Goal: Obtain resource: Download file/media

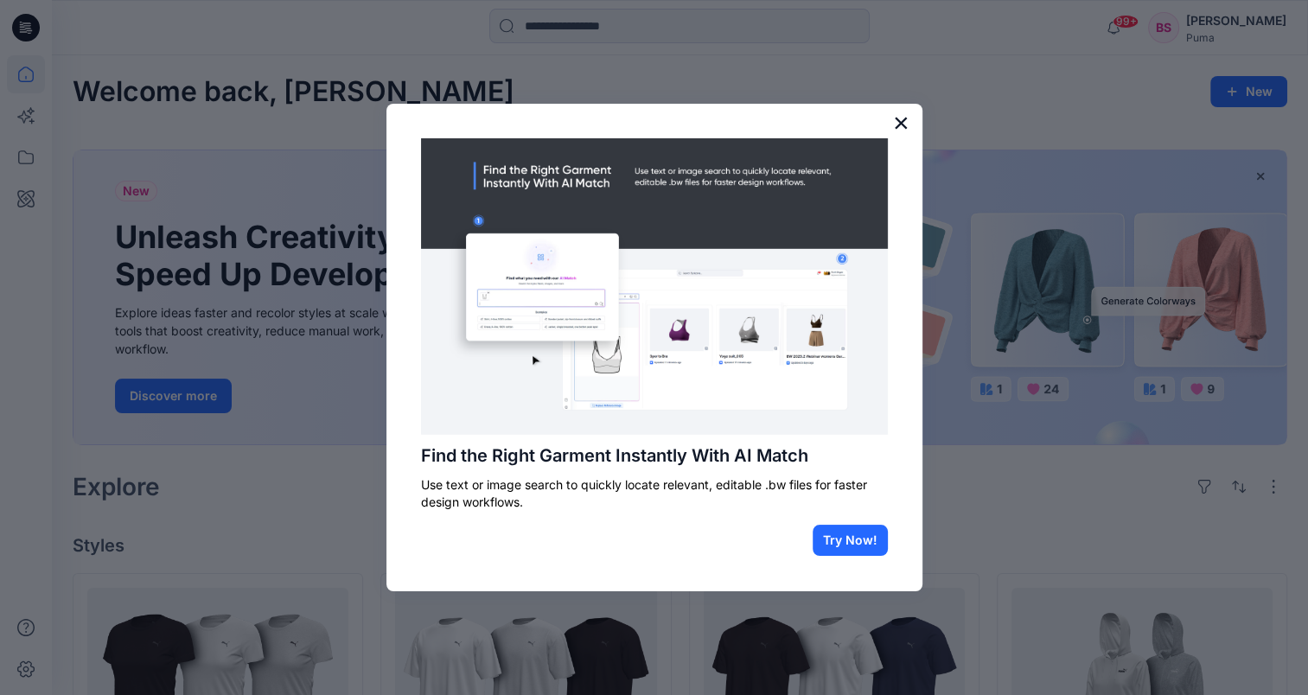
click at [905, 125] on button "×" at bounding box center [901, 123] width 16 height 28
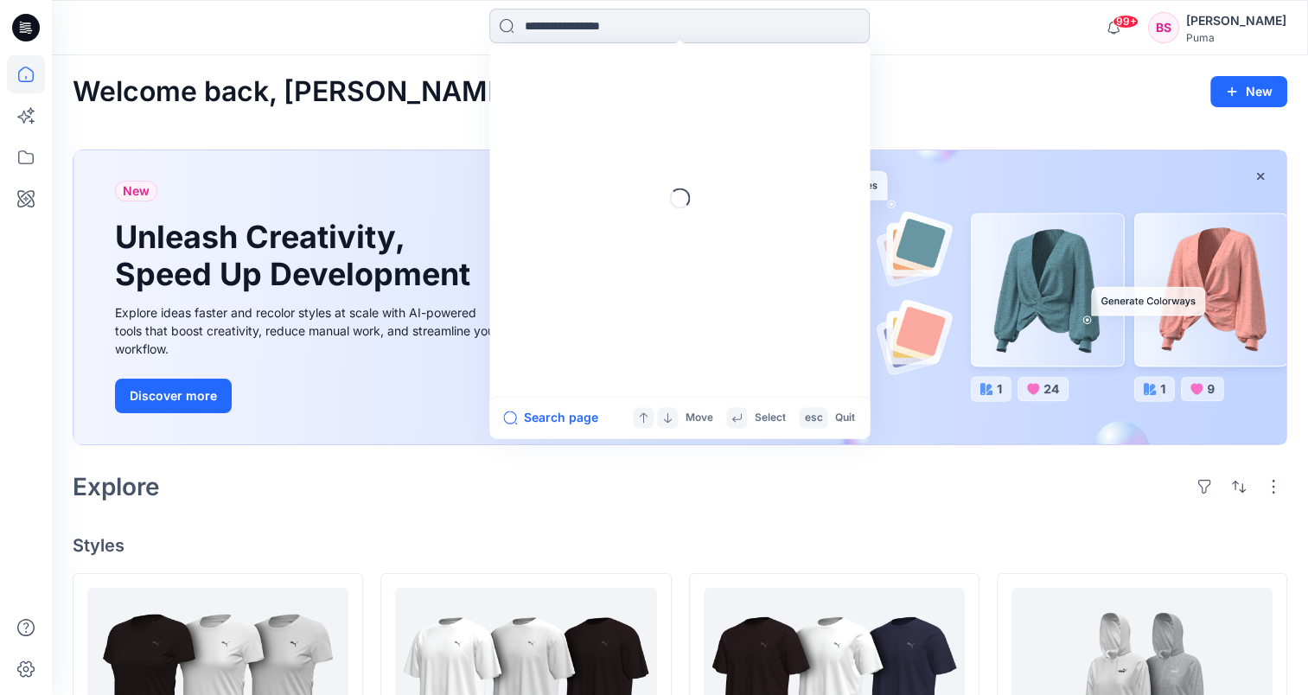
click at [562, 32] on input at bounding box center [679, 26] width 380 height 35
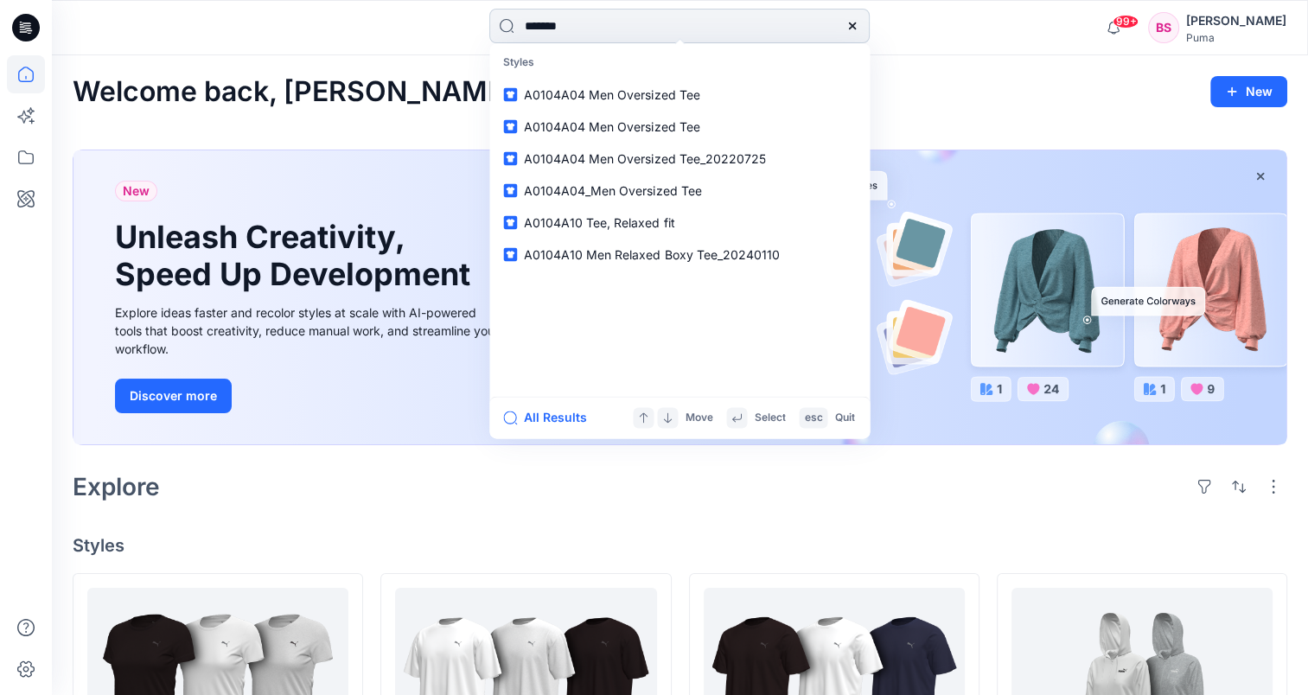
type input "********"
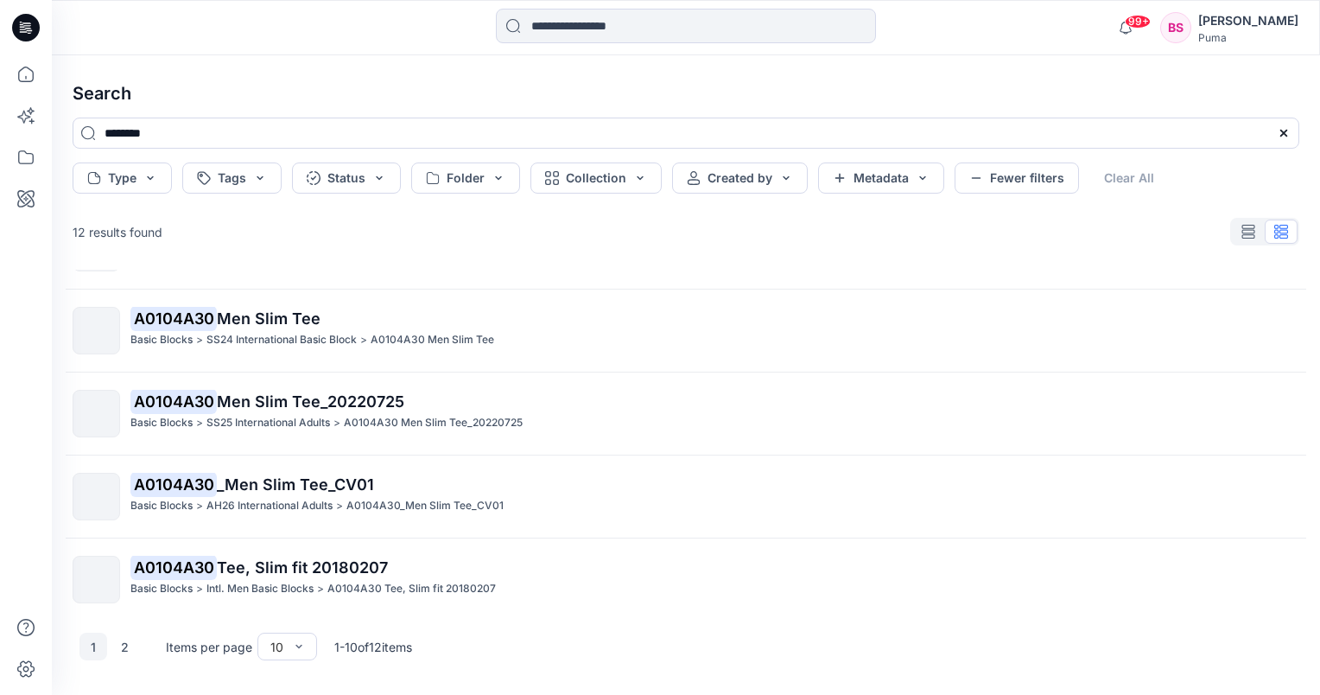
scroll to position [259, 0]
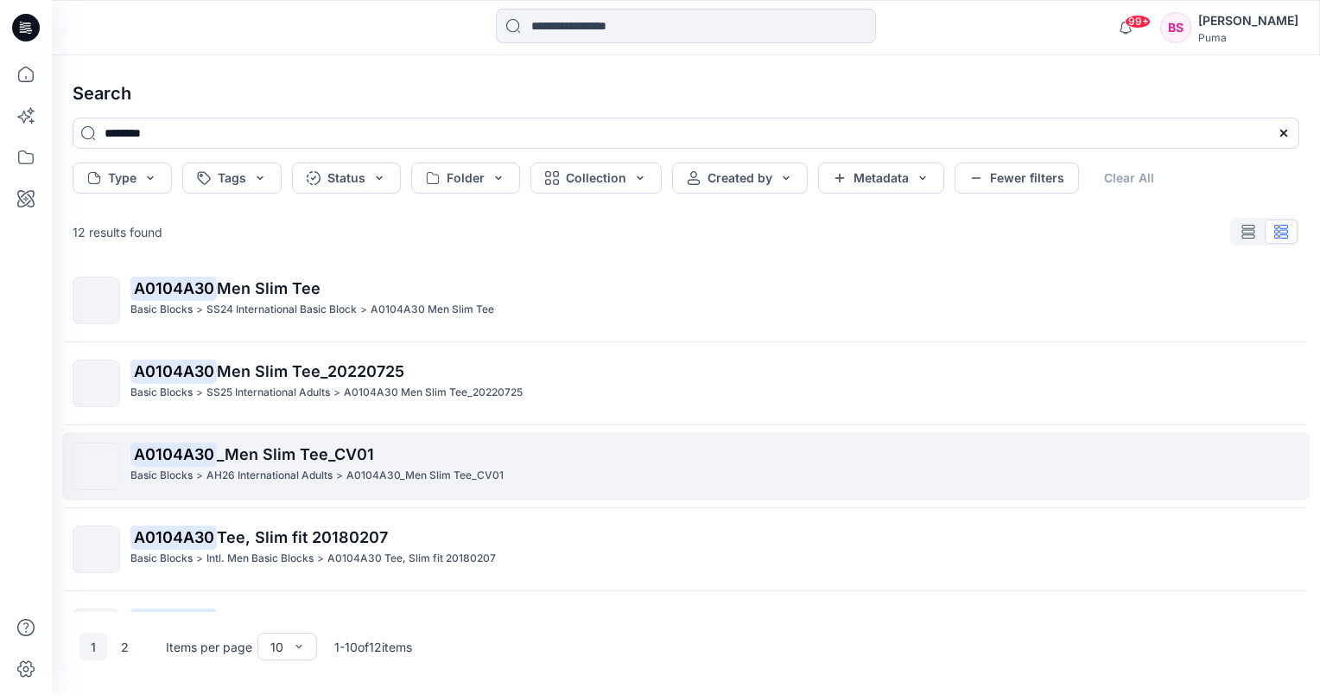
click at [193, 452] on mark "A0104A30" at bounding box center [173, 454] width 86 height 24
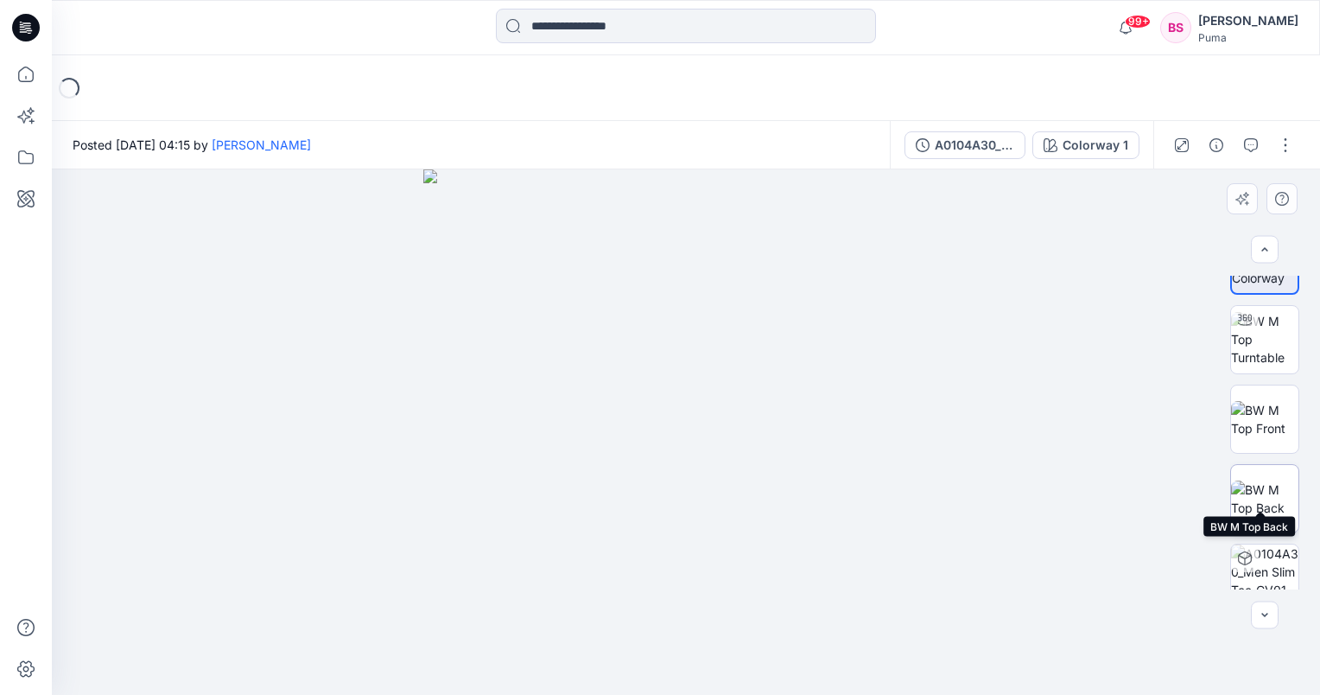
scroll to position [73, 0]
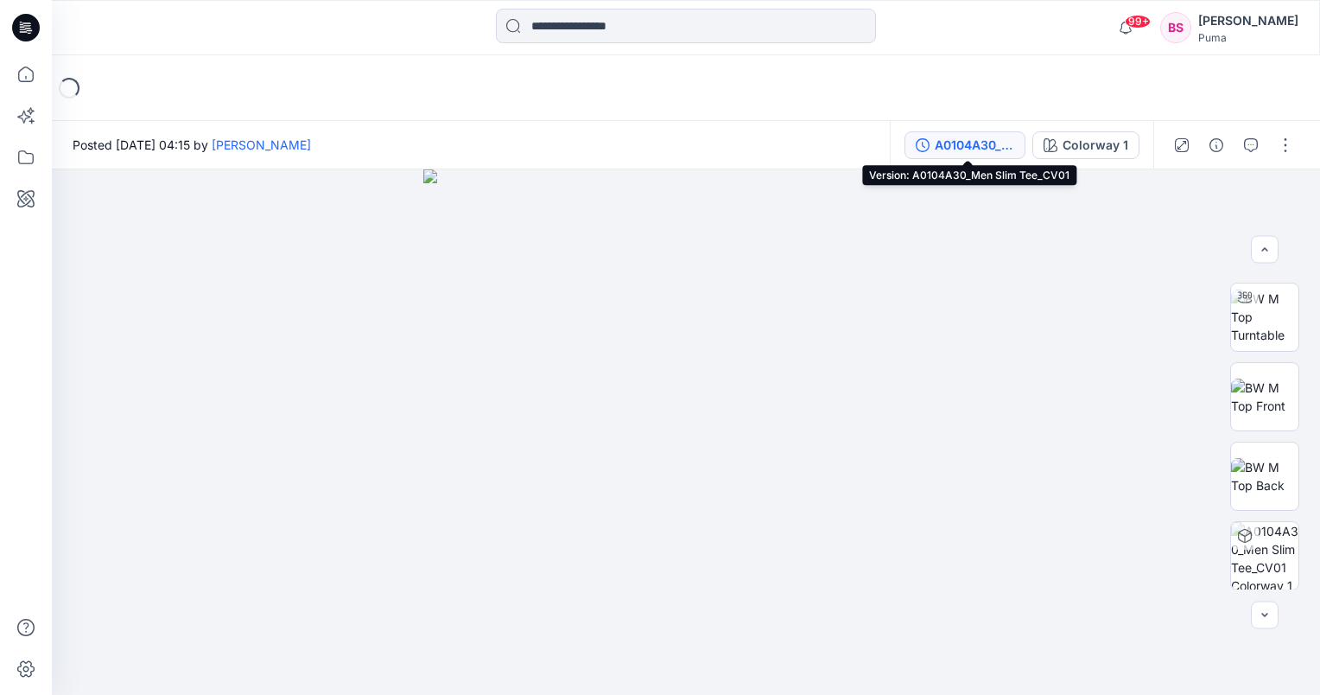
click at [1012, 145] on div "A0104A30_Men Slim Tee_CV01" at bounding box center [975, 145] width 80 height 19
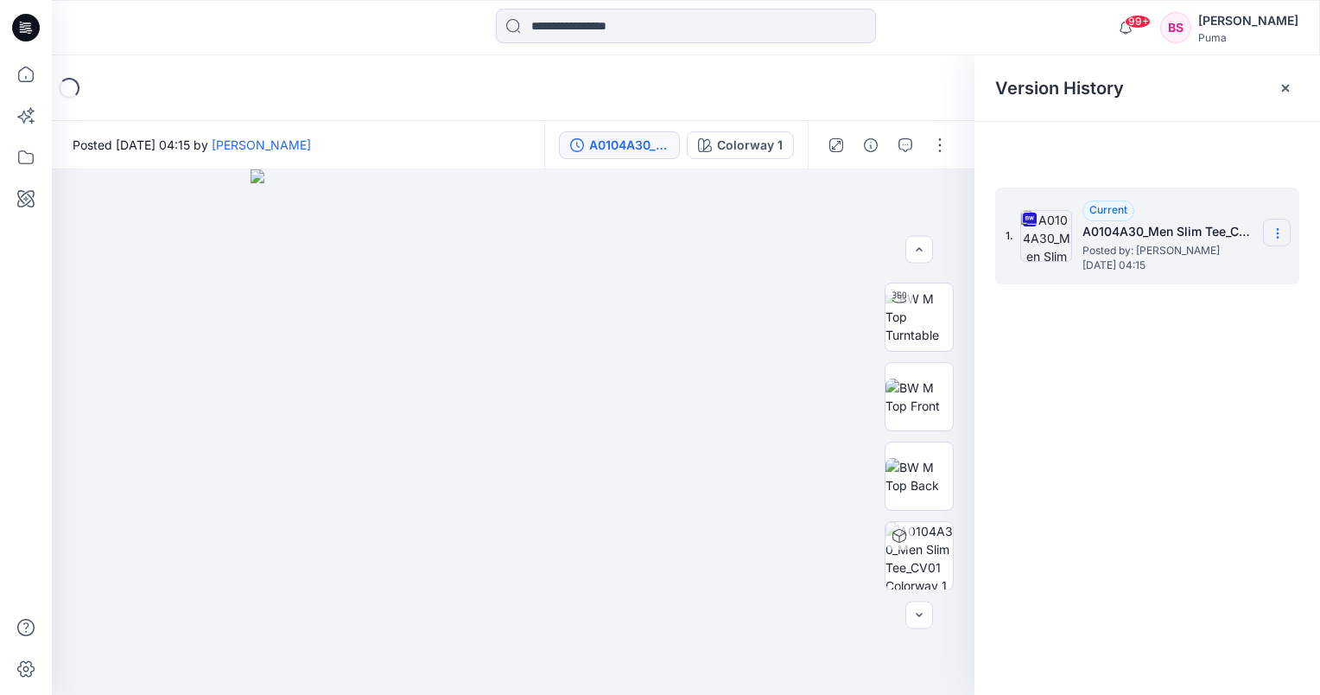
click at [1276, 235] on icon at bounding box center [1278, 233] width 14 height 14
click at [1238, 259] on span "Download Source BW File" at bounding box center [1190, 267] width 145 height 21
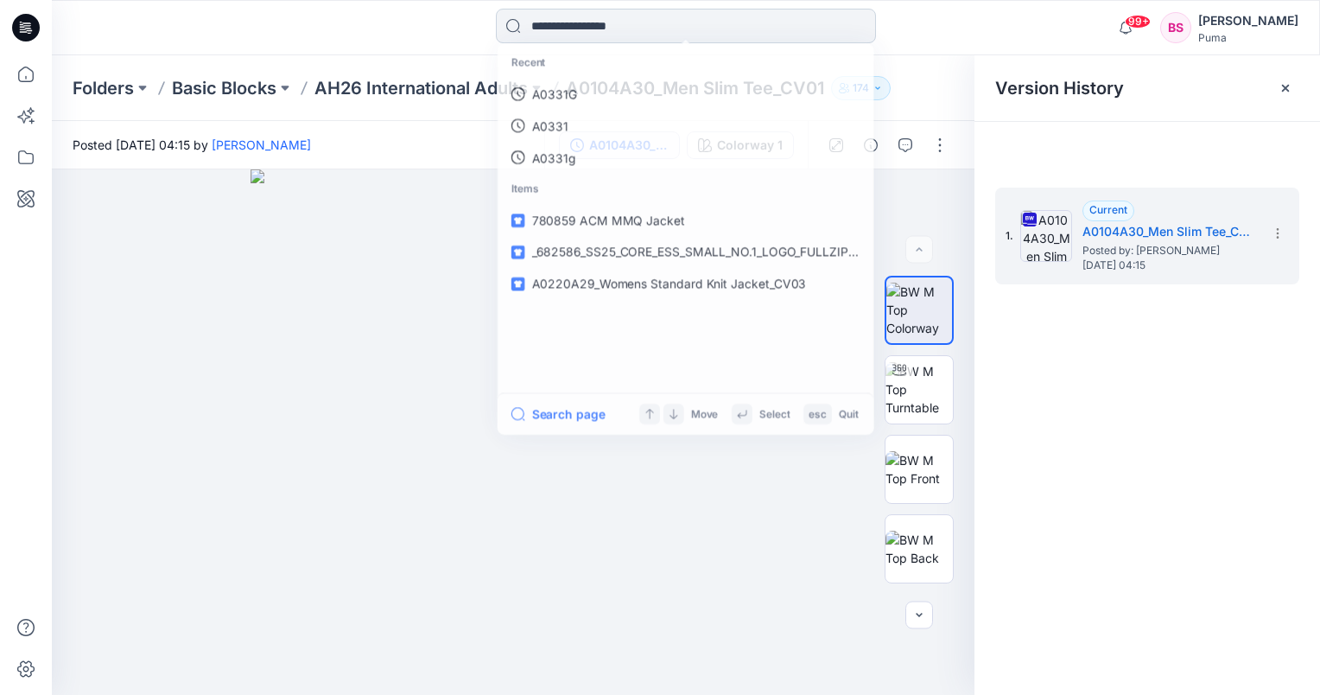
click at [591, 25] on input at bounding box center [686, 26] width 380 height 35
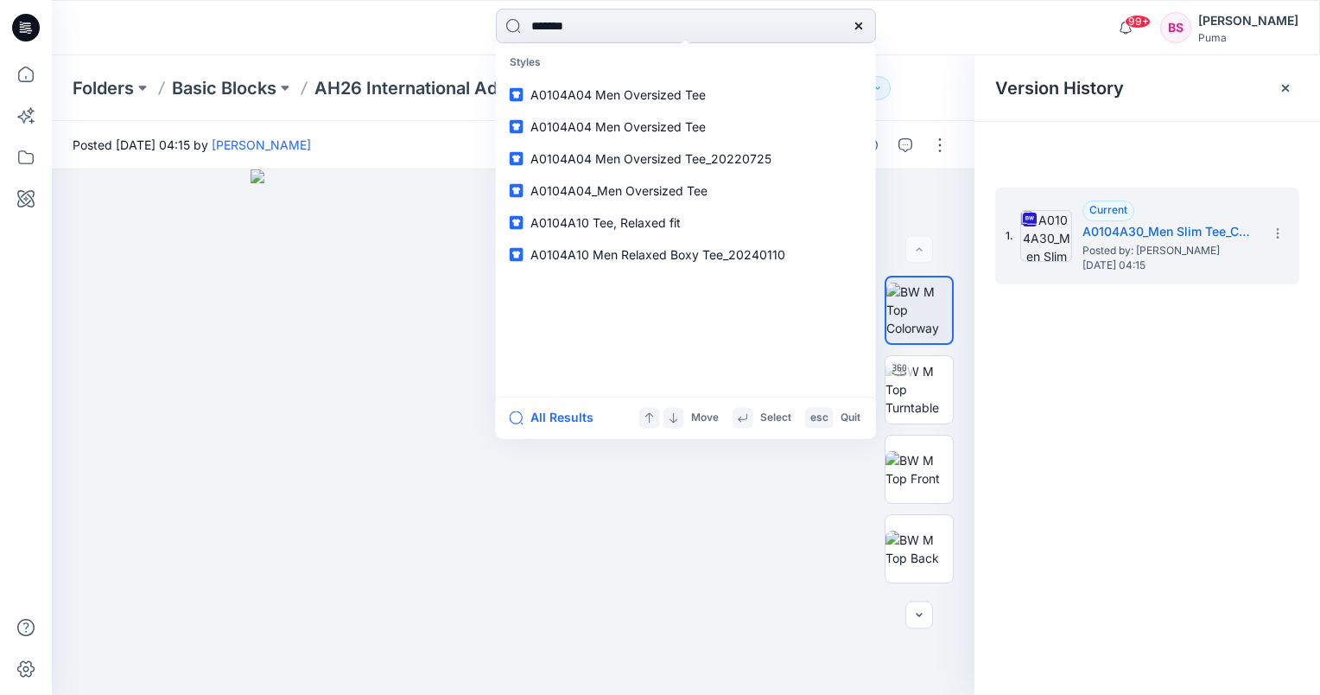
type input "********"
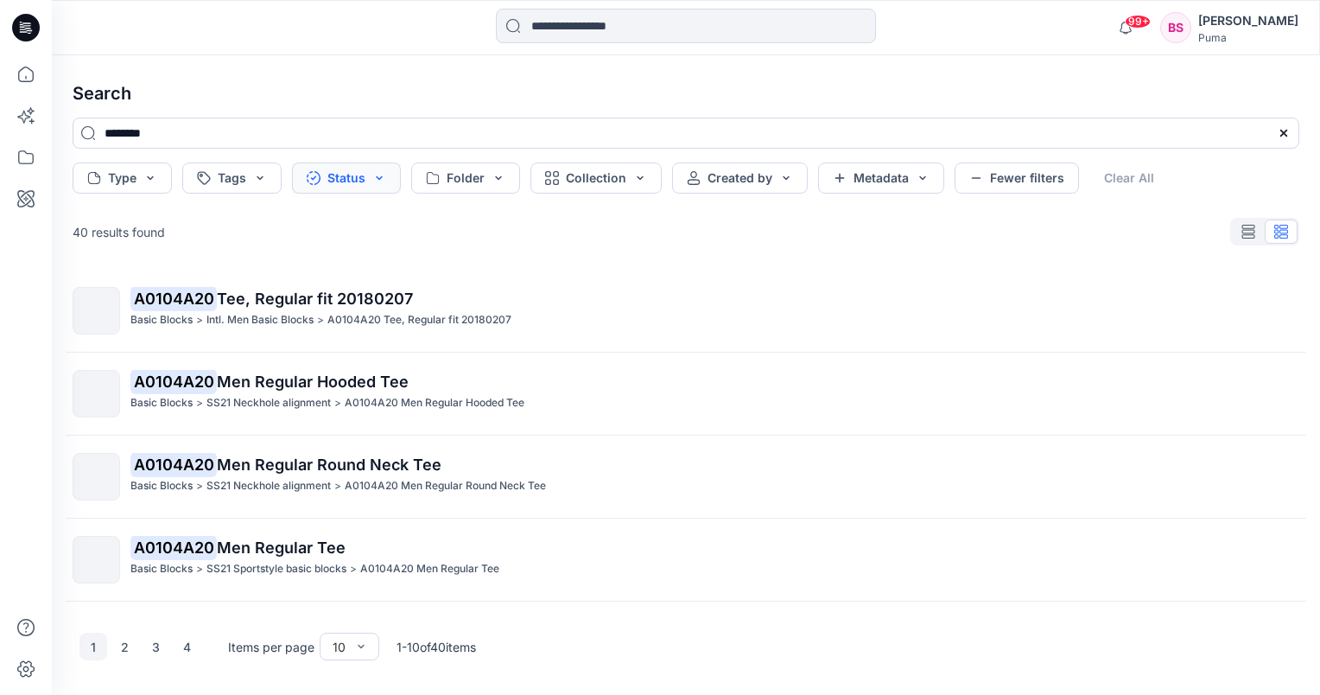
click at [380, 180] on button "Status" at bounding box center [346, 177] width 109 height 31
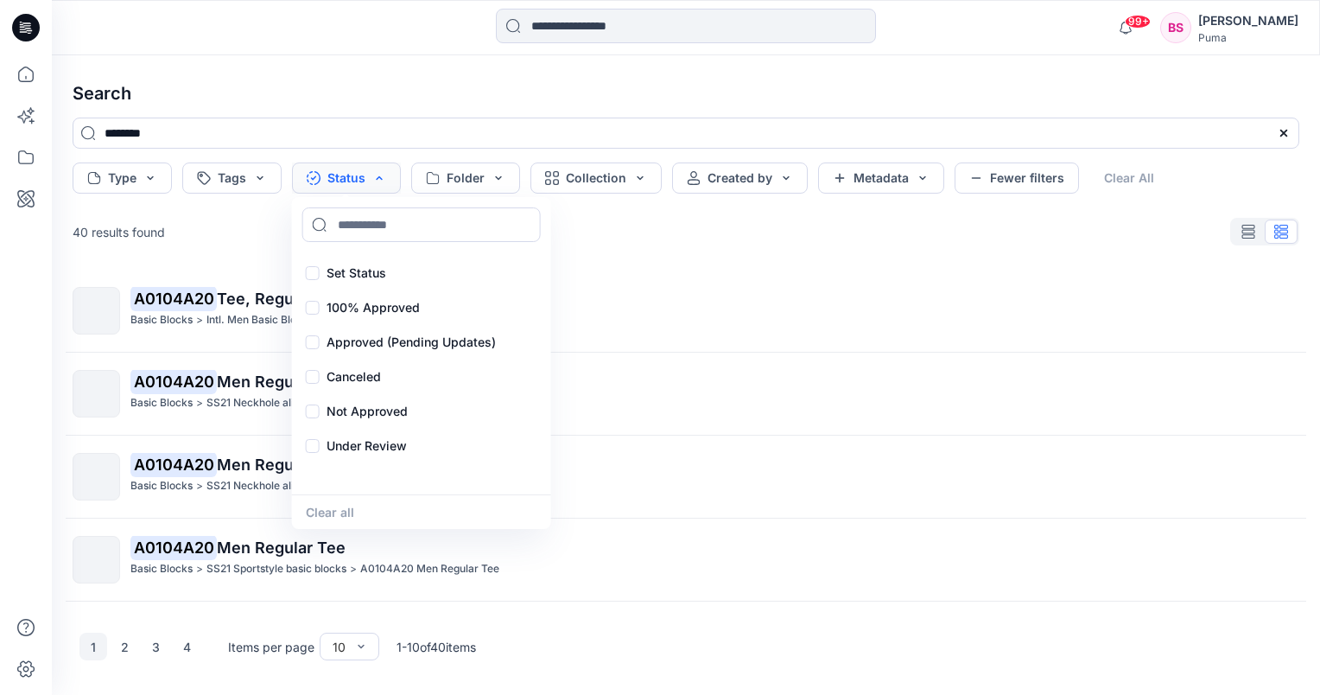
click at [383, 181] on button "Status" at bounding box center [346, 177] width 109 height 31
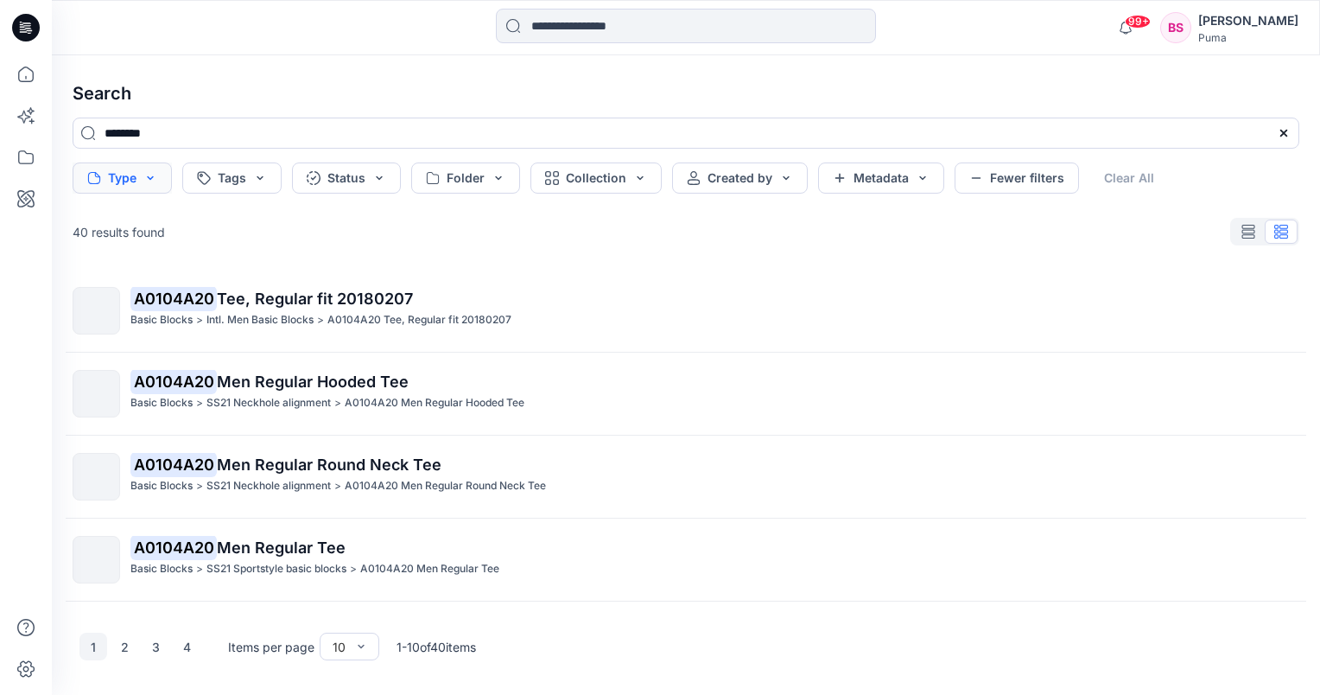
click at [149, 180] on button "Type" at bounding box center [122, 177] width 99 height 31
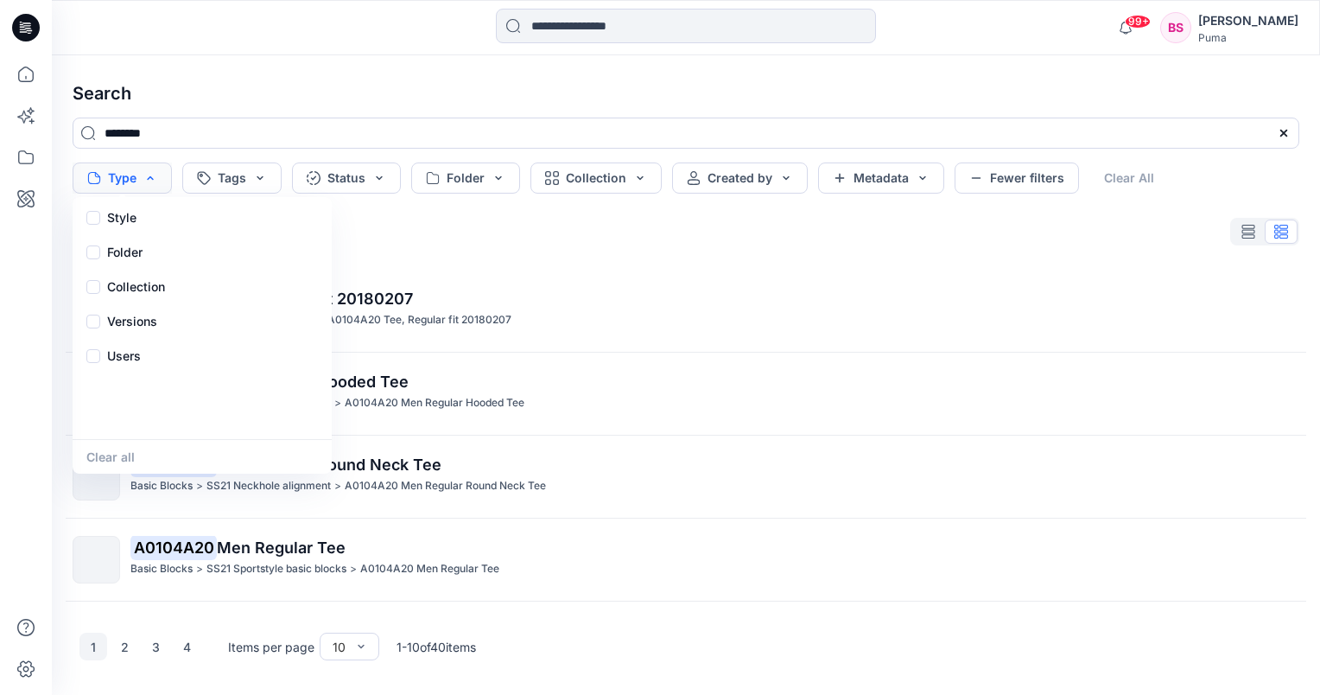
click at [151, 180] on button "Type" at bounding box center [122, 177] width 99 height 31
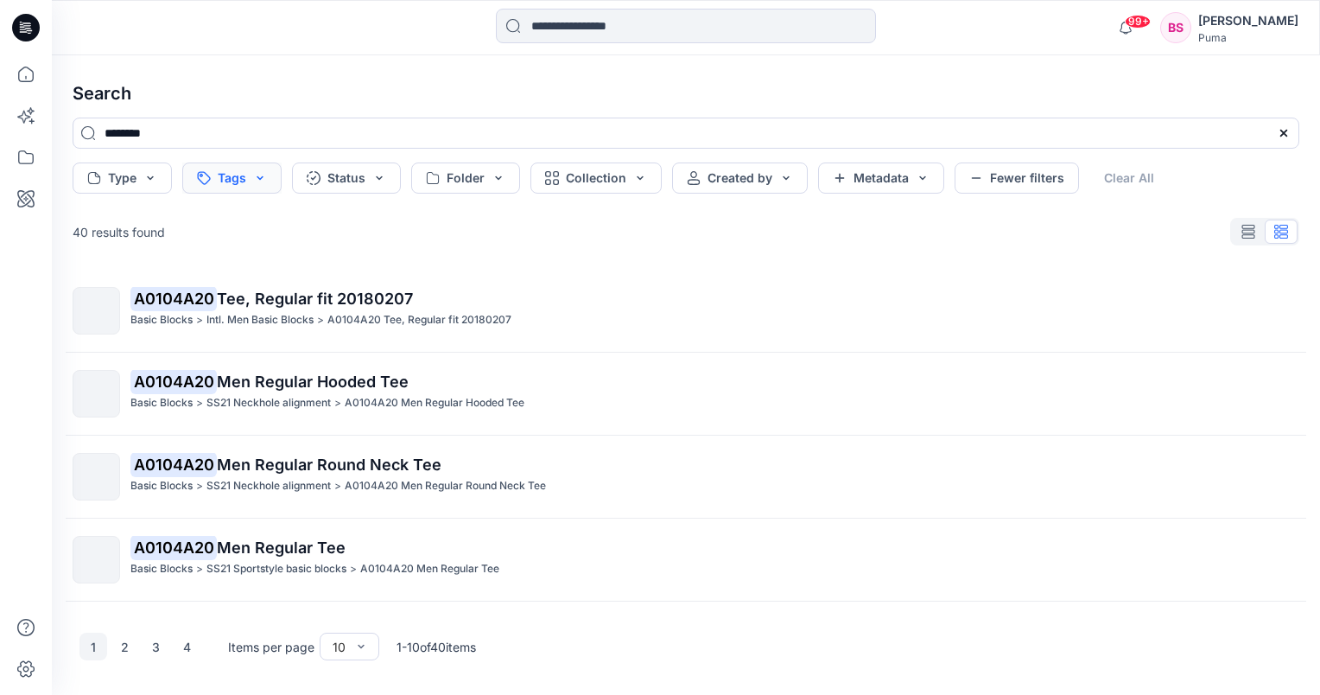
click at [263, 176] on button "Tags" at bounding box center [231, 177] width 99 height 31
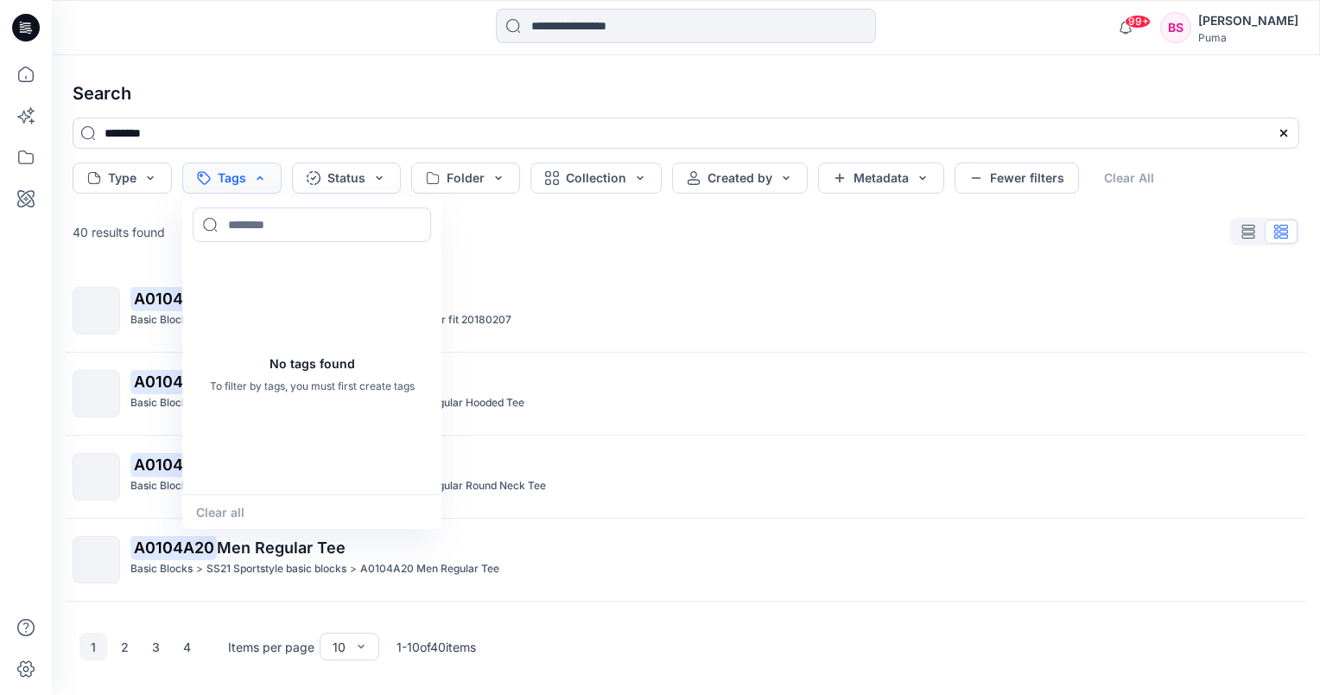
click at [263, 176] on button "Tags" at bounding box center [231, 177] width 99 height 31
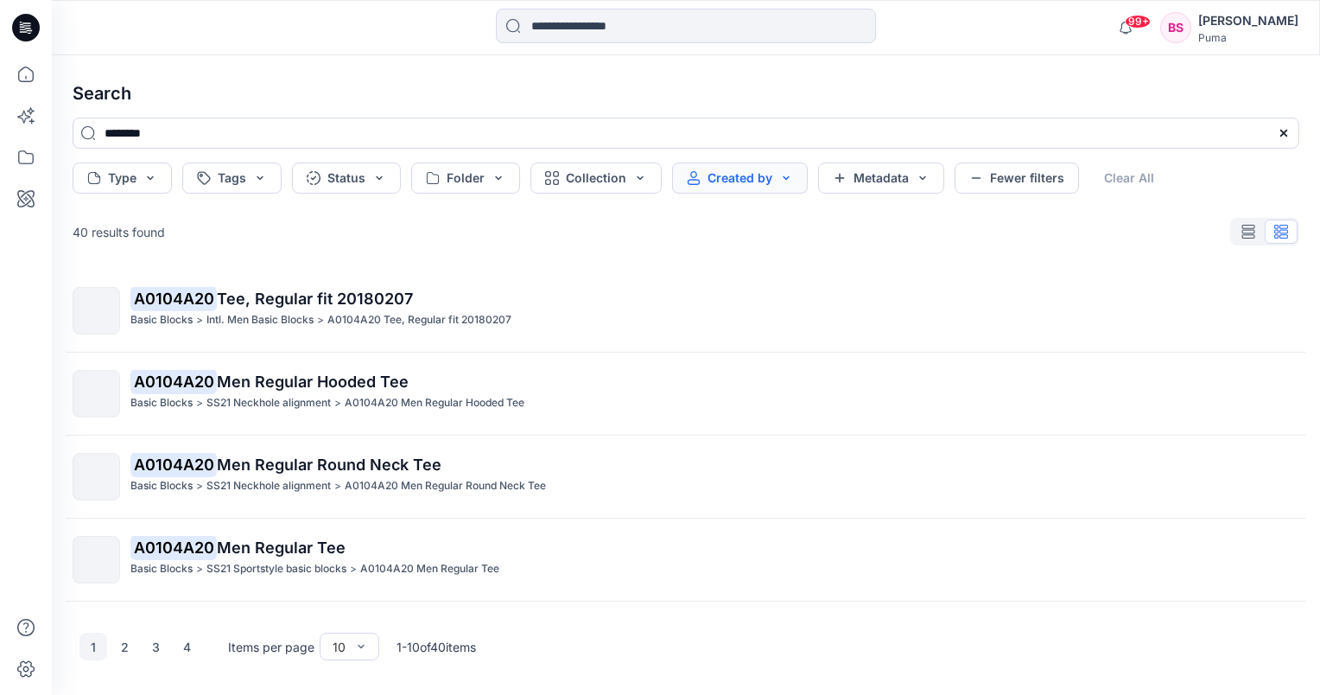
click at [782, 180] on button "Created by" at bounding box center [740, 177] width 136 height 31
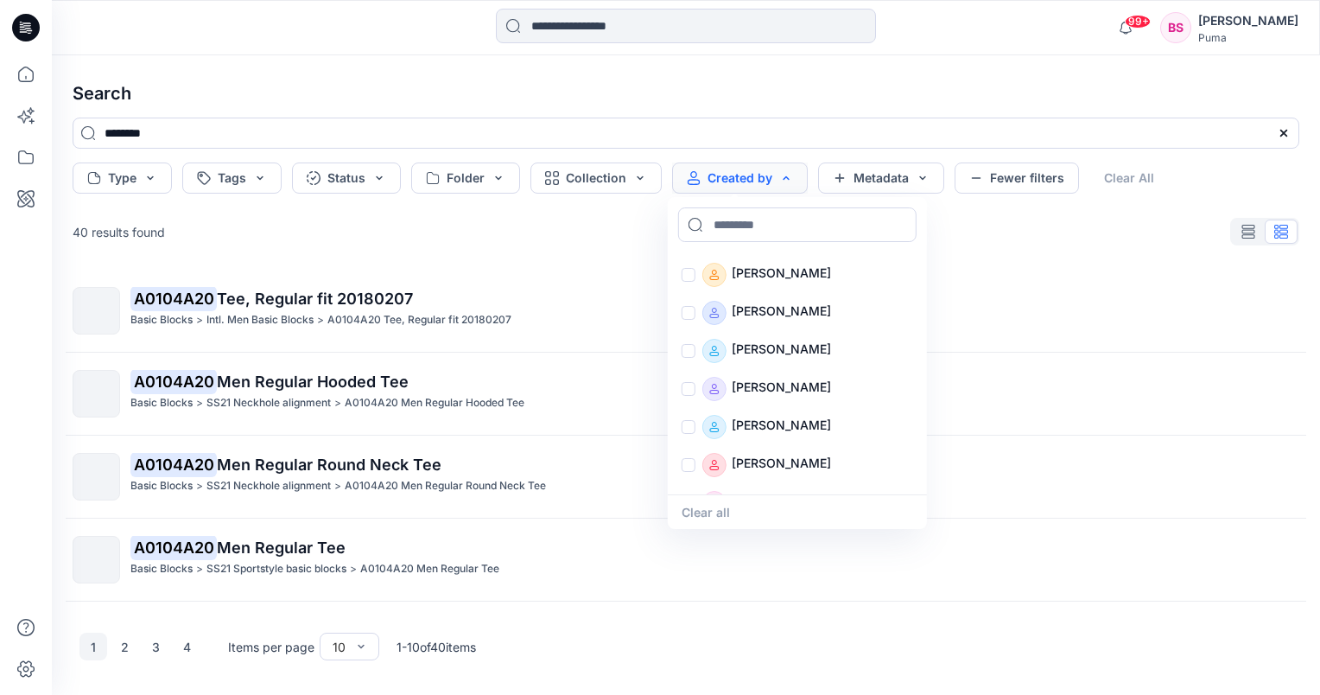
click at [782, 180] on button "Created by" at bounding box center [740, 177] width 136 height 31
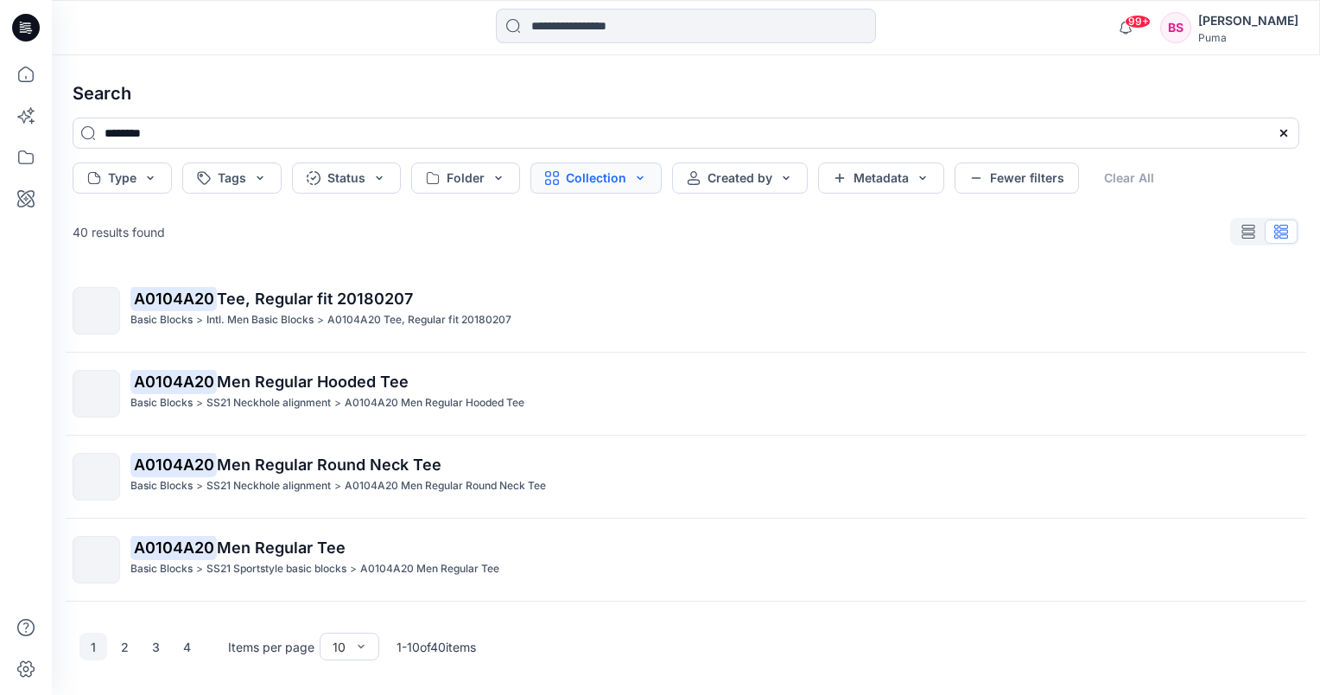
click at [642, 181] on button "Collection" at bounding box center [596, 177] width 131 height 31
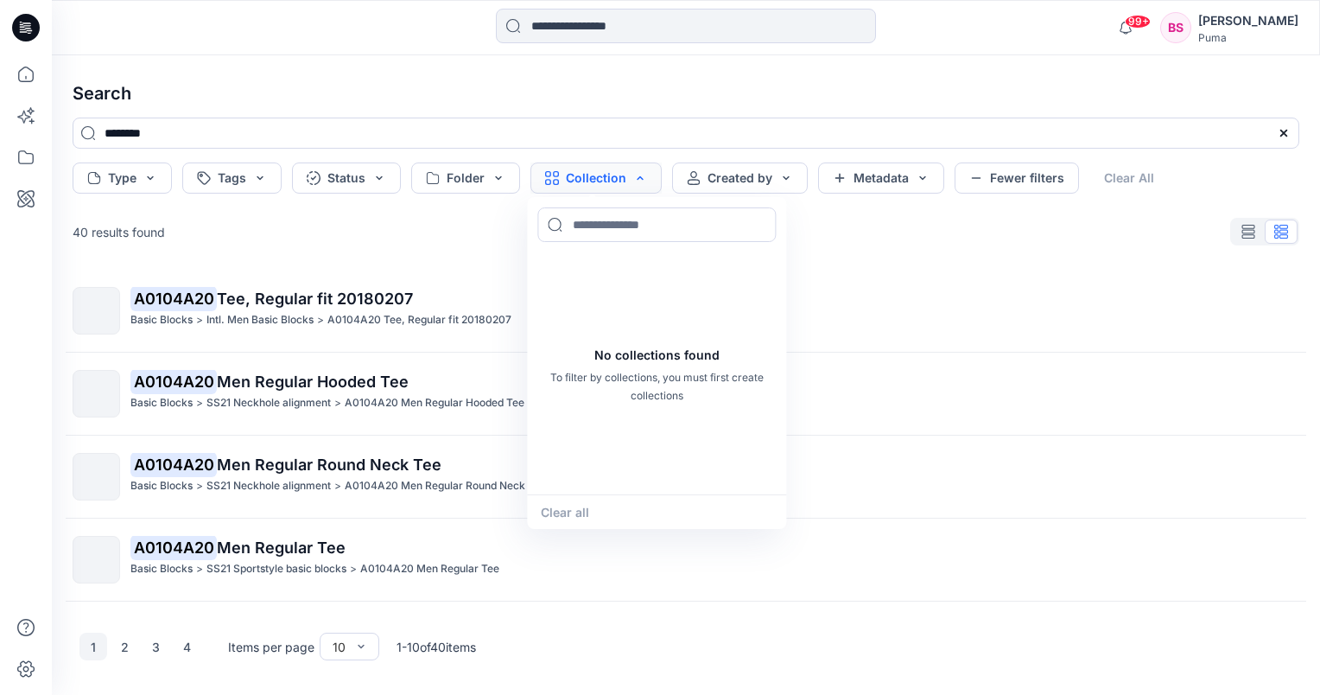
click at [642, 181] on button "Collection" at bounding box center [596, 177] width 131 height 31
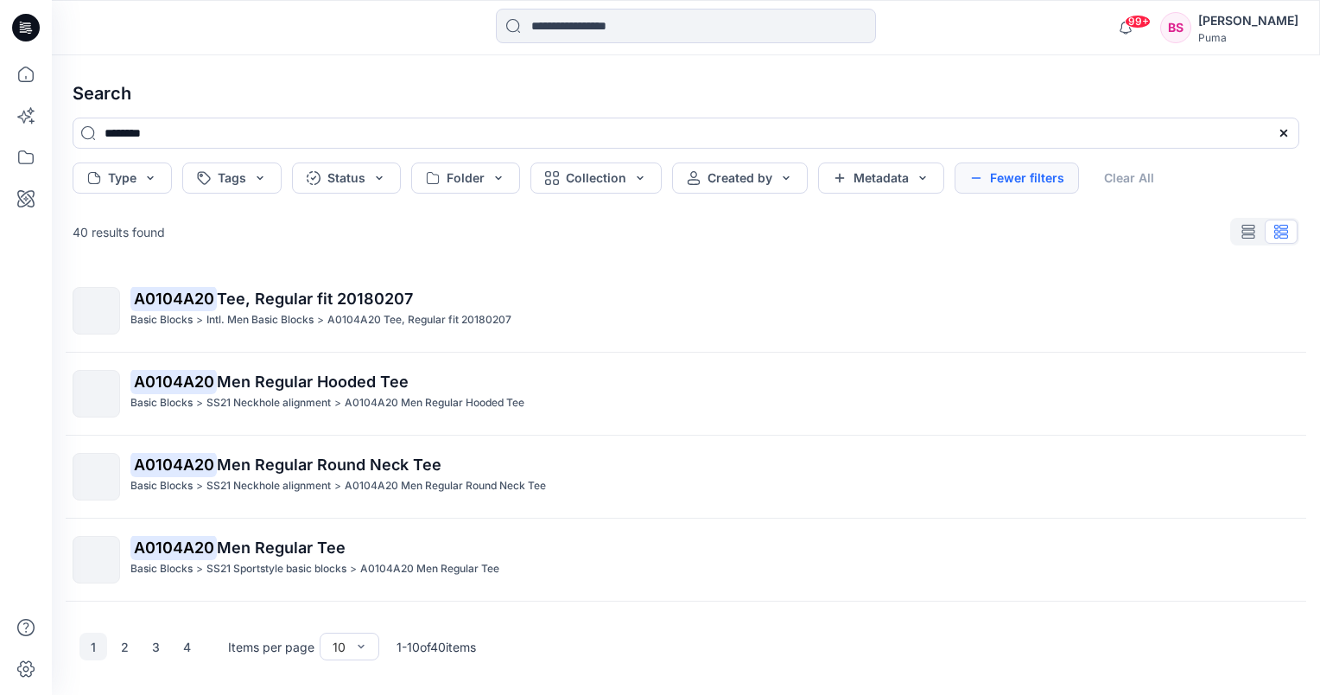
click at [1047, 186] on button "Fewer filters" at bounding box center [1017, 177] width 124 height 31
click at [747, 179] on button "More filters" at bounding box center [731, 177] width 119 height 31
click at [918, 176] on button "Metadata" at bounding box center [881, 177] width 126 height 31
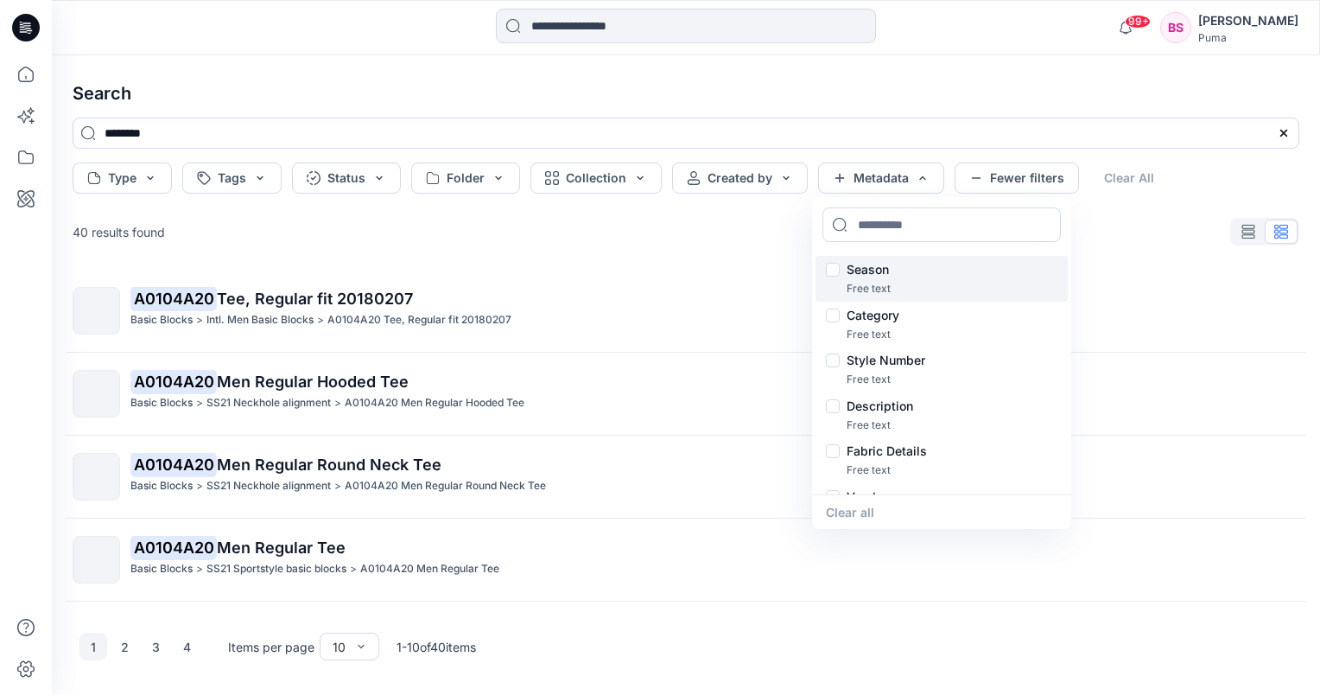
click at [837, 268] on div "Season" at bounding box center [942, 269] width 232 height 21
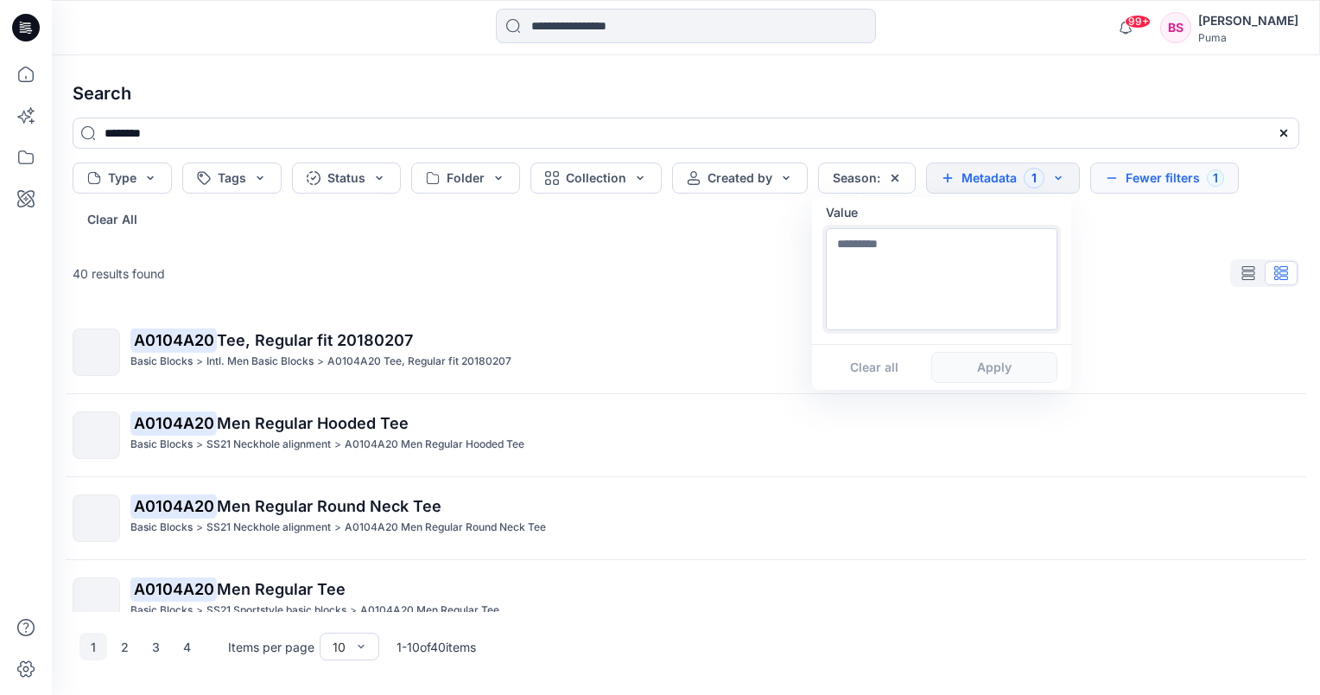
click at [906, 242] on textarea at bounding box center [942, 279] width 232 height 102
type textarea "****"
click at [961, 356] on button "Apply" at bounding box center [995, 367] width 126 height 31
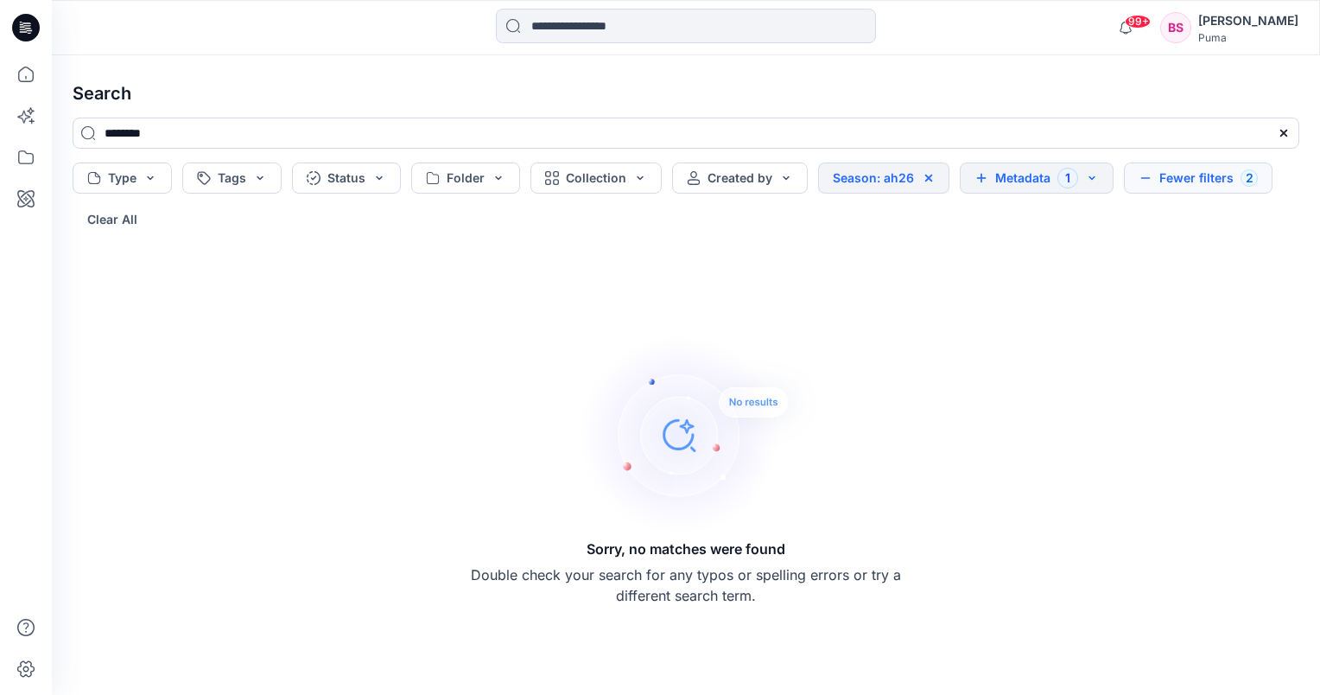
click at [926, 177] on icon at bounding box center [929, 178] width 14 height 14
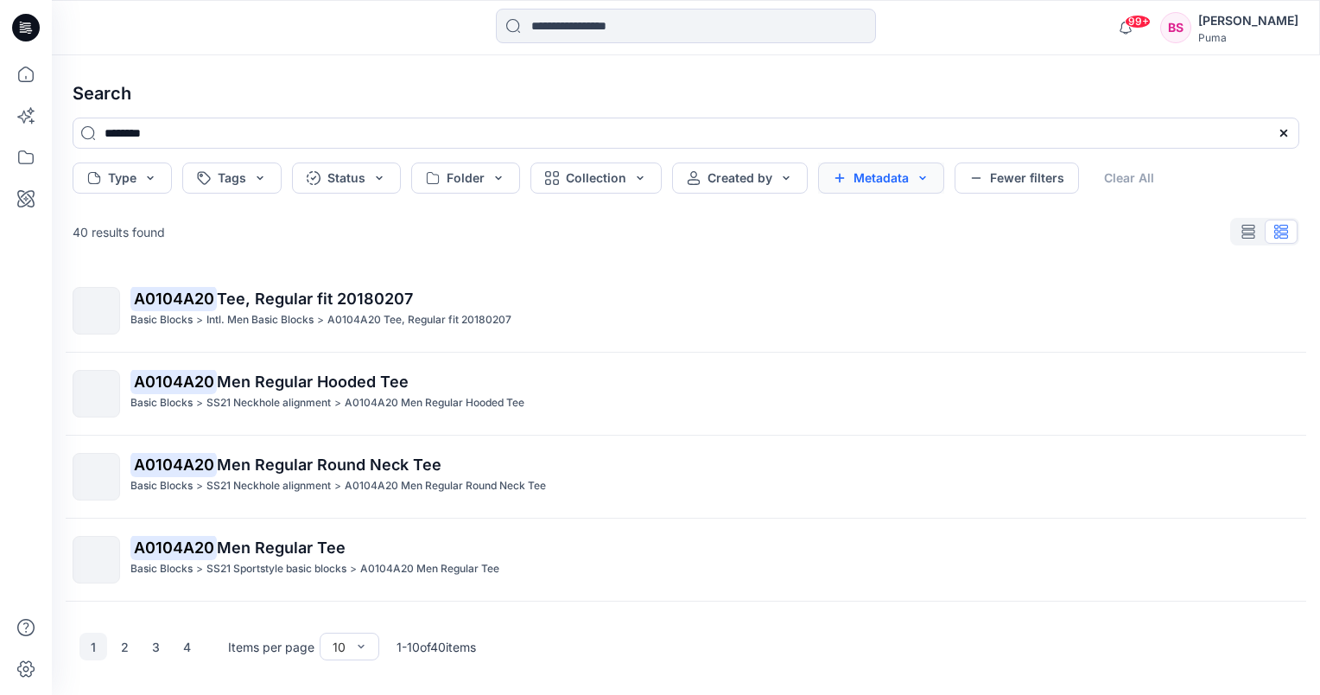
click at [919, 176] on button "Metadata" at bounding box center [881, 177] width 126 height 31
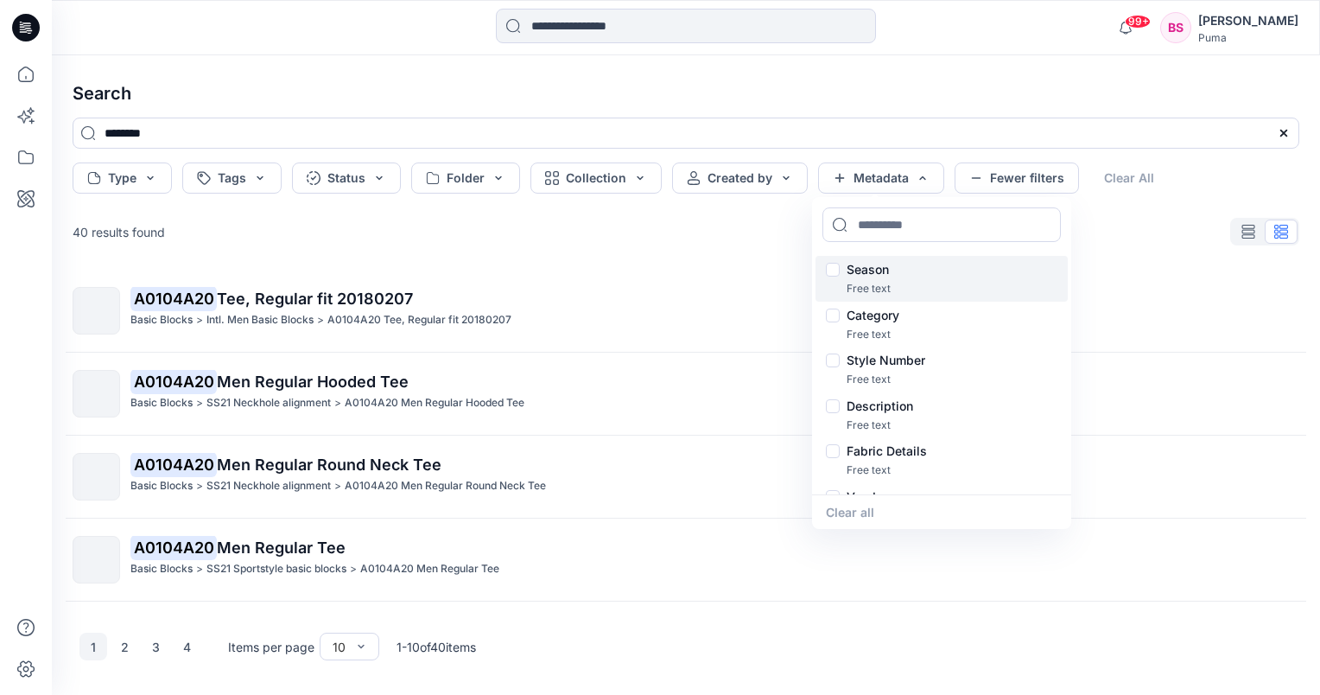
click at [881, 273] on p "Season" at bounding box center [868, 269] width 42 height 21
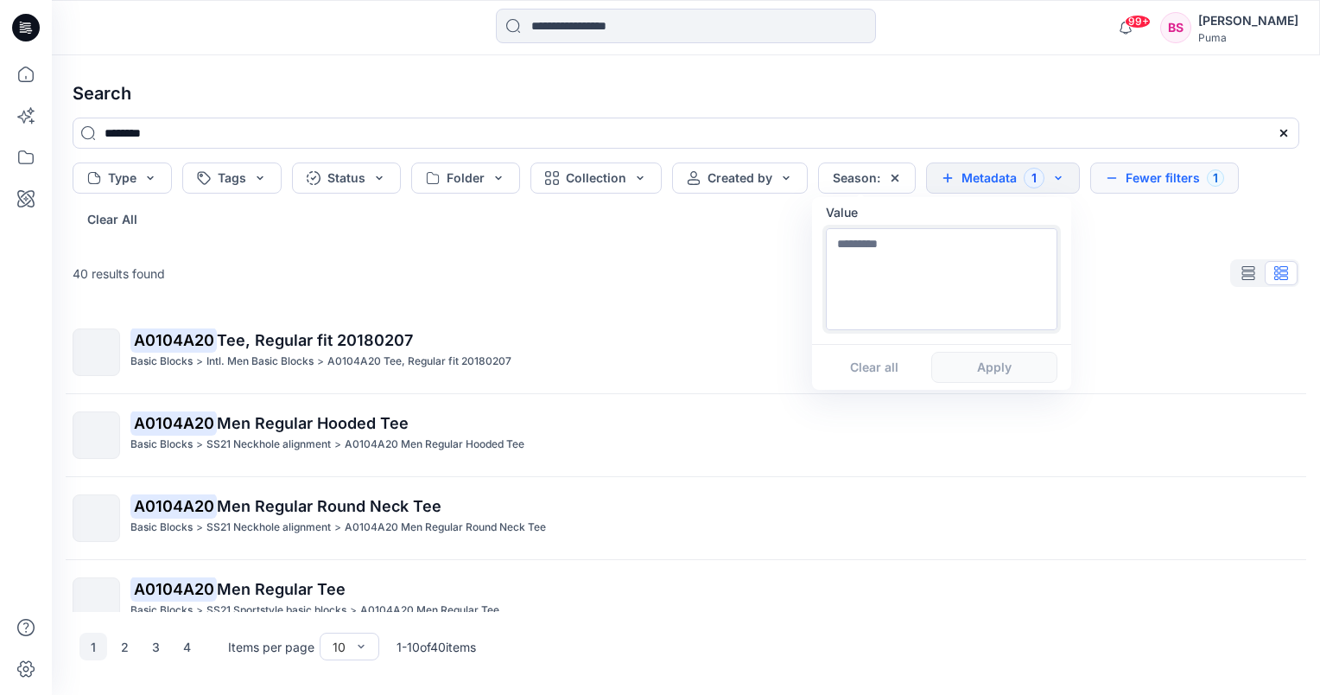
click at [894, 239] on textarea at bounding box center [942, 279] width 232 height 102
type textarea "****"
click at [976, 367] on button "Apply" at bounding box center [995, 367] width 126 height 31
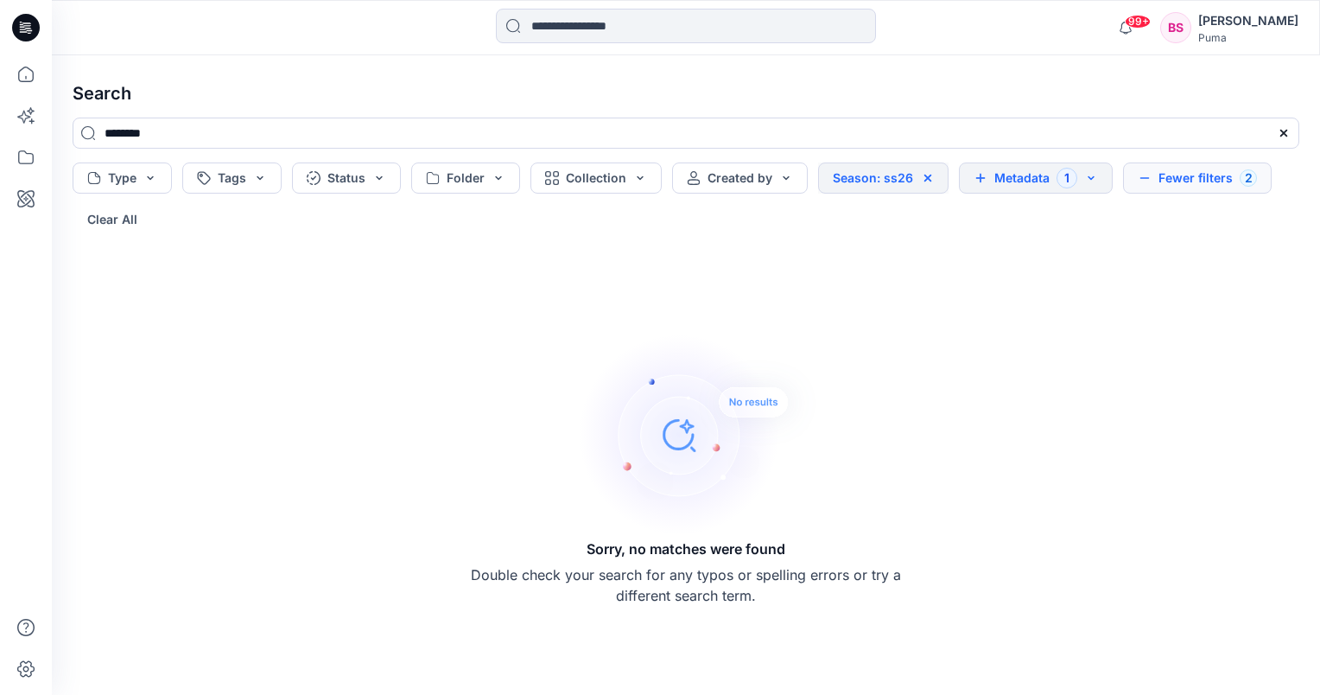
click at [925, 175] on icon at bounding box center [928, 178] width 7 height 7
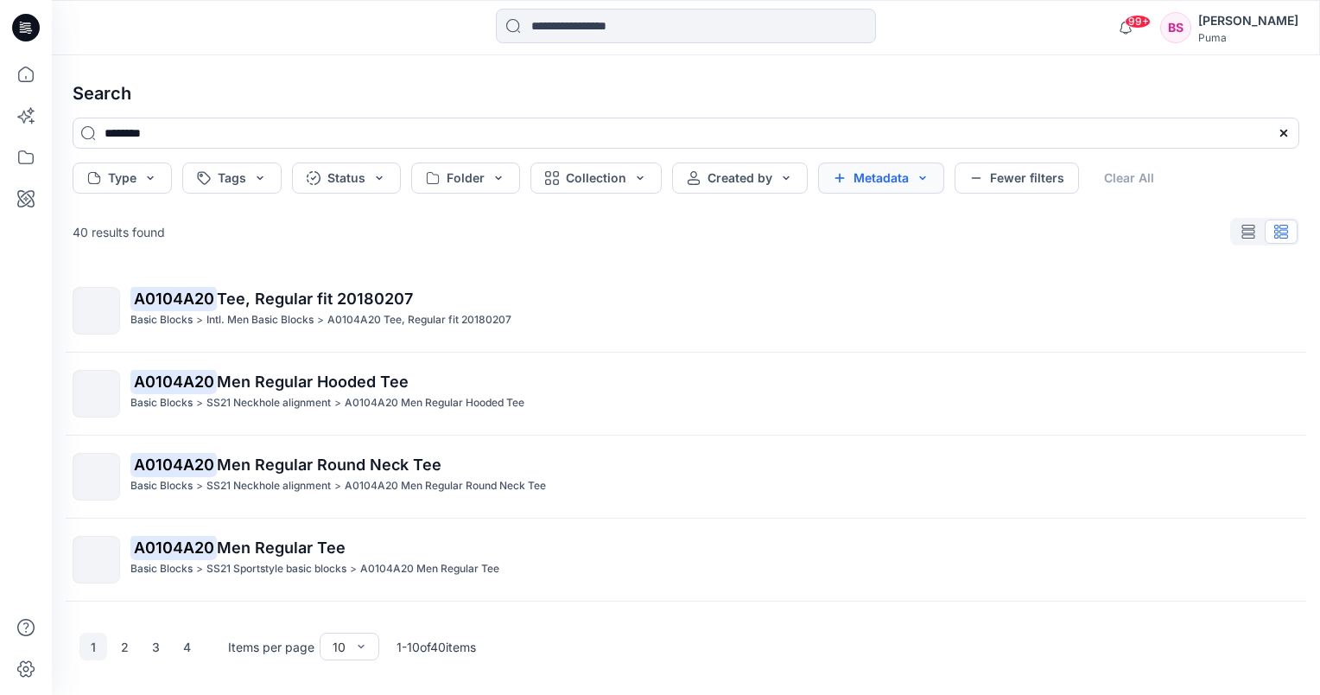
click at [918, 176] on button "Metadata" at bounding box center [881, 177] width 126 height 31
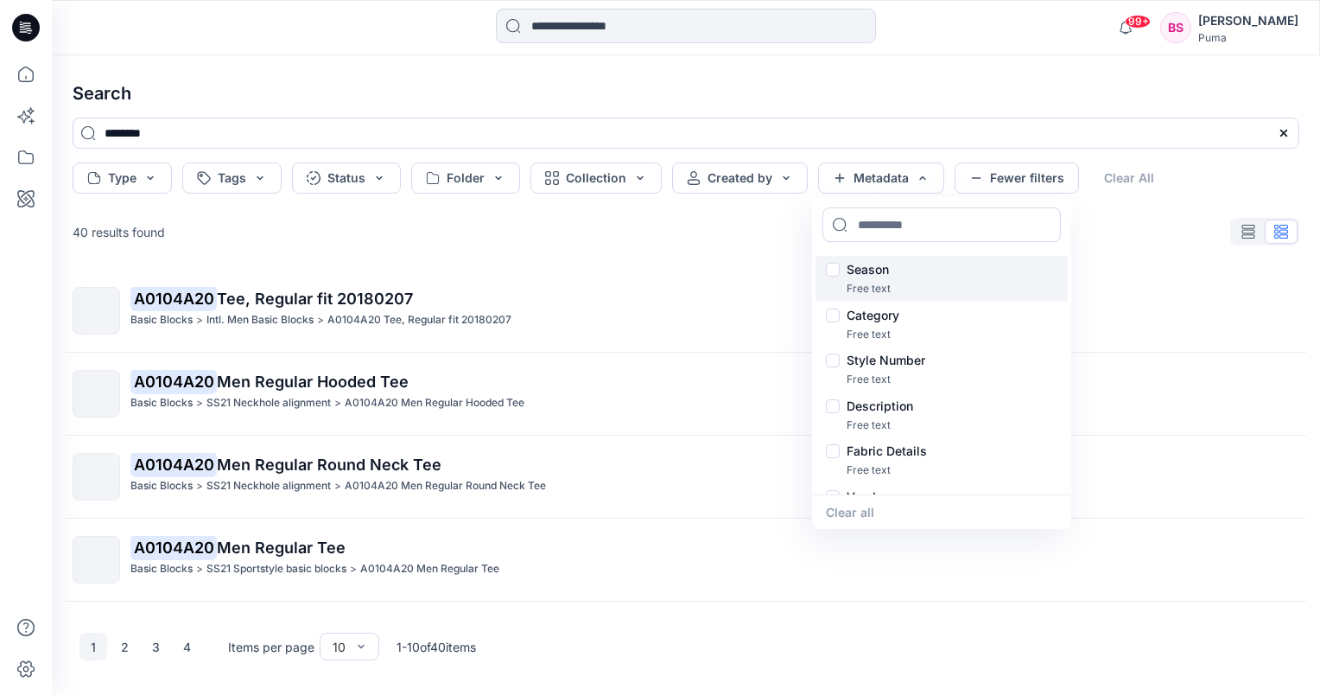
click at [881, 276] on p "Season" at bounding box center [868, 269] width 42 height 21
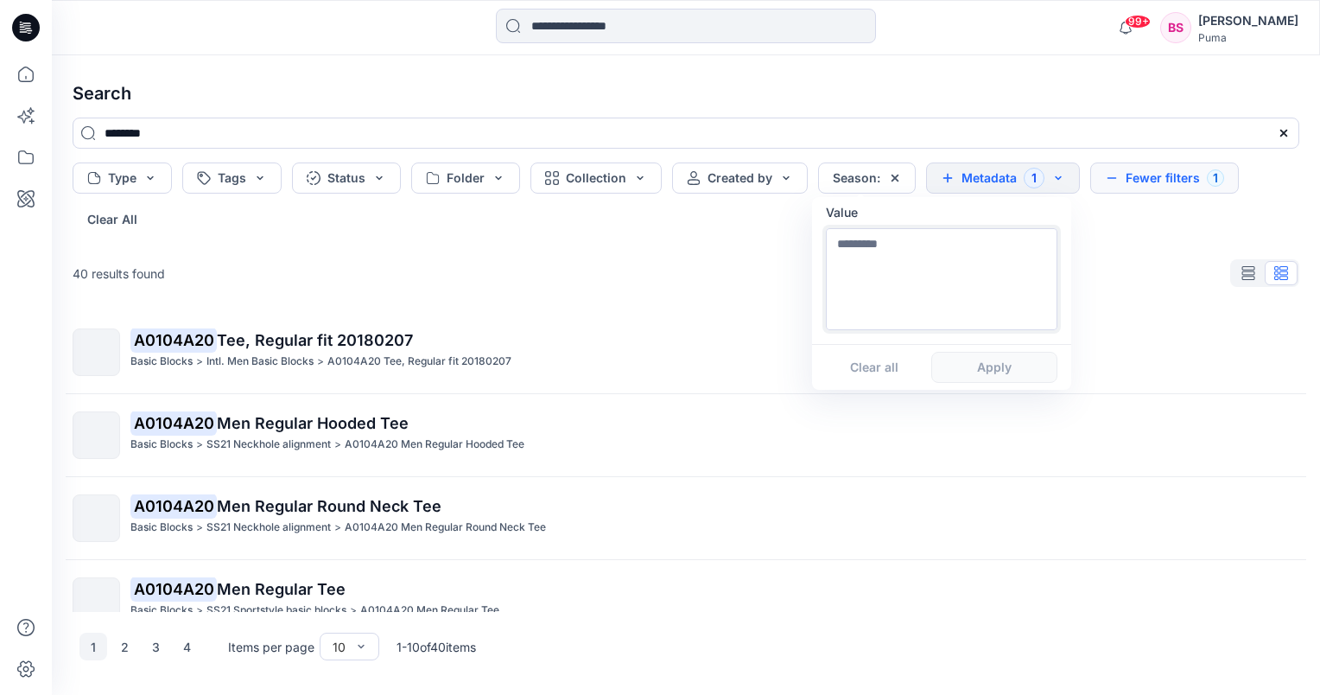
click at [883, 254] on textarea at bounding box center [942, 279] width 232 height 102
type textarea "****"
click at [982, 363] on button "Apply" at bounding box center [995, 367] width 126 height 31
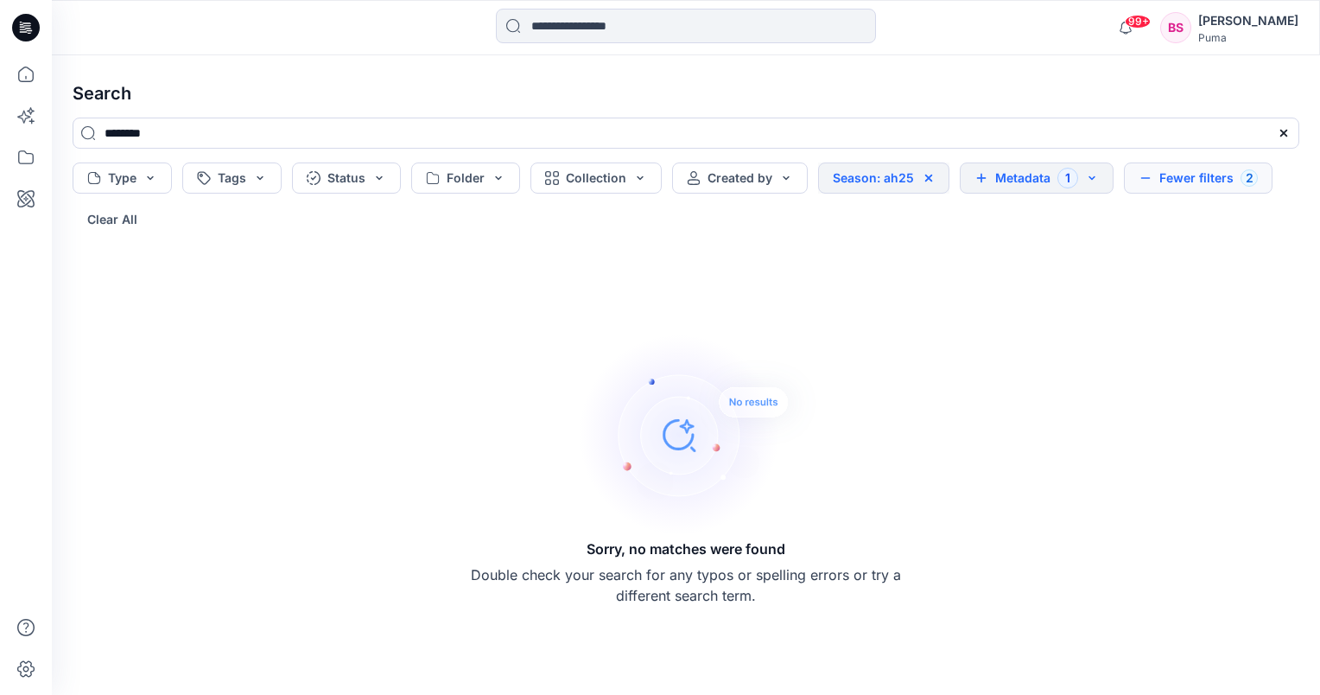
click at [926, 177] on icon at bounding box center [929, 178] width 7 height 7
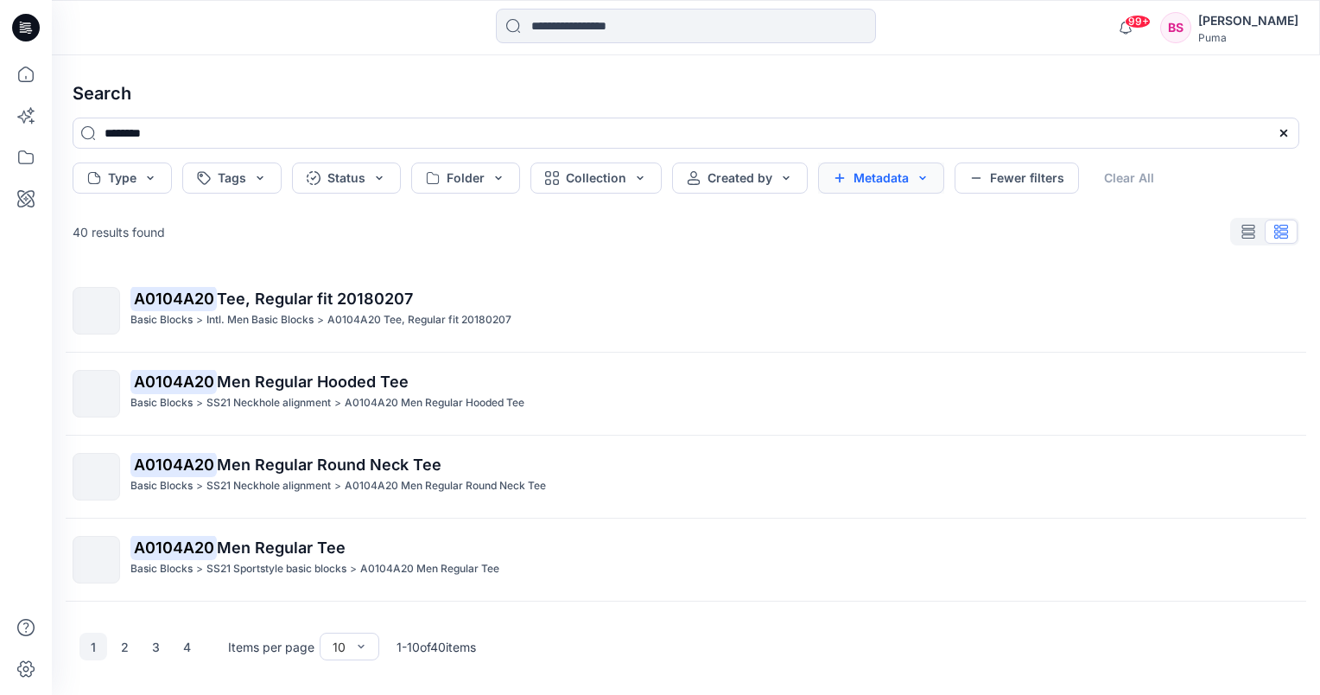
click at [913, 176] on button "Metadata" at bounding box center [881, 177] width 126 height 31
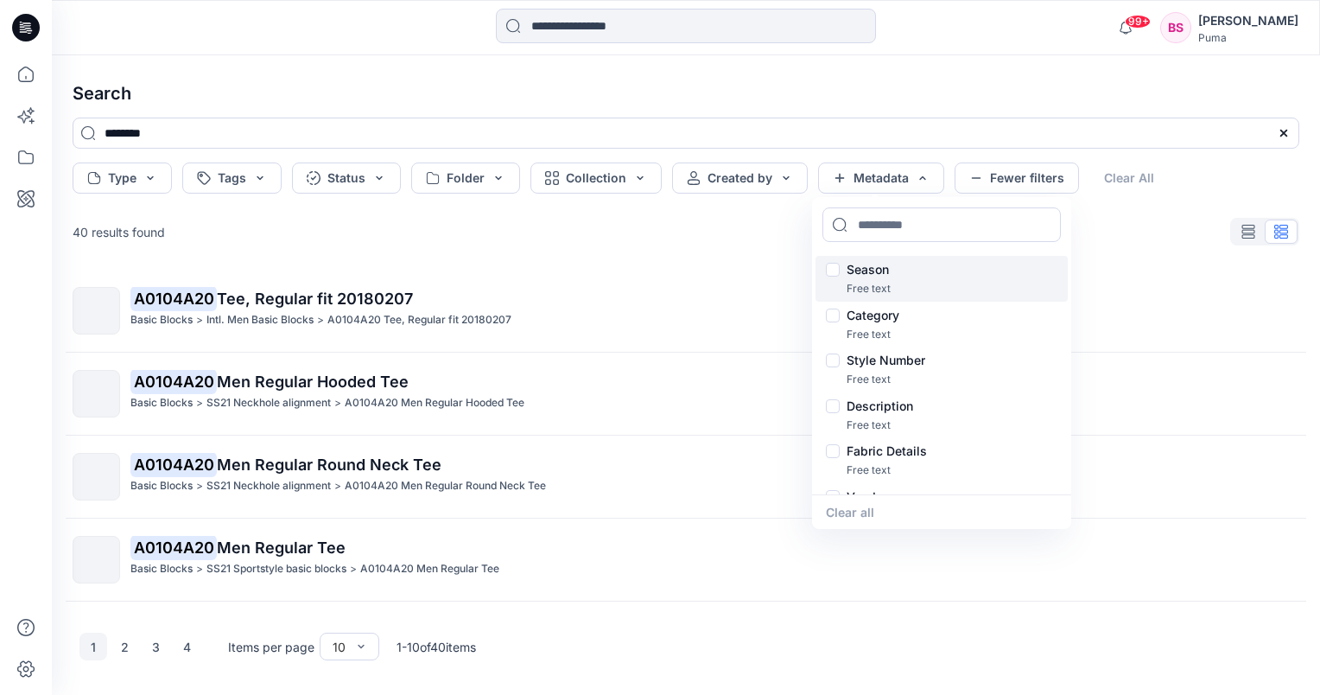
click at [869, 270] on p "Season" at bounding box center [868, 269] width 42 height 21
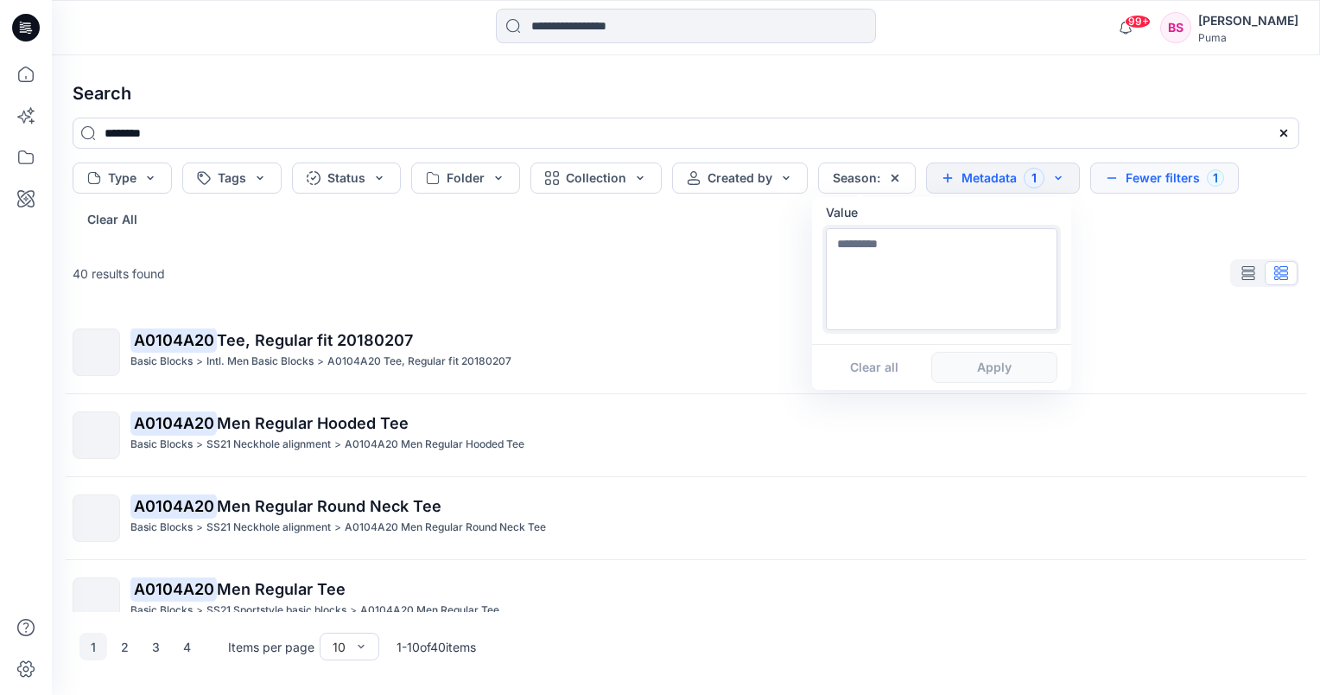
click at [892, 248] on textarea at bounding box center [942, 279] width 232 height 102
type textarea "****"
click at [1004, 377] on button "Apply" at bounding box center [995, 367] width 126 height 31
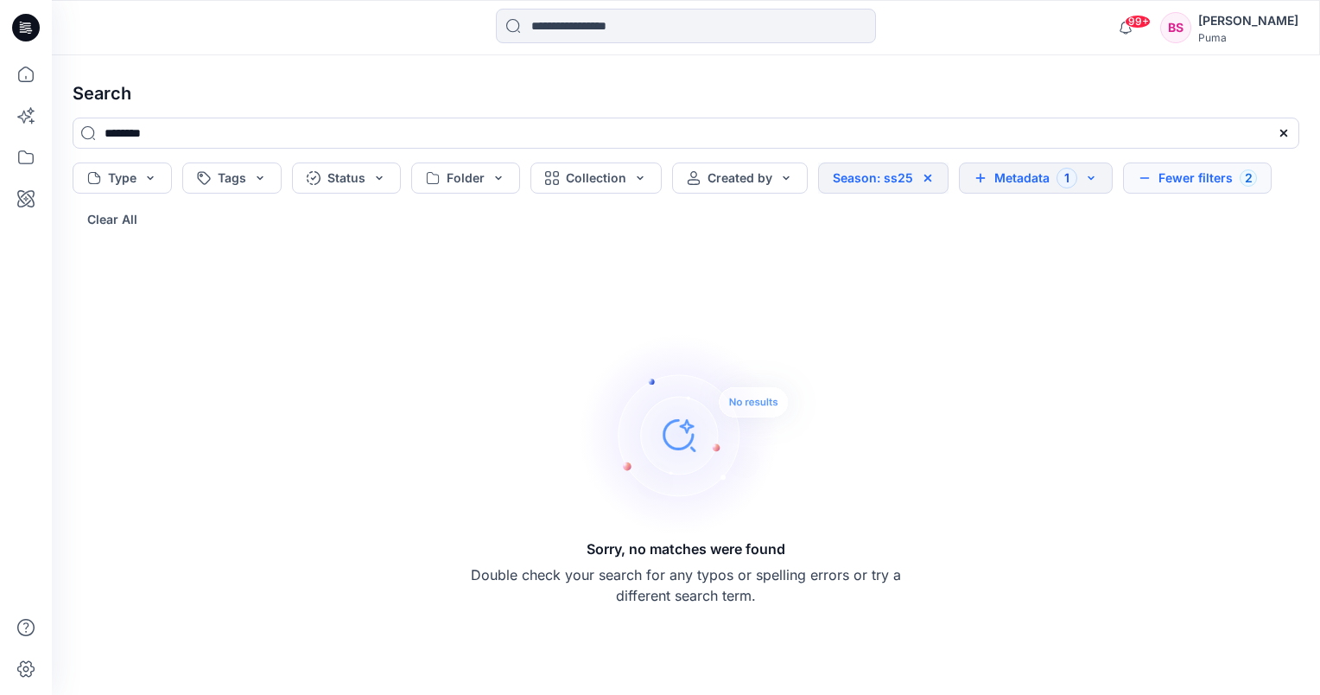
click at [923, 176] on icon at bounding box center [928, 178] width 14 height 14
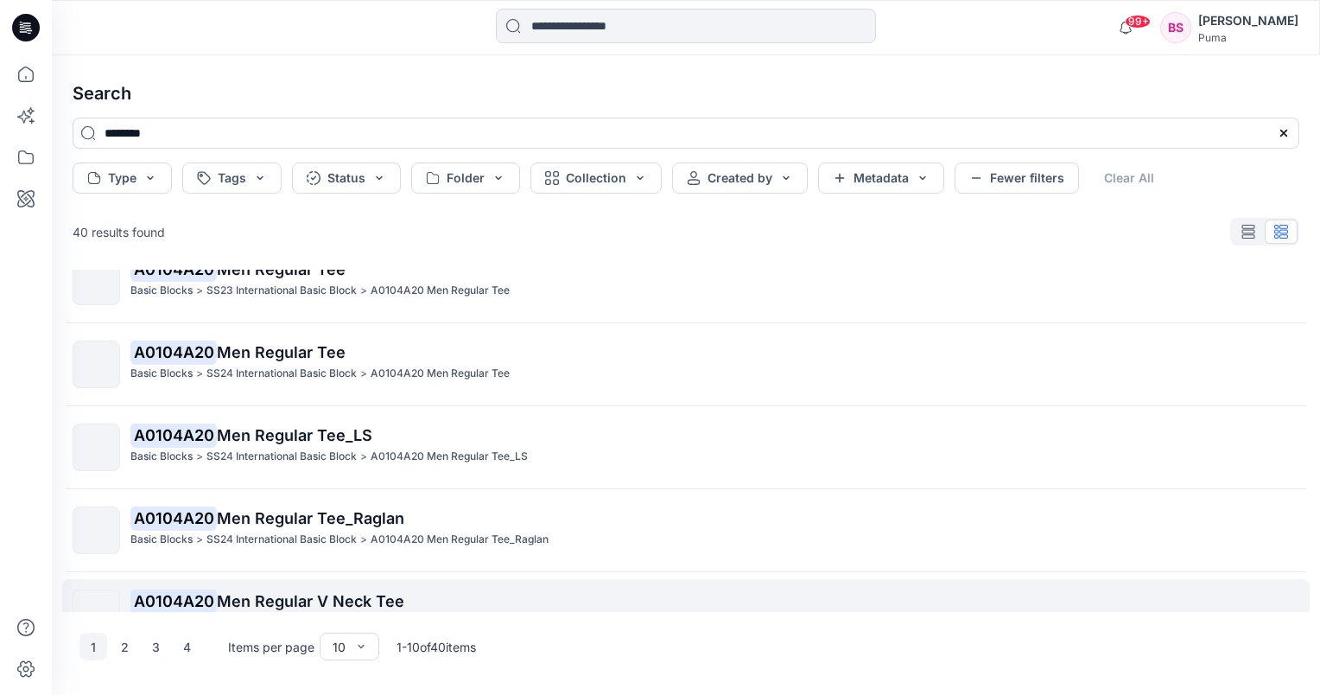
scroll to position [486, 0]
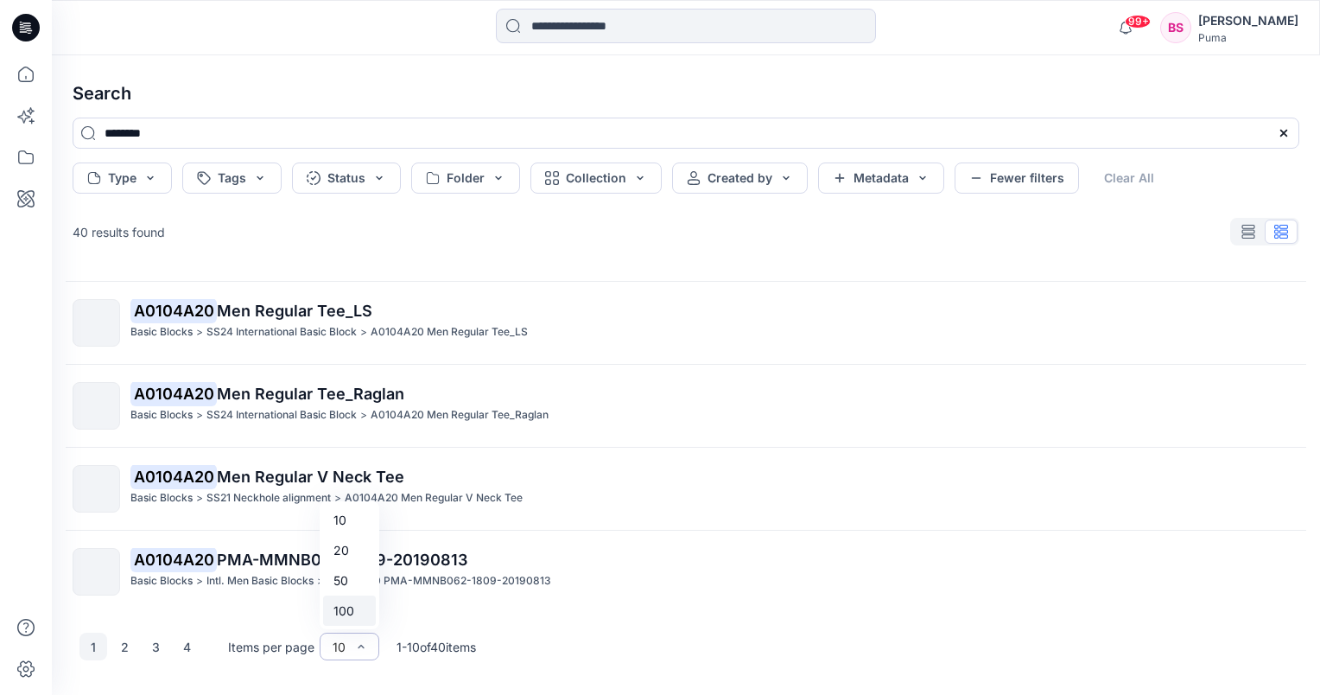
click at [354, 615] on div "100" at bounding box center [349, 610] width 53 height 30
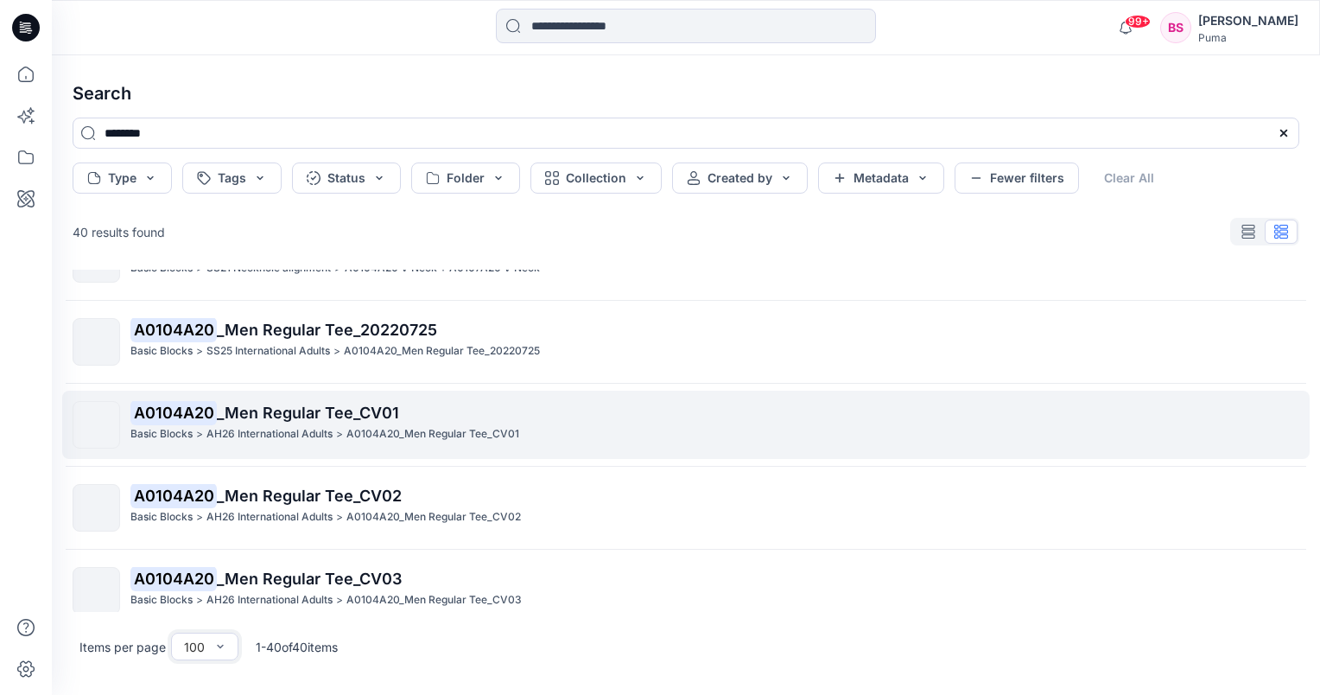
scroll to position [1123, 0]
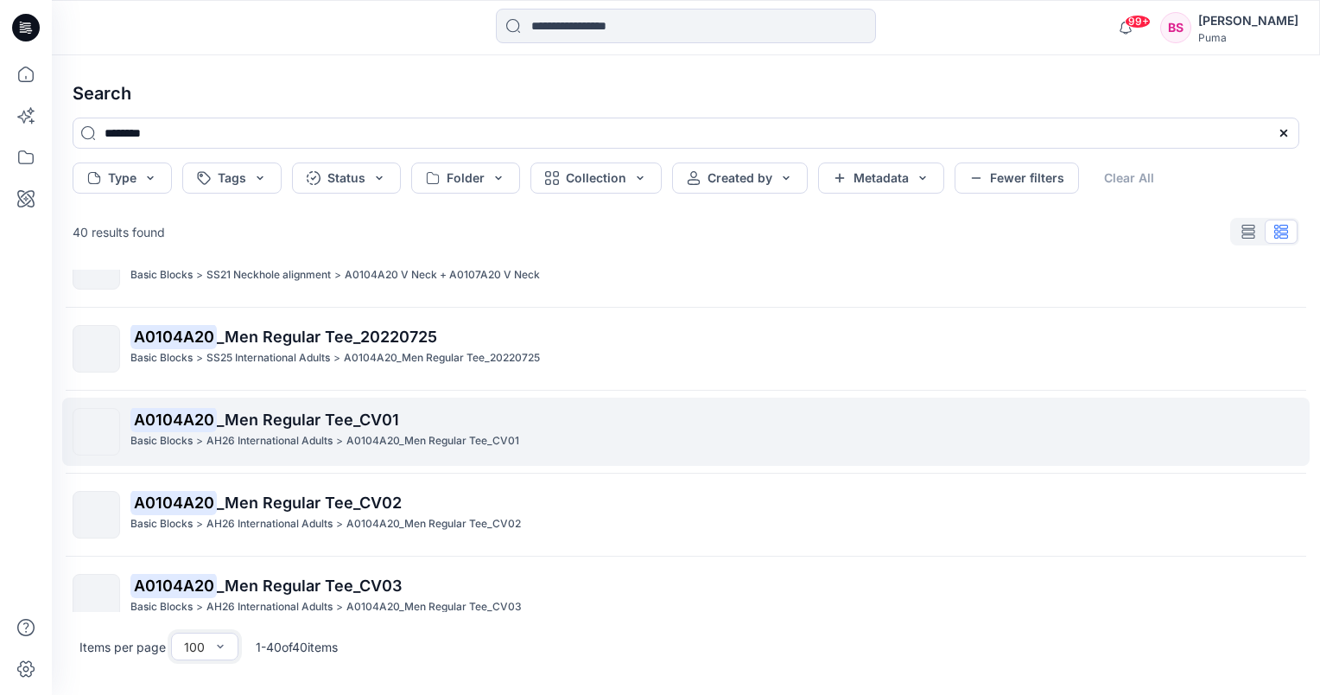
click at [245, 415] on span "_Men Regular Tee_CV01" at bounding box center [308, 419] width 182 height 18
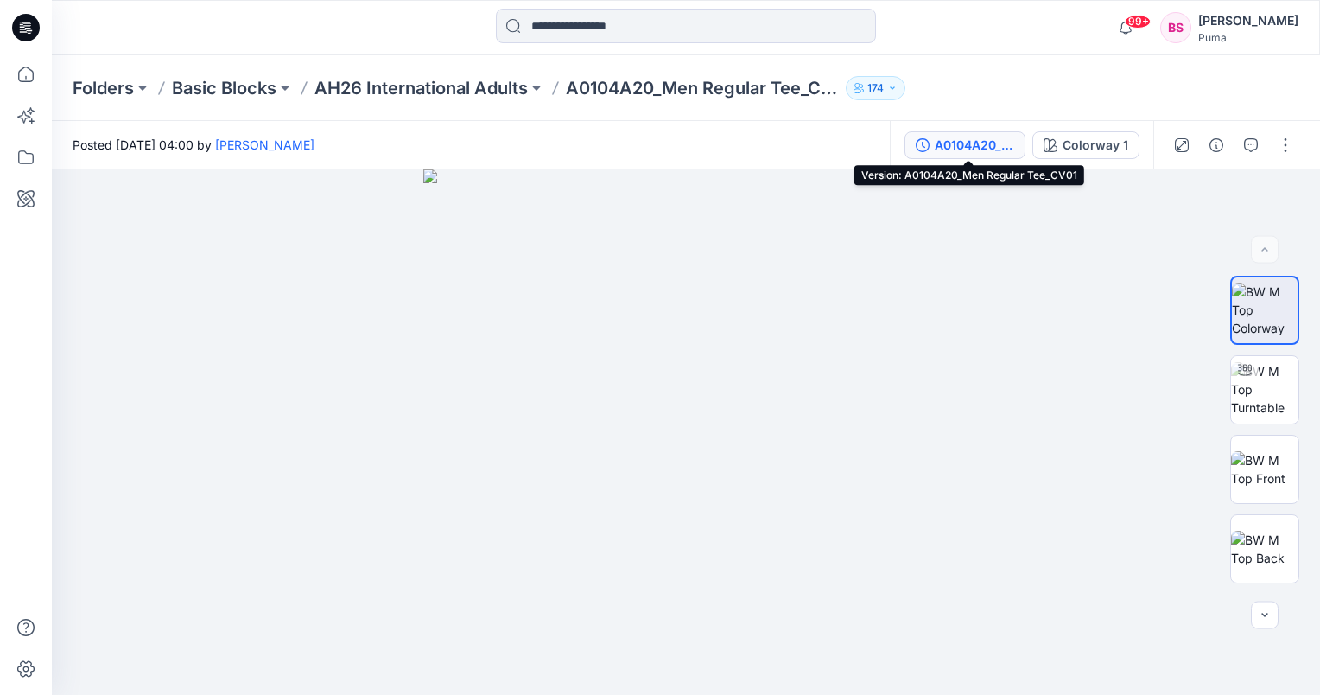
click at [1015, 147] on div "A0104A20_Men Regular Tee_CV01" at bounding box center [975, 145] width 80 height 19
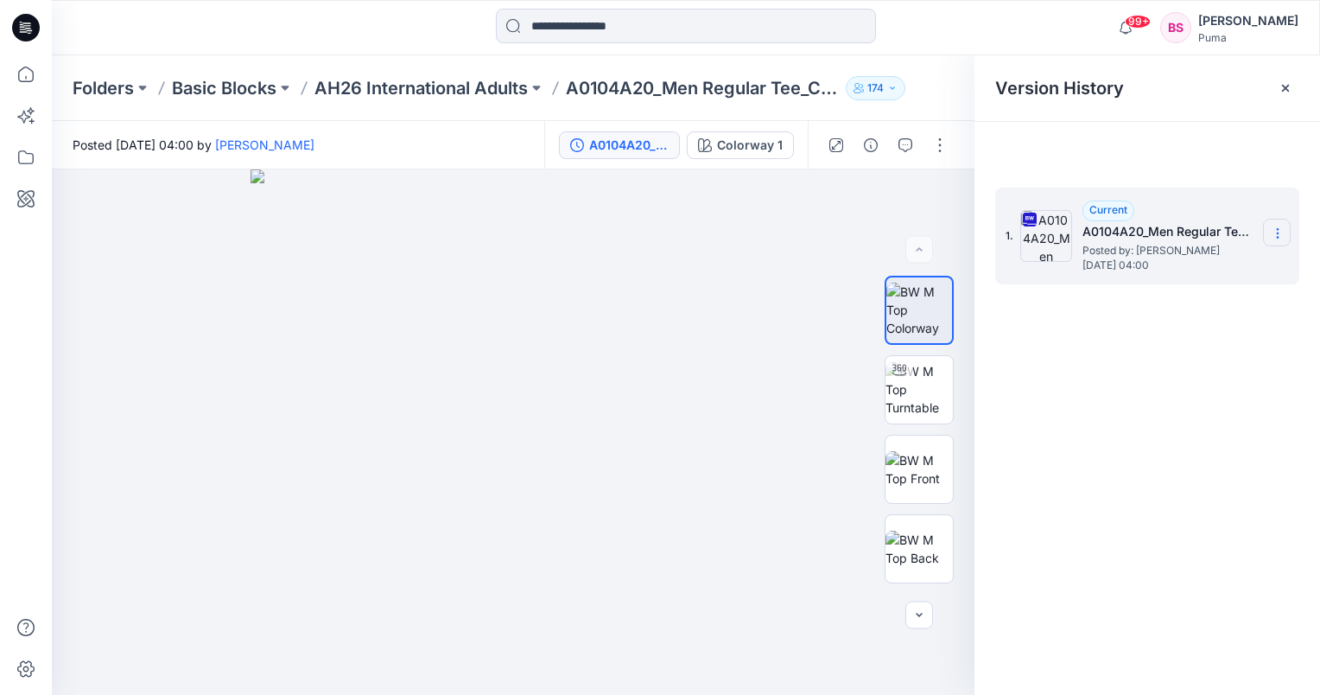
click at [1278, 233] on icon at bounding box center [1277, 233] width 1 height 1
click at [1248, 270] on span "Download Source BW File" at bounding box center [1190, 267] width 145 height 21
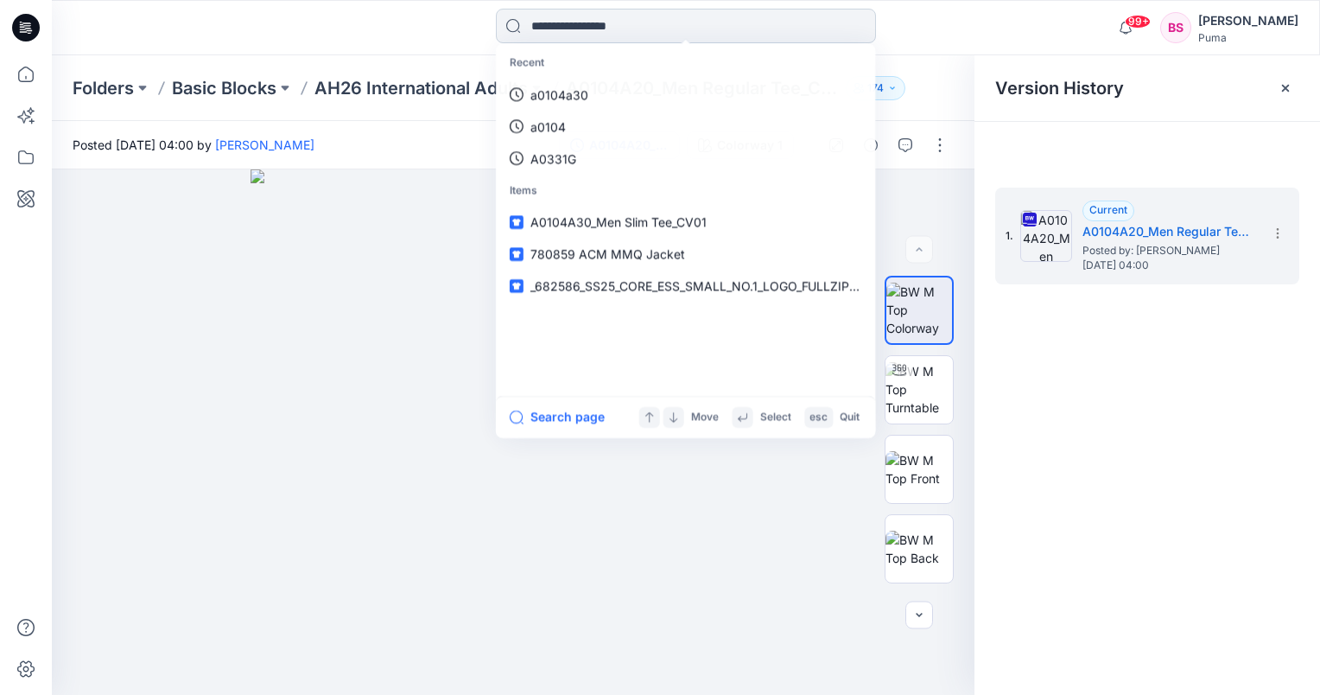
click at [690, 35] on input at bounding box center [686, 26] width 380 height 35
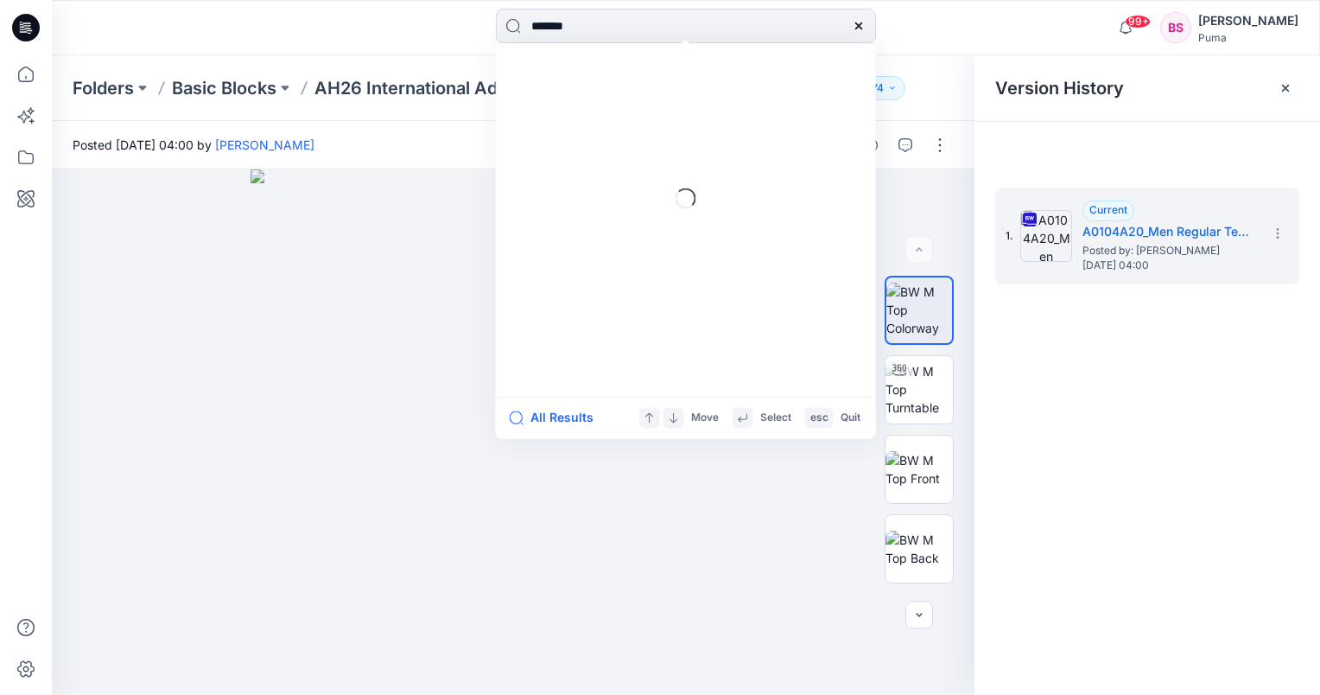
type input "********"
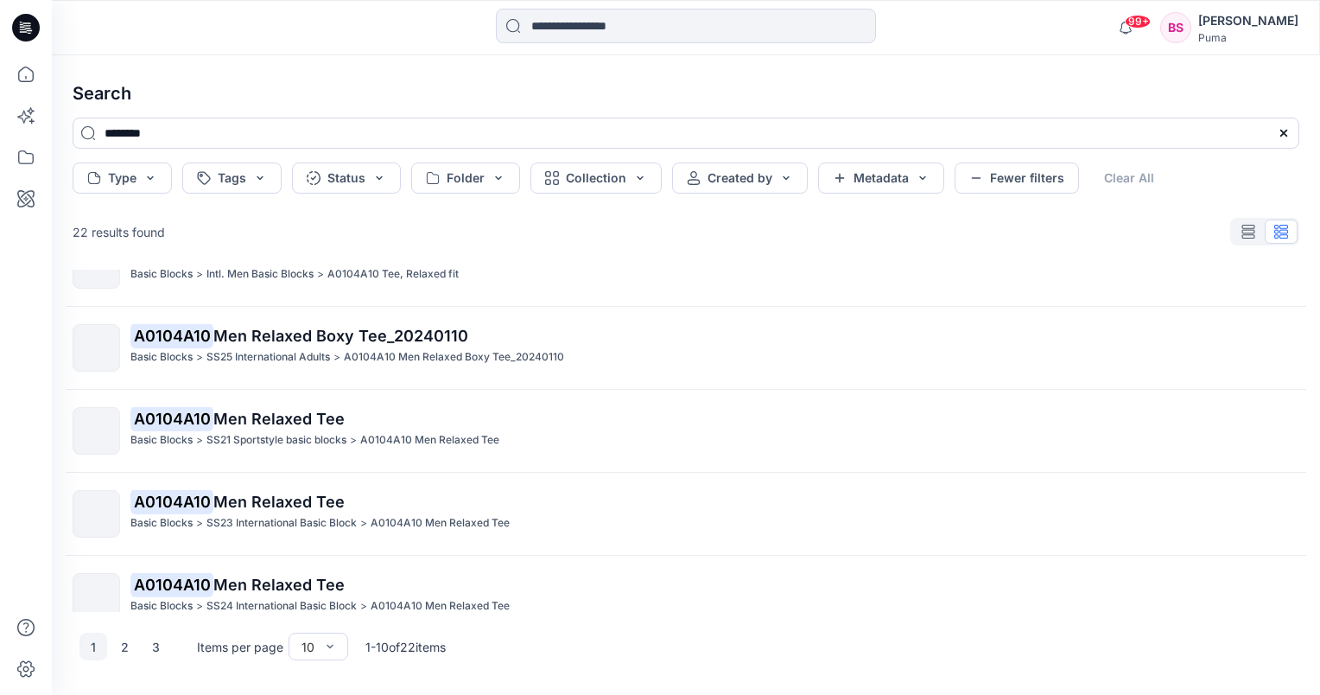
scroll to position [86, 0]
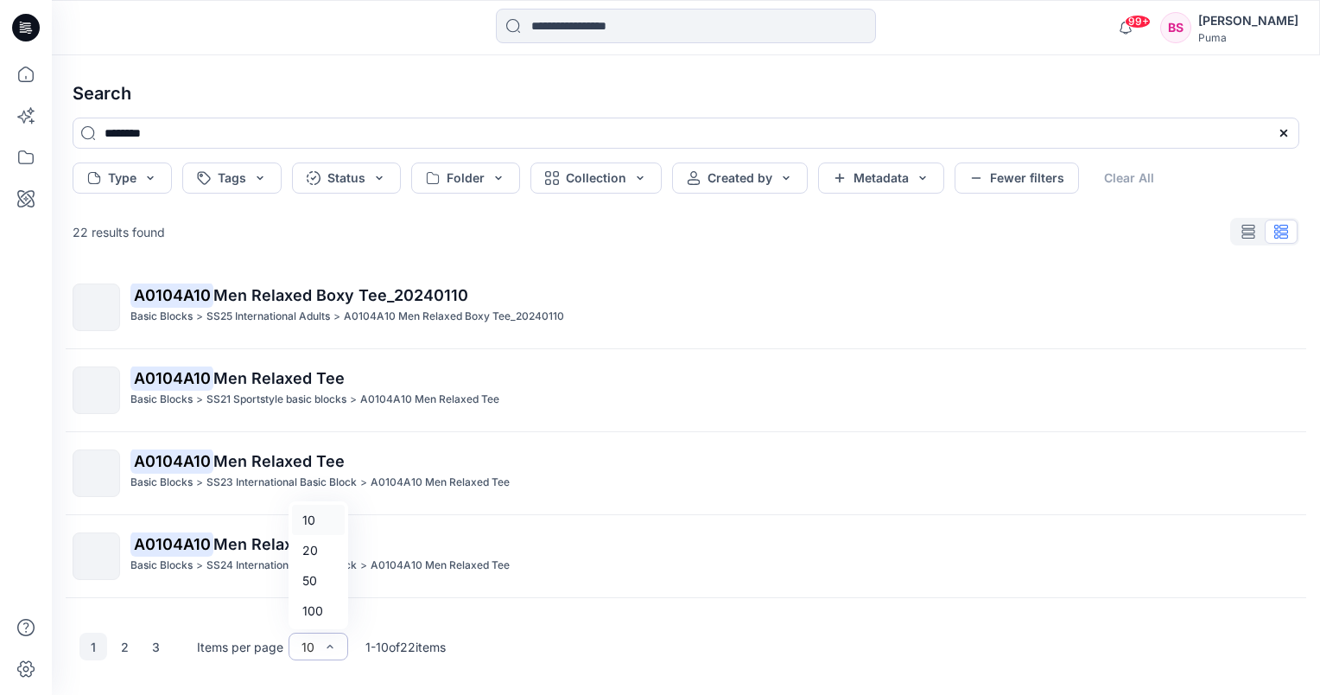
click at [339, 647] on div "10" at bounding box center [319, 647] width 60 height 28
click at [328, 617] on div "100" at bounding box center [318, 610] width 53 height 30
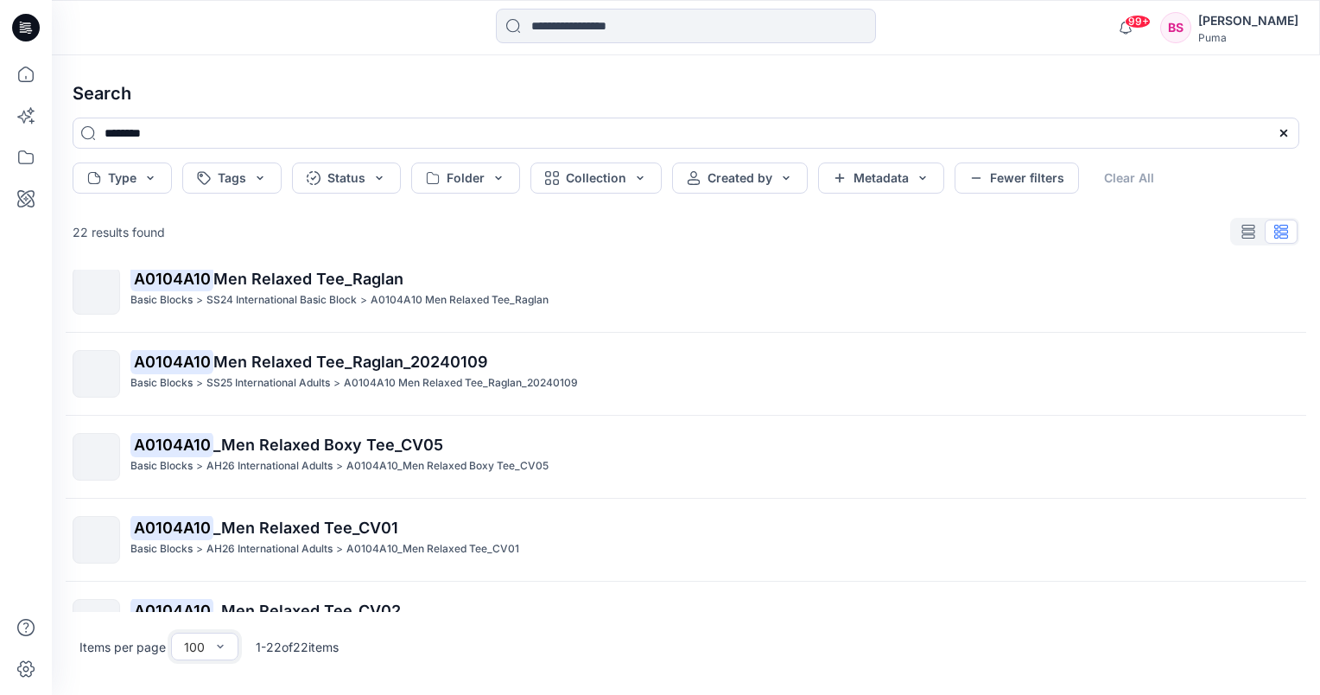
scroll to position [519, 0]
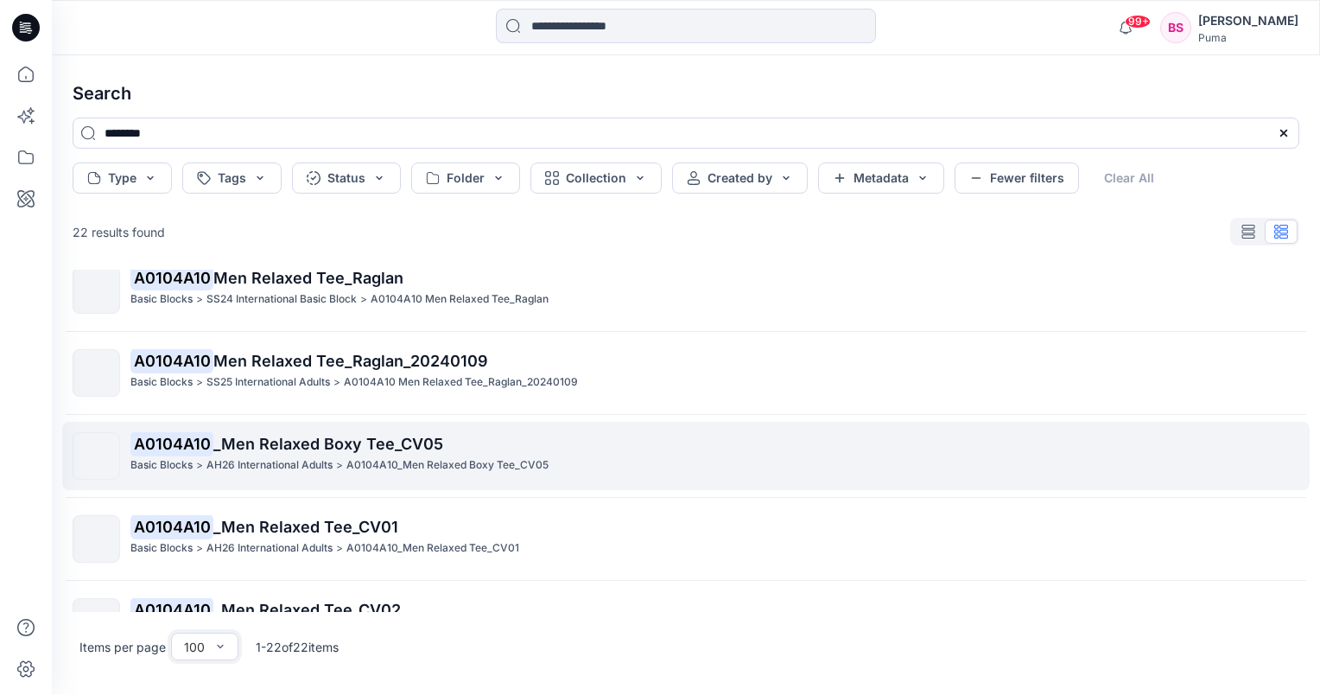
click at [251, 440] on span "_Men Relaxed Boxy Tee_CV05" at bounding box center [328, 444] width 230 height 18
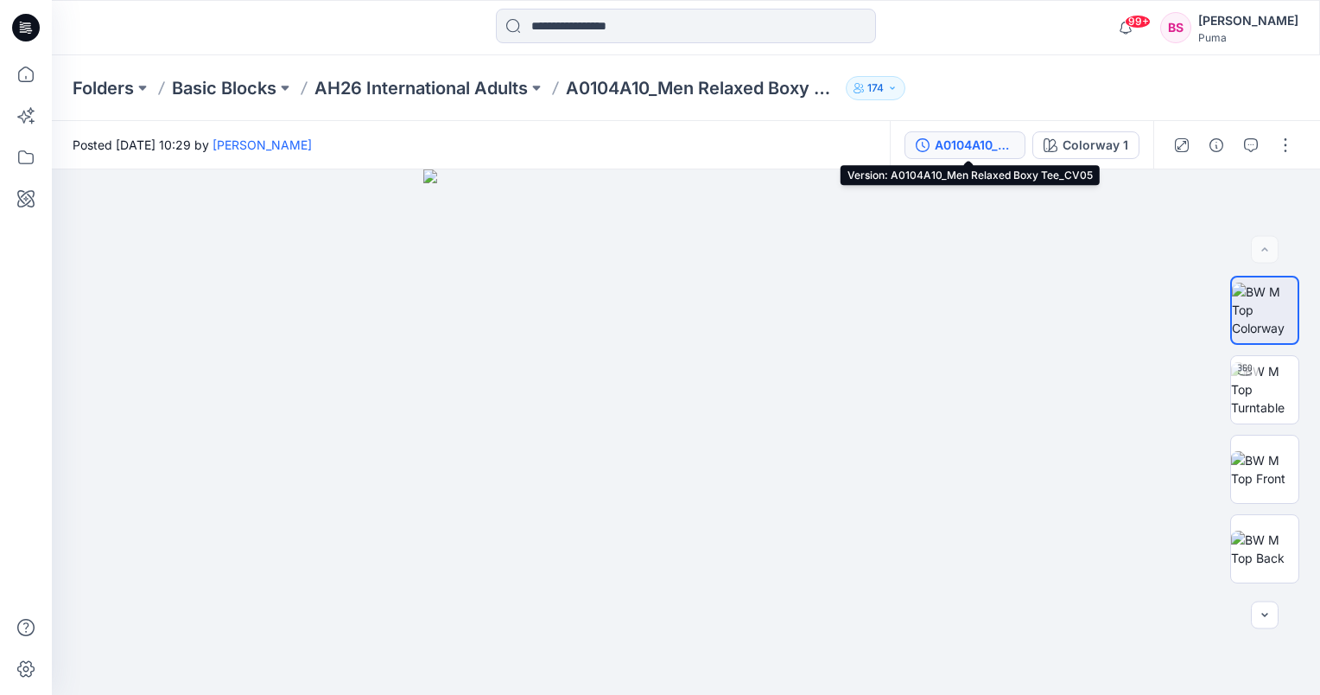
click at [1009, 150] on div "A0104A10_Men Relaxed Boxy Tee_CV05" at bounding box center [975, 145] width 80 height 19
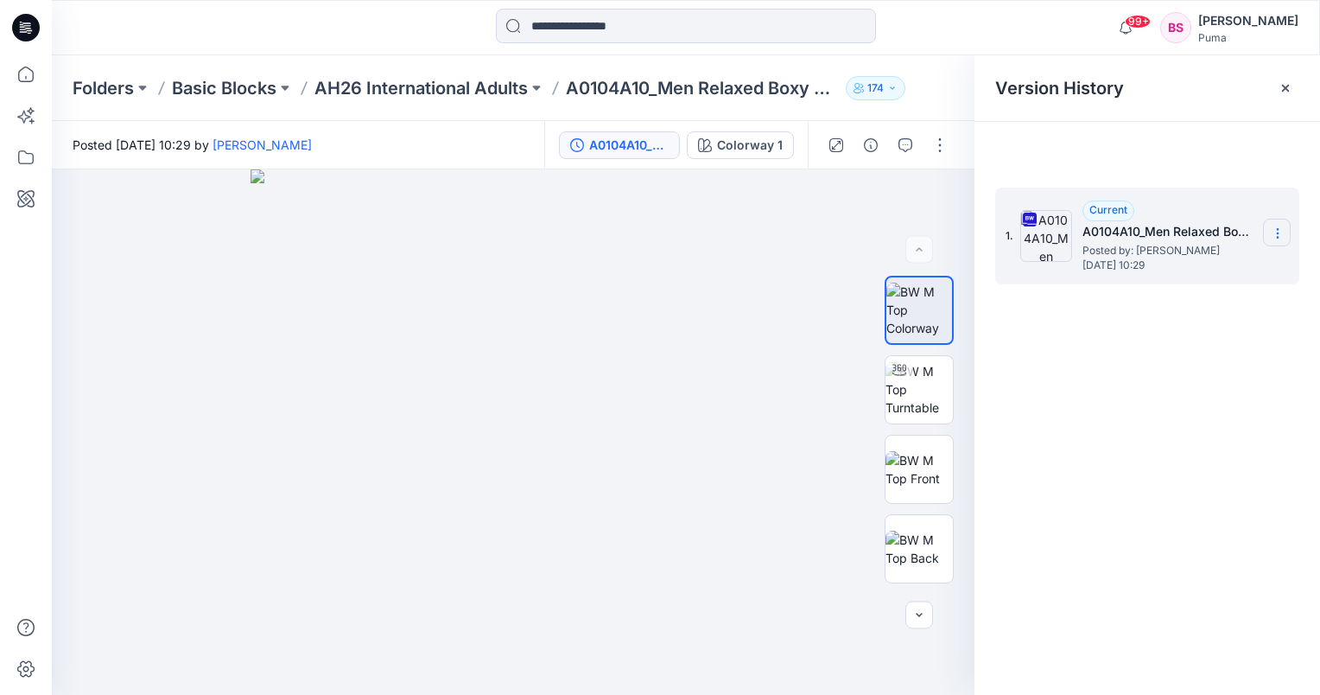
click at [1277, 226] on icon at bounding box center [1278, 233] width 14 height 14
click at [1249, 268] on span "Download Source BW File" at bounding box center [1190, 267] width 145 height 21
click at [584, 14] on input at bounding box center [686, 26] width 380 height 35
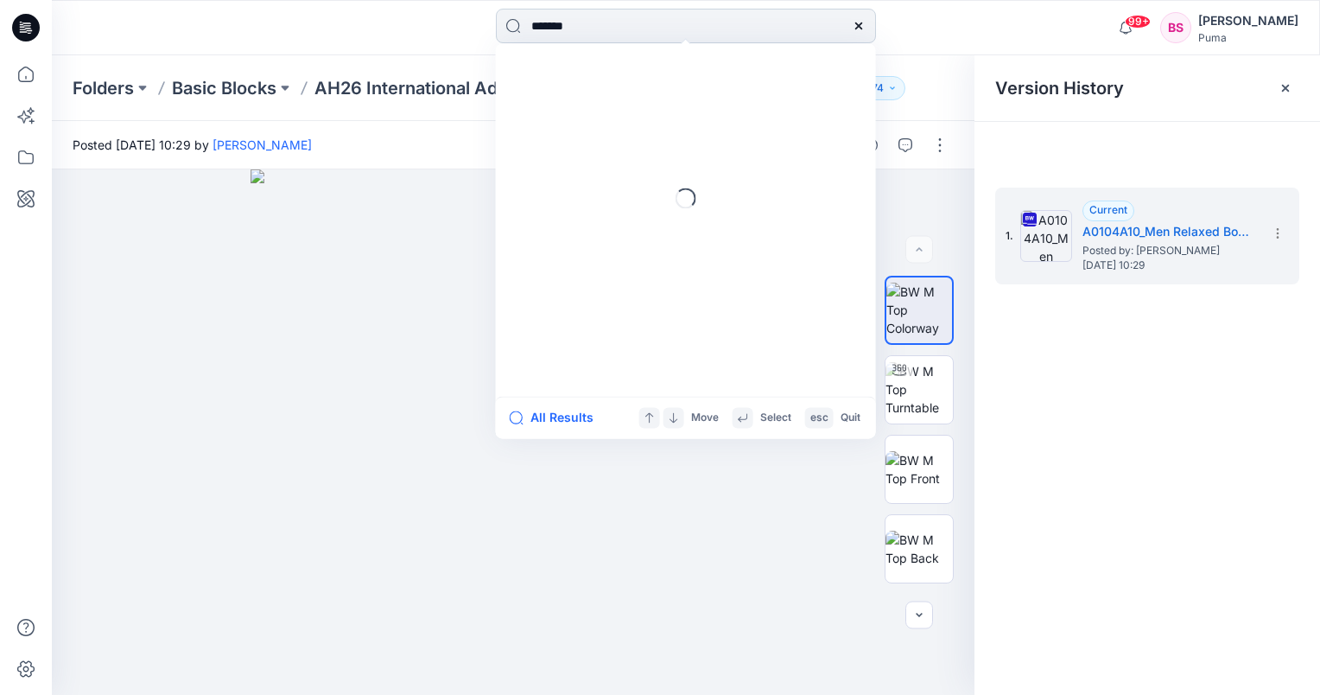
type input "********"
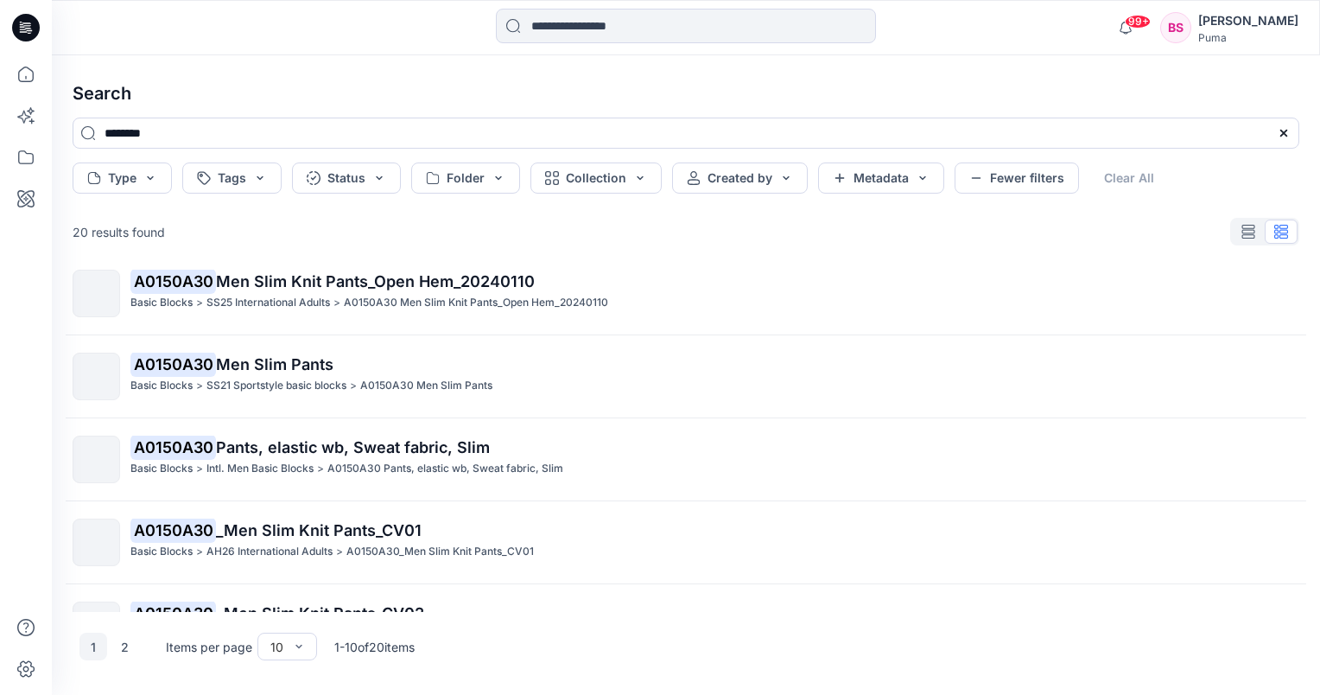
scroll to position [486, 0]
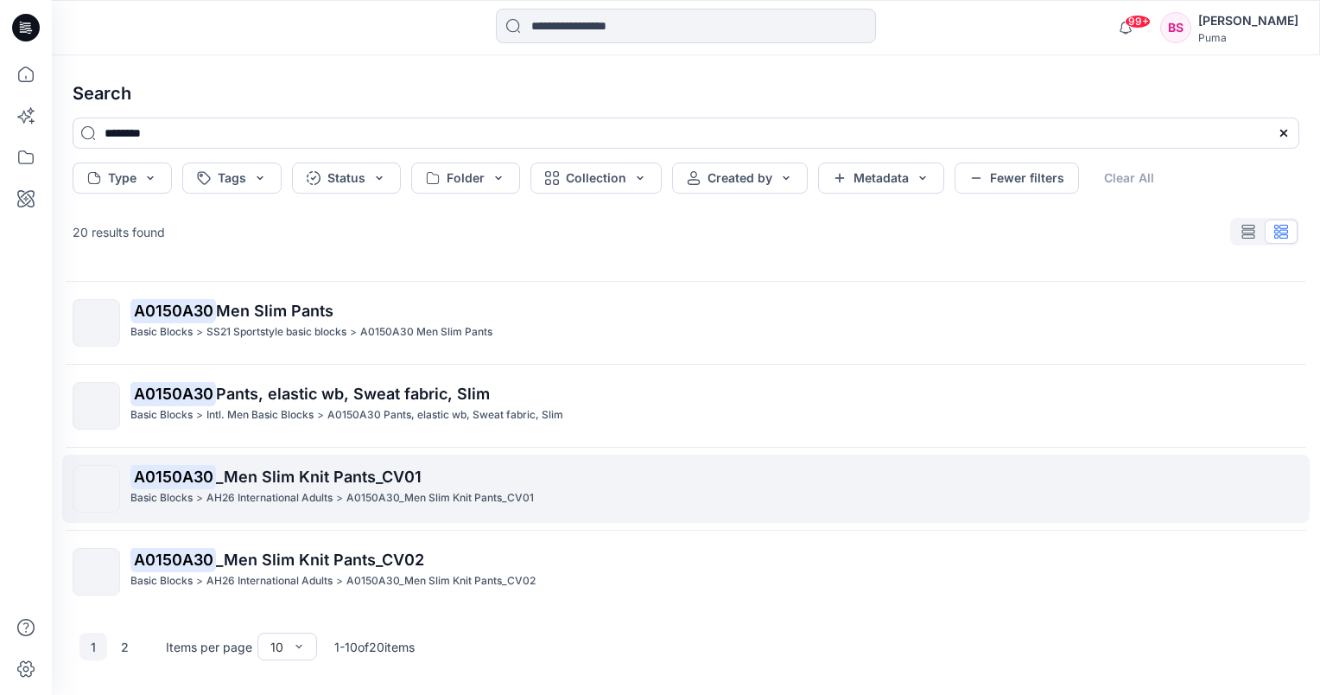
click at [298, 479] on span "_Men Slim Knit Pants_CV01" at bounding box center [319, 477] width 206 height 18
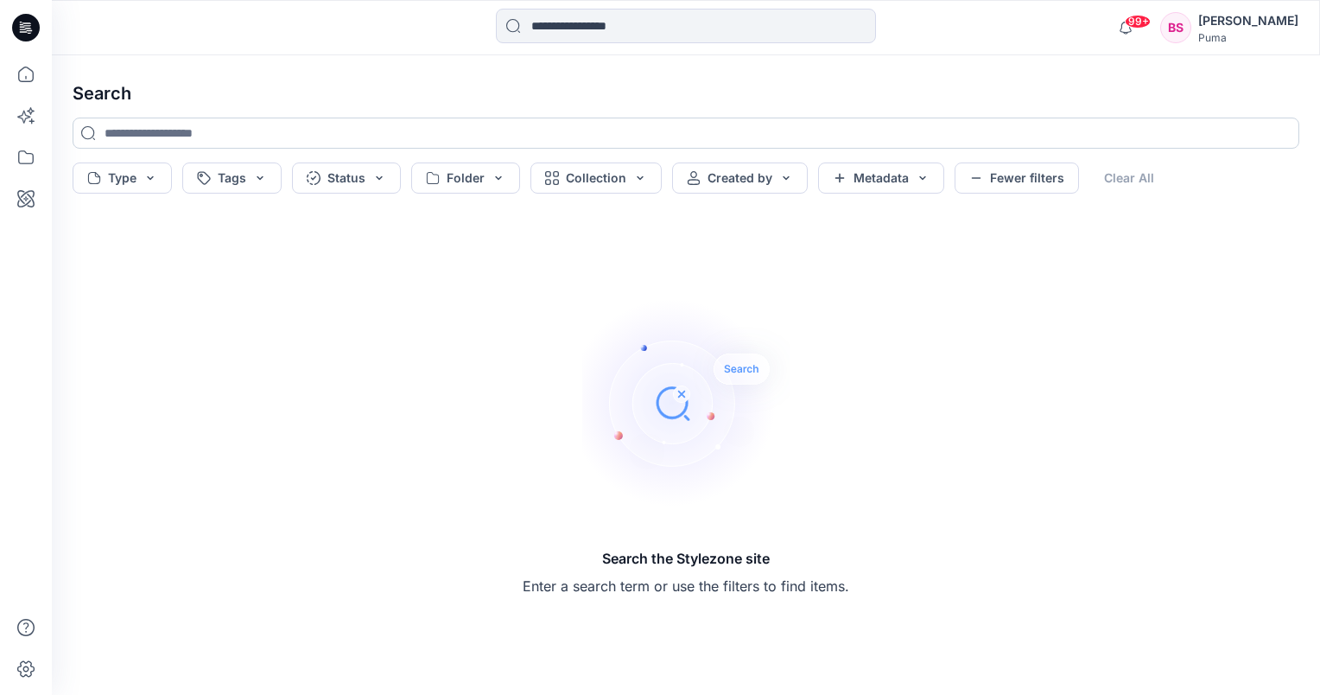
click at [162, 130] on input at bounding box center [686, 133] width 1227 height 31
click at [195, 130] on input at bounding box center [686, 133] width 1227 height 31
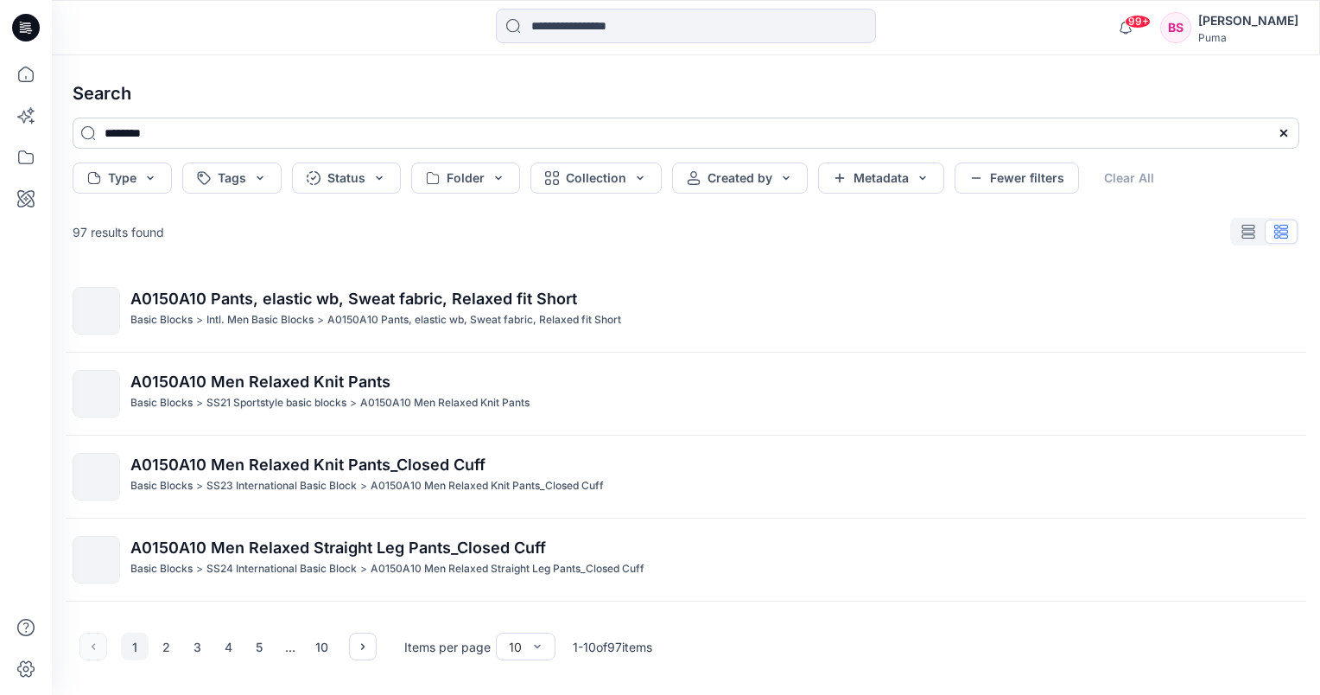
type input "********"
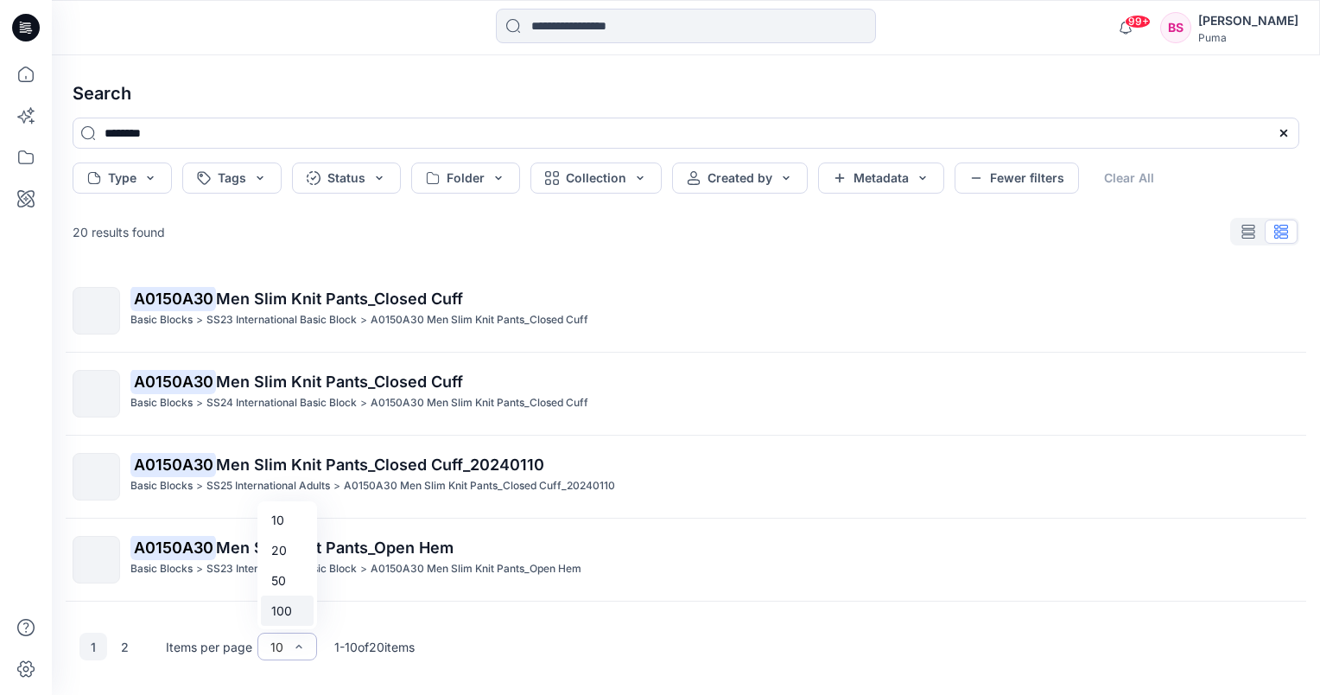
click at [304, 622] on div "100" at bounding box center [287, 610] width 53 height 30
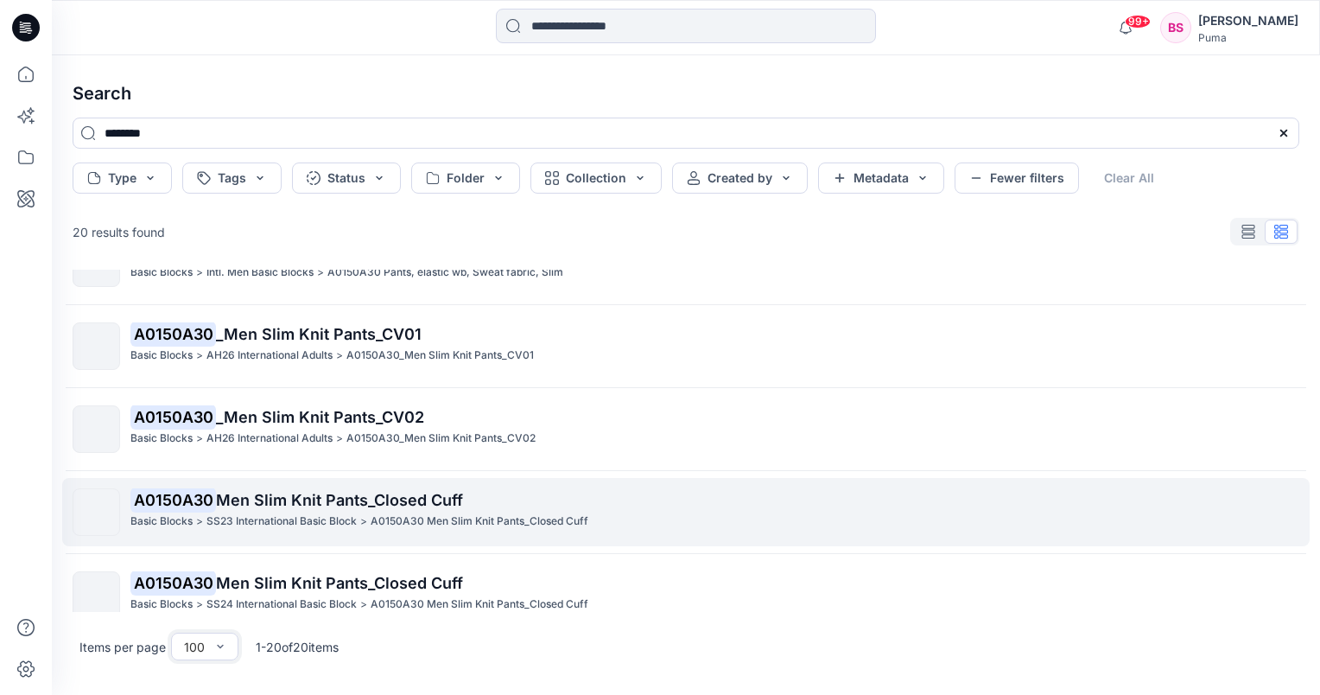
scroll to position [605, 0]
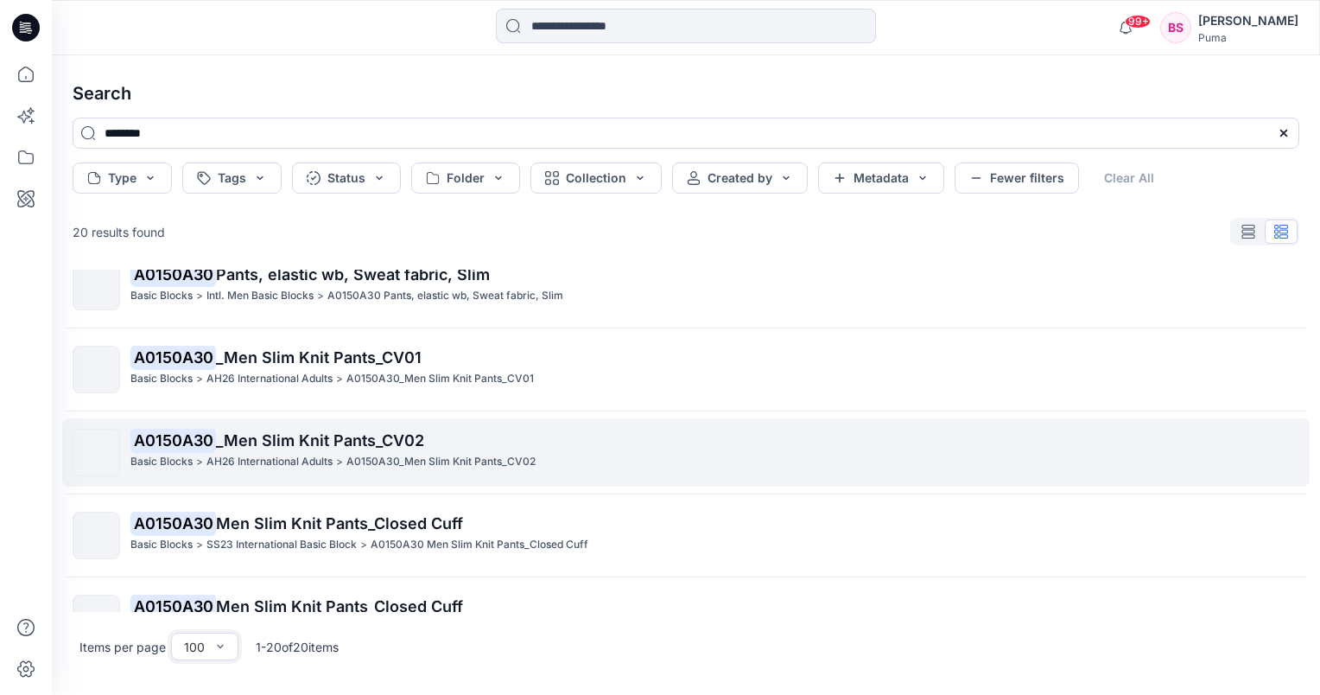
click at [294, 442] on span "_Men Slim Knit Pants_CV02" at bounding box center [320, 440] width 208 height 18
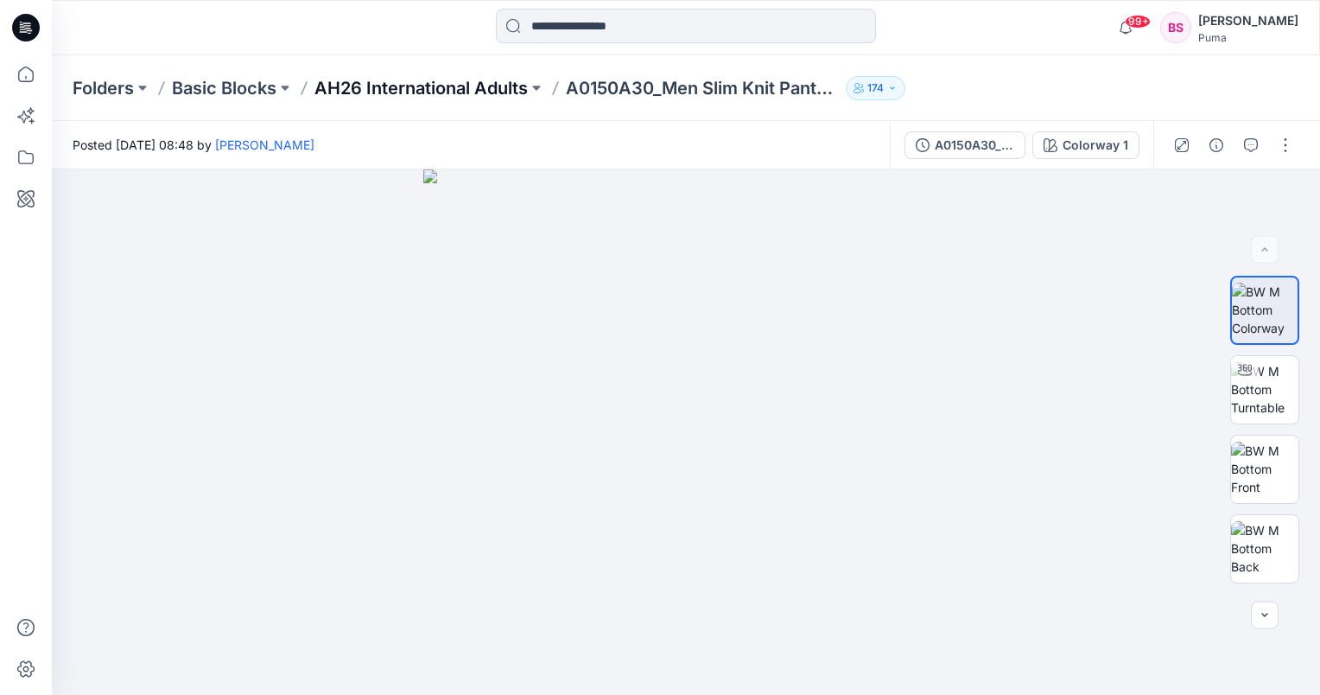
click at [487, 89] on p "AH26 International Adults" at bounding box center [421, 88] width 213 height 24
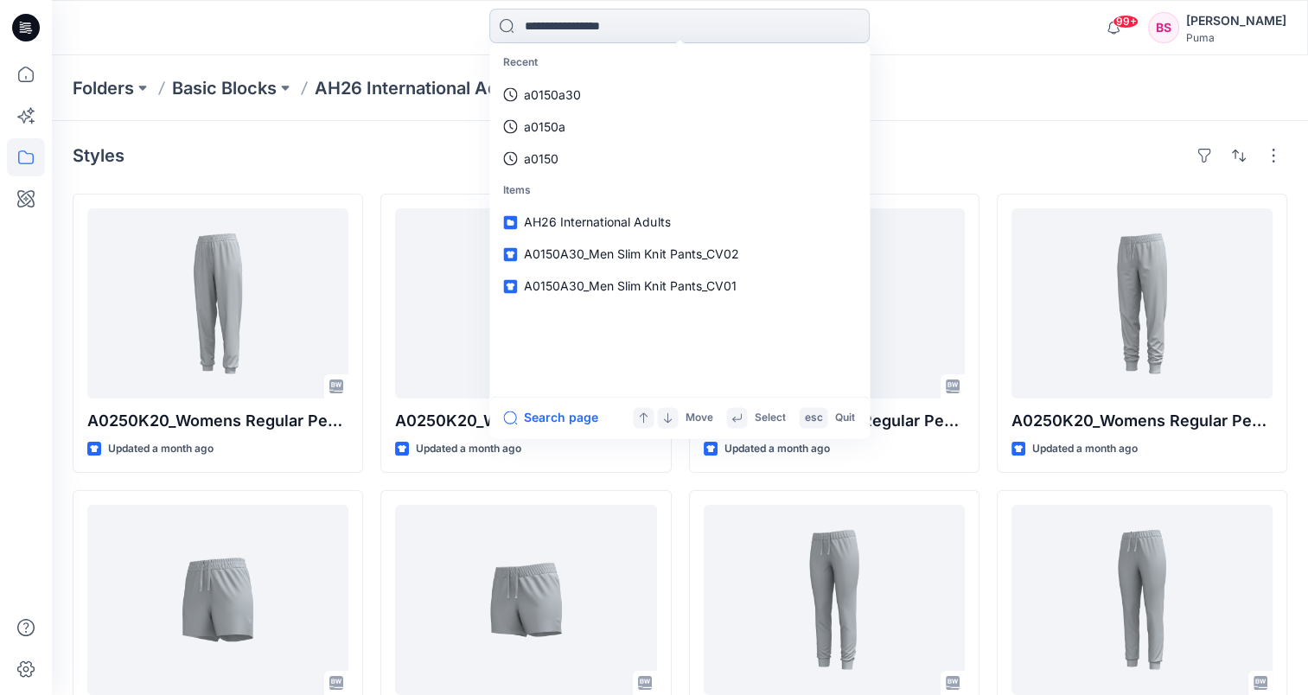
click at [602, 20] on input at bounding box center [679, 26] width 380 height 35
click at [557, 92] on p "a0150a30" at bounding box center [552, 95] width 57 height 18
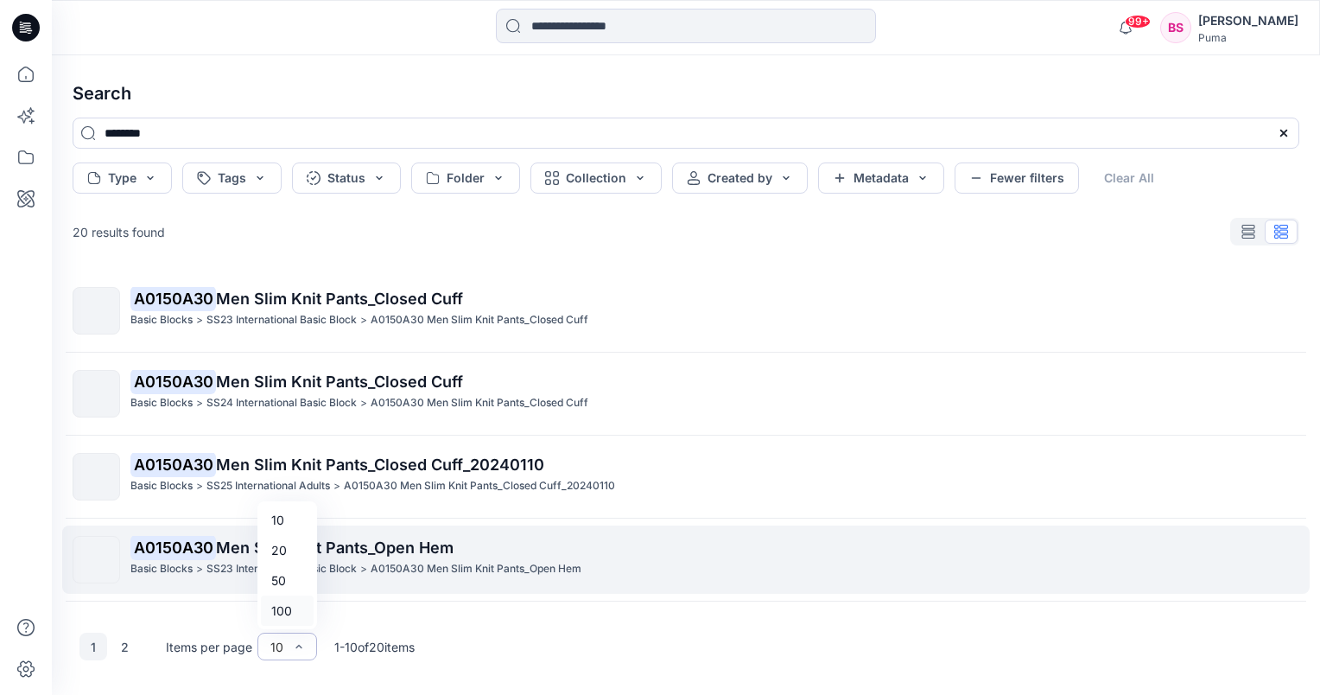
drag, startPoint x: 287, startPoint y: 617, endPoint x: 356, endPoint y: 567, distance: 85.4
click at [287, 616] on div "100" at bounding box center [287, 610] width 53 height 30
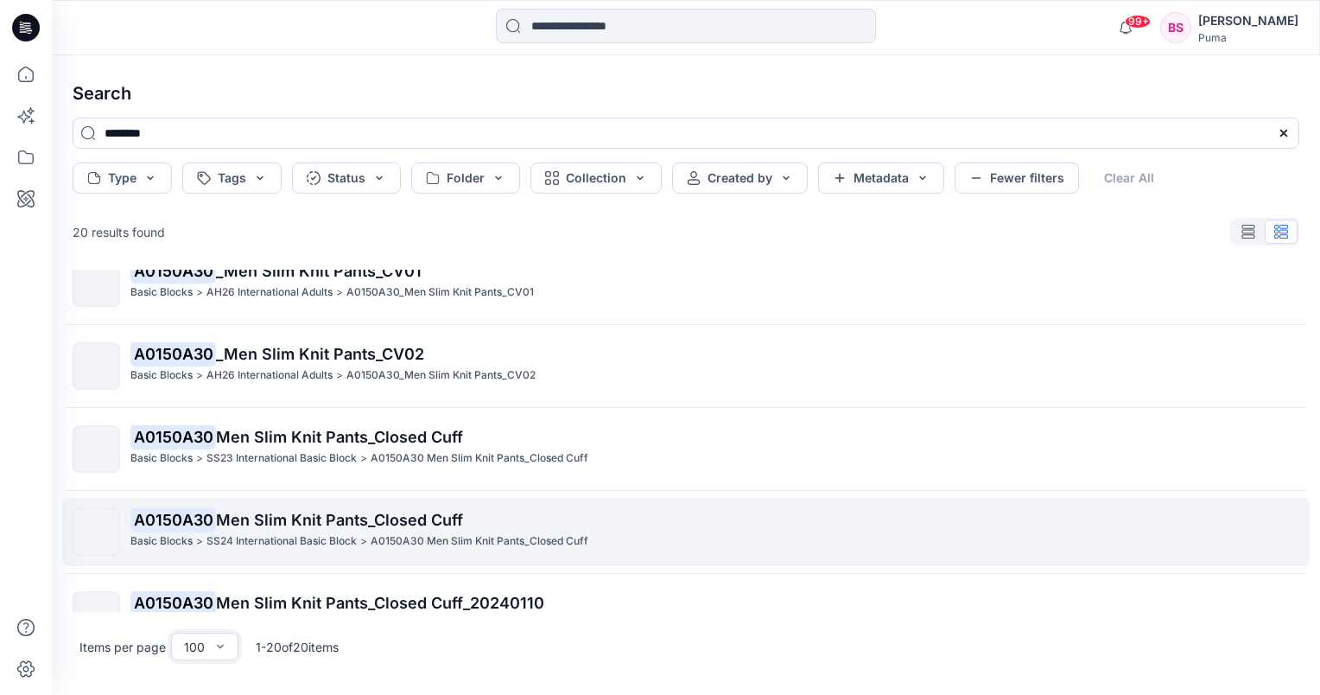
scroll to position [605, 0]
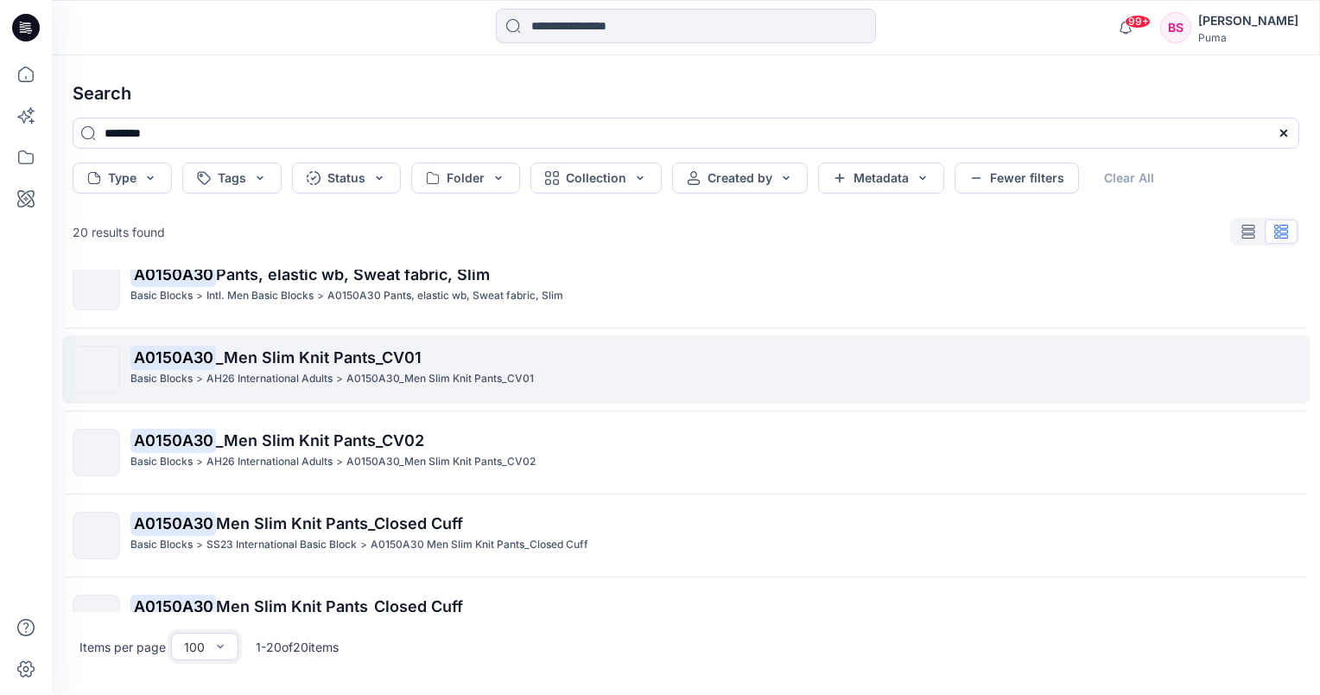
click at [282, 352] on span "_Men Slim Knit Pants_CV01" at bounding box center [319, 357] width 206 height 18
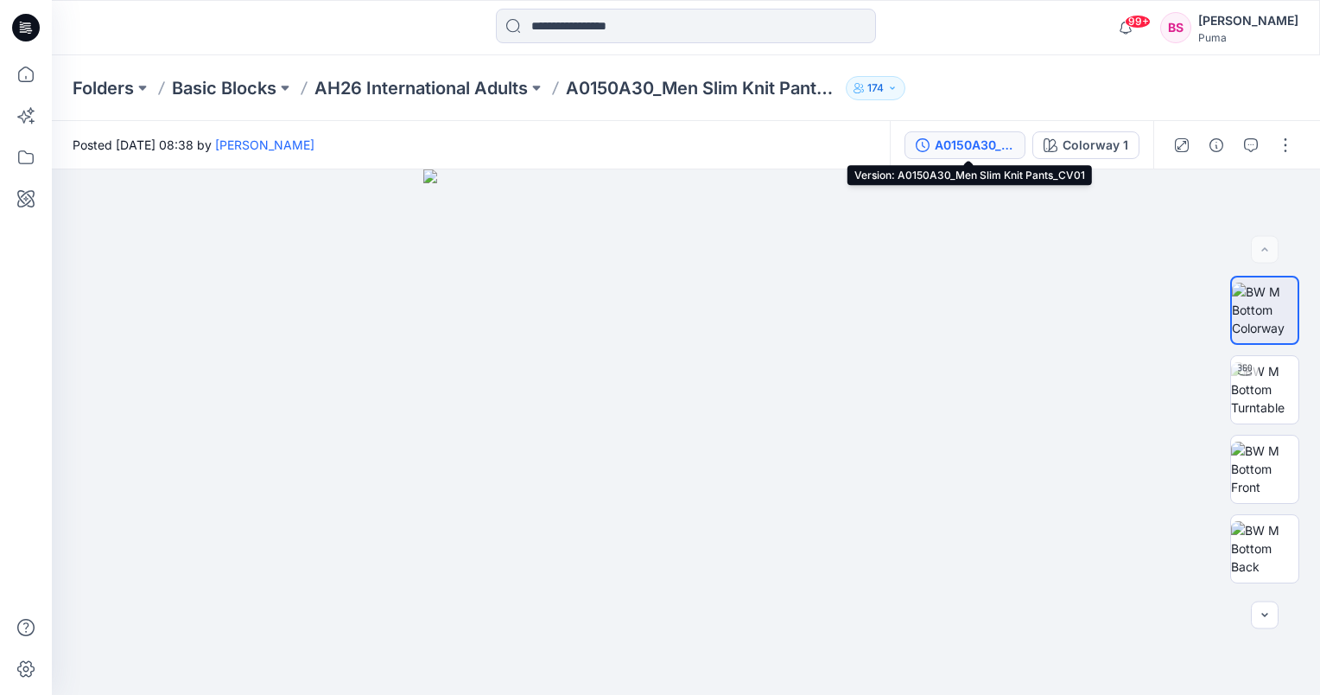
click at [1015, 145] on div "A0150A30_Men Slim Knit Pants_CV01" at bounding box center [975, 145] width 80 height 19
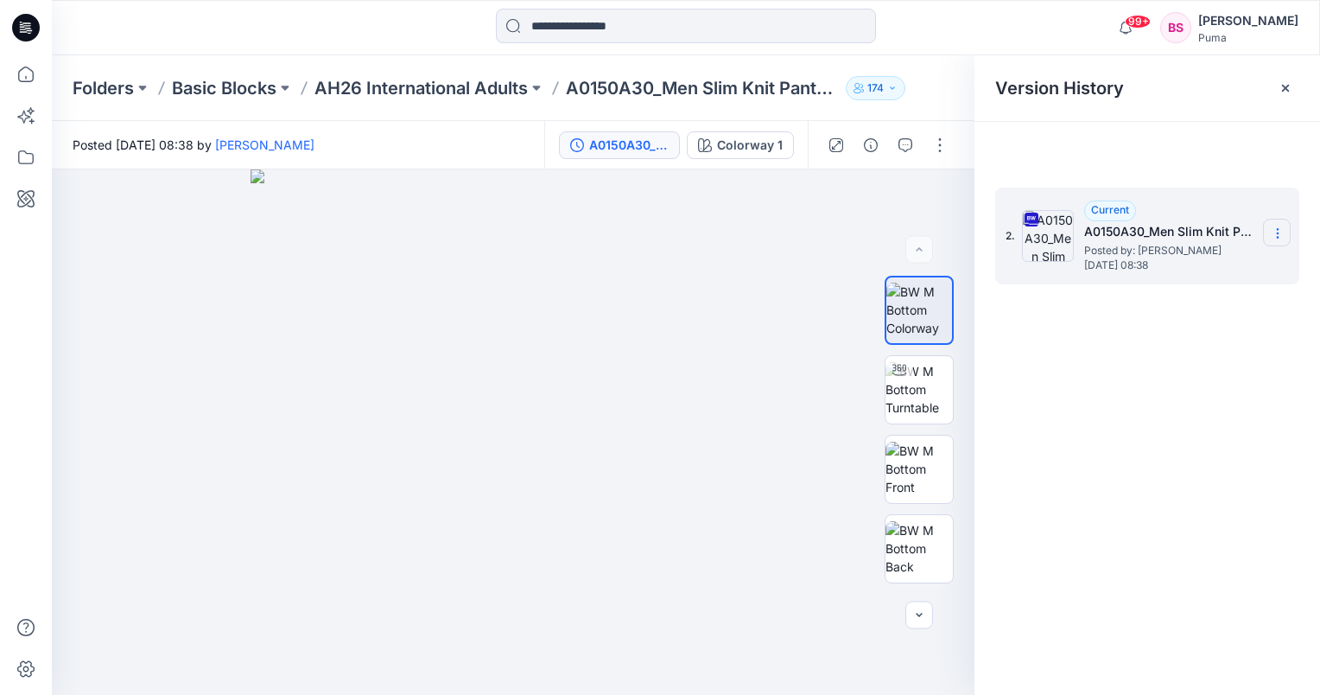
click at [1276, 232] on icon at bounding box center [1278, 233] width 14 height 14
click at [1240, 270] on span "Download Source BW File" at bounding box center [1190, 267] width 145 height 21
click at [640, 4] on div "99+ Notifications [PERSON_NAME] shared 695950_20250924 (1) in AH26 MFO (Unbekan…" at bounding box center [686, 27] width 1269 height 55
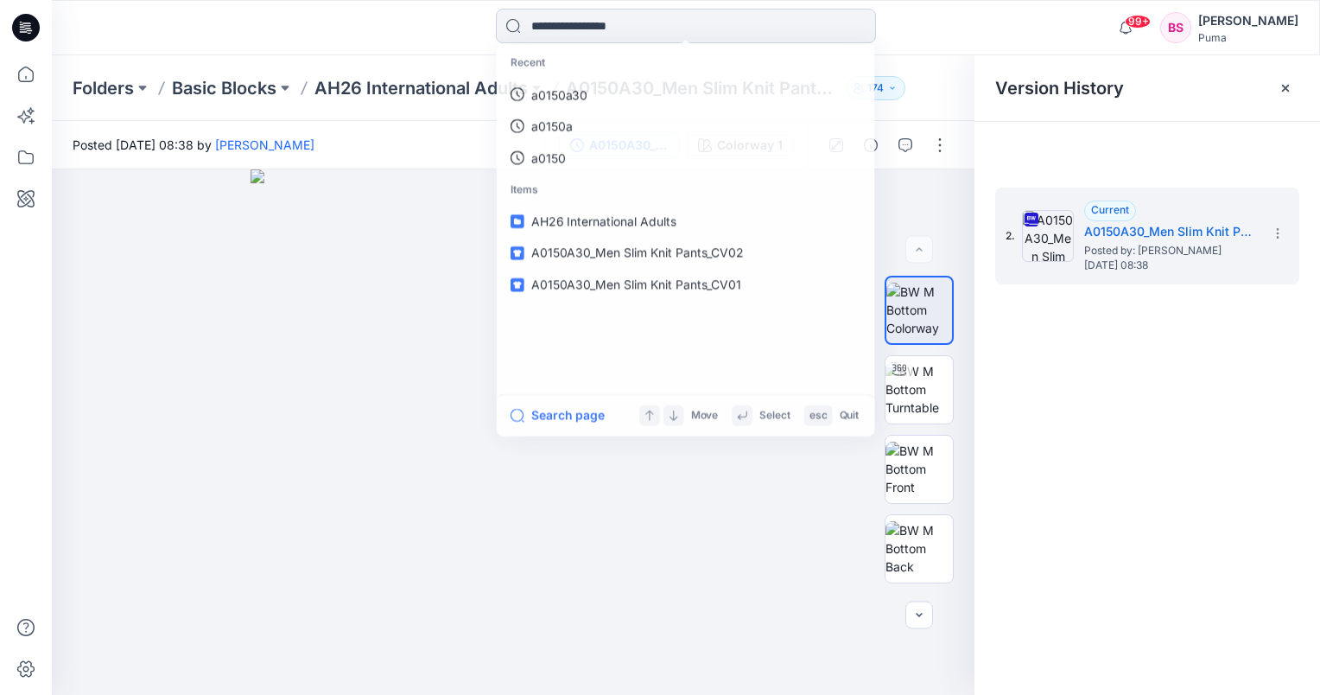
click at [667, 22] on input at bounding box center [686, 26] width 380 height 35
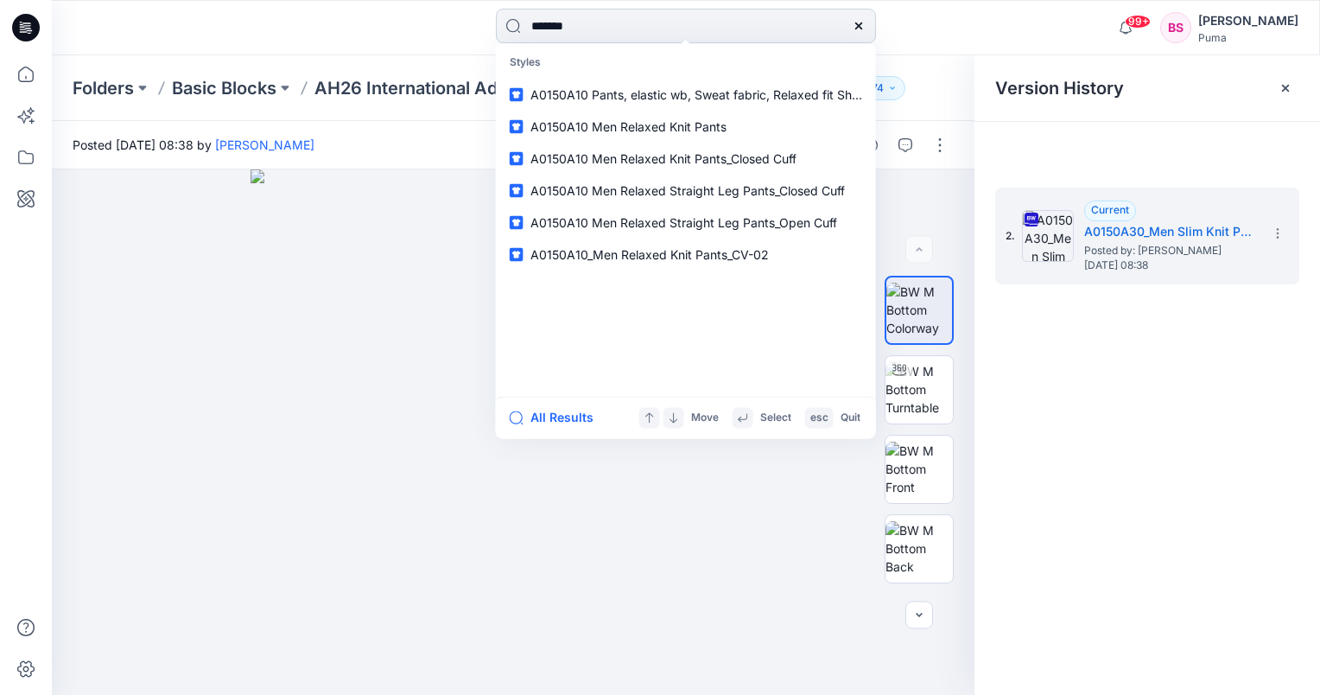
type input "********"
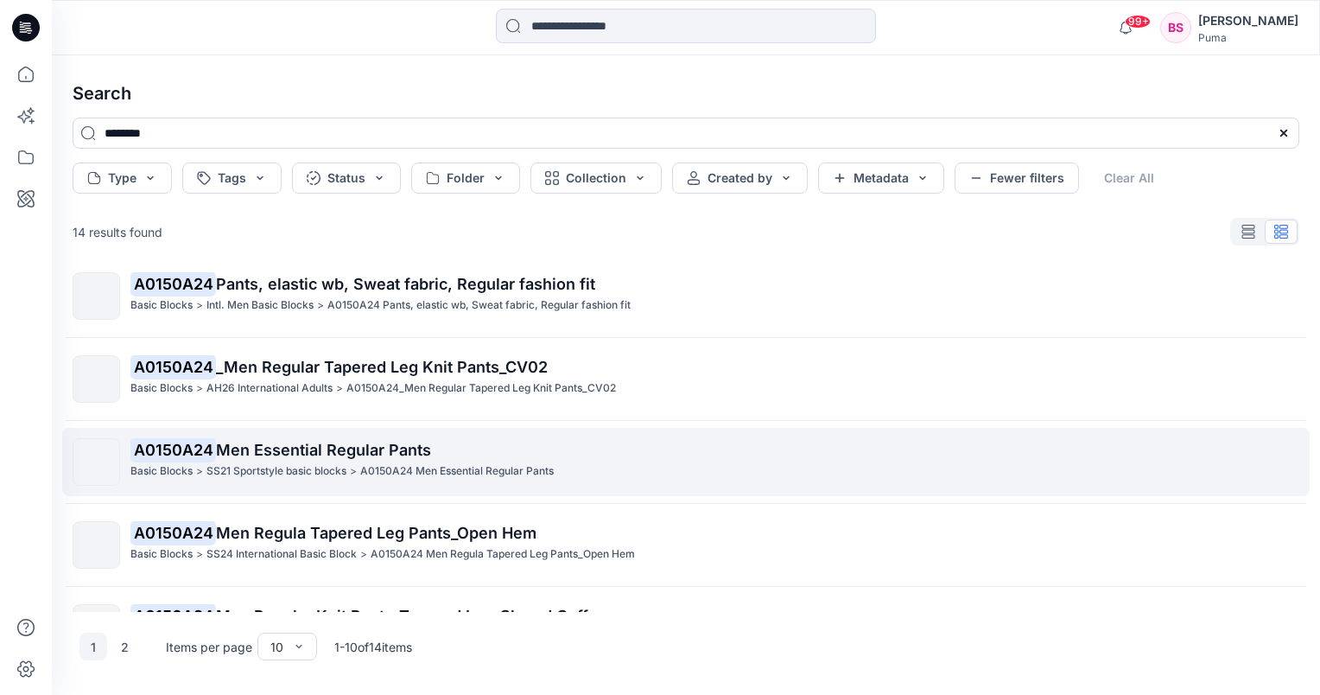
scroll to position [399, 0]
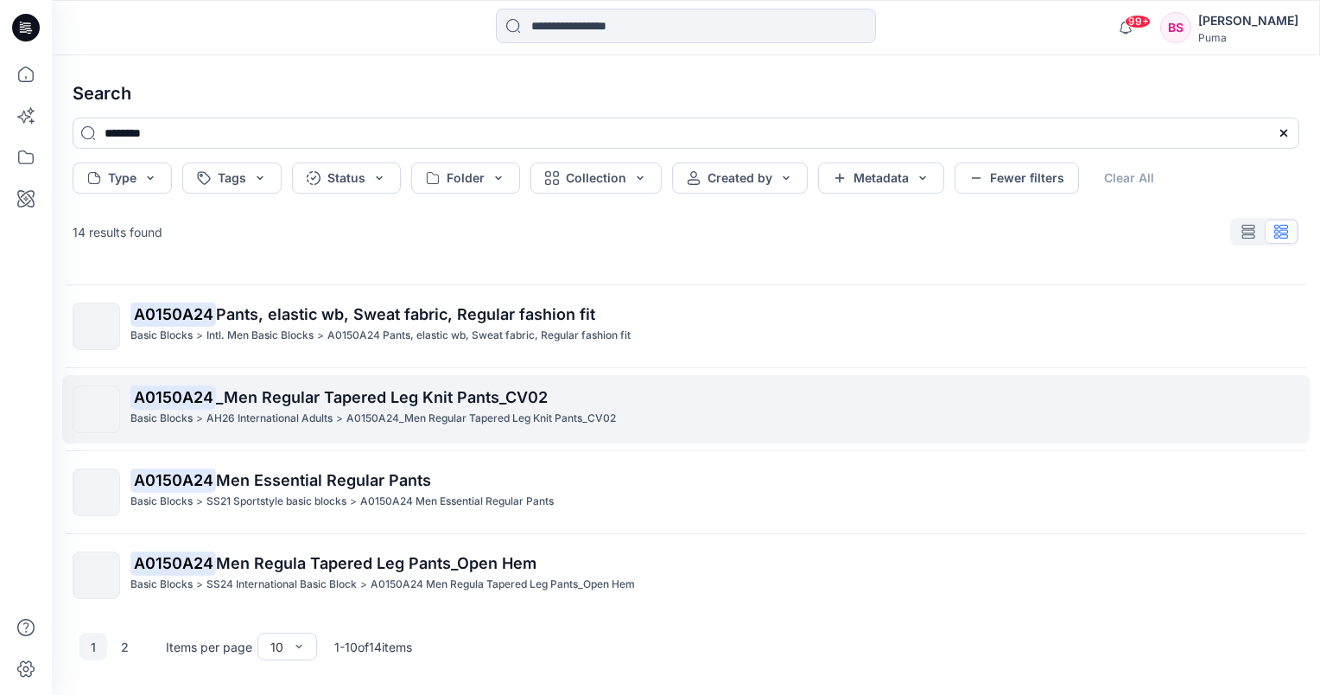
click at [415, 394] on span "_Men Regular Tapered Leg Knit Pants_CV02" at bounding box center [382, 397] width 332 height 18
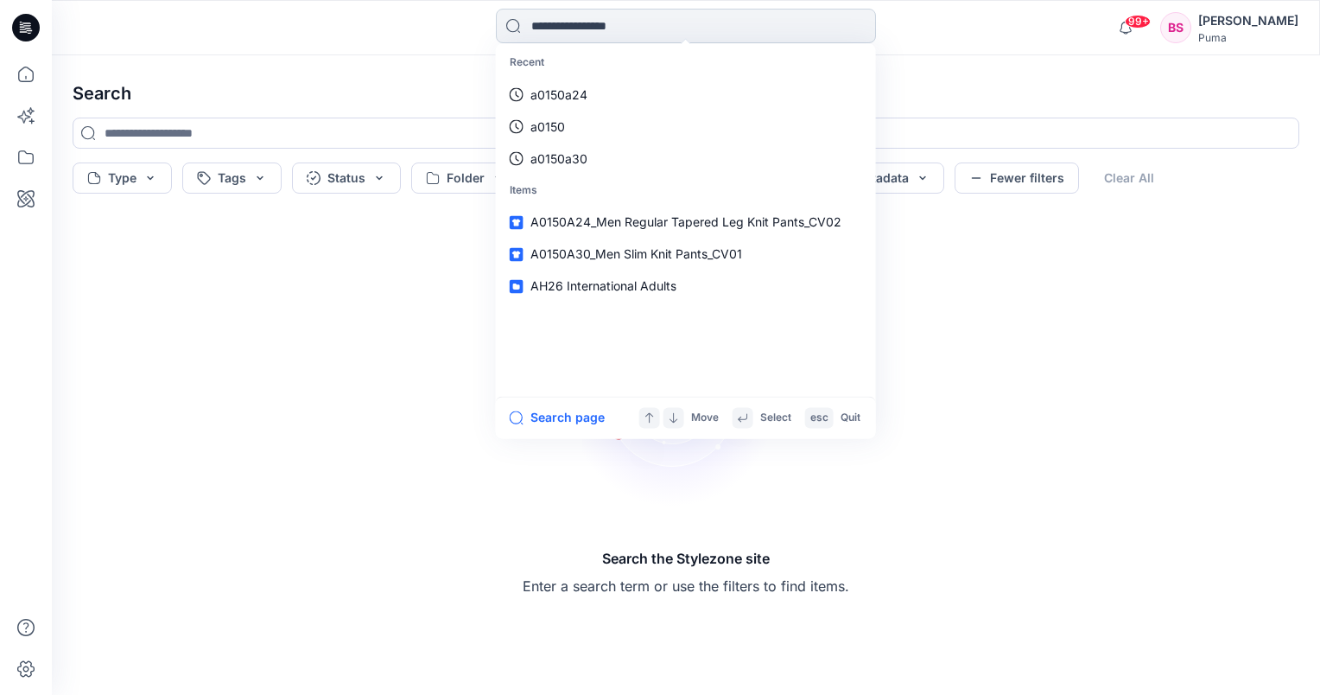
click at [543, 35] on input at bounding box center [686, 26] width 380 height 35
click at [559, 93] on p "a0150a24" at bounding box center [559, 95] width 57 height 18
type input "********"
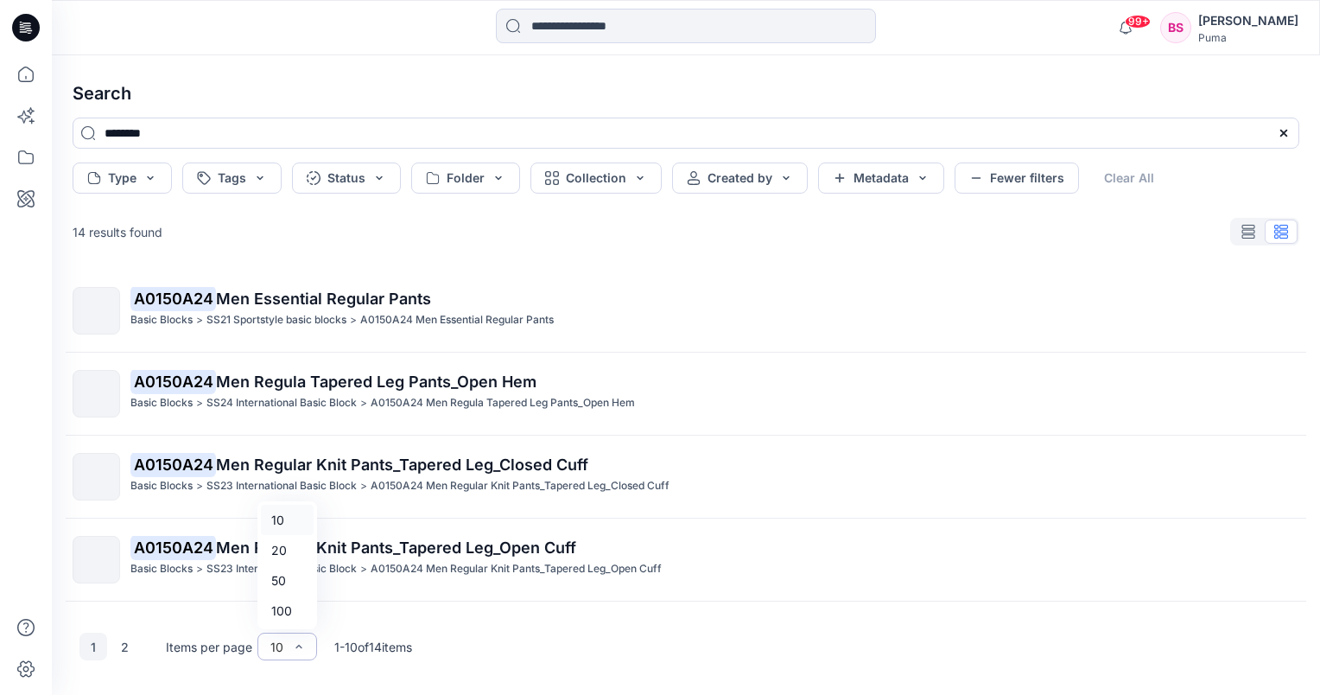
click at [306, 651] on div "10" at bounding box center [288, 647] width 60 height 28
click at [296, 614] on div "100" at bounding box center [287, 610] width 53 height 30
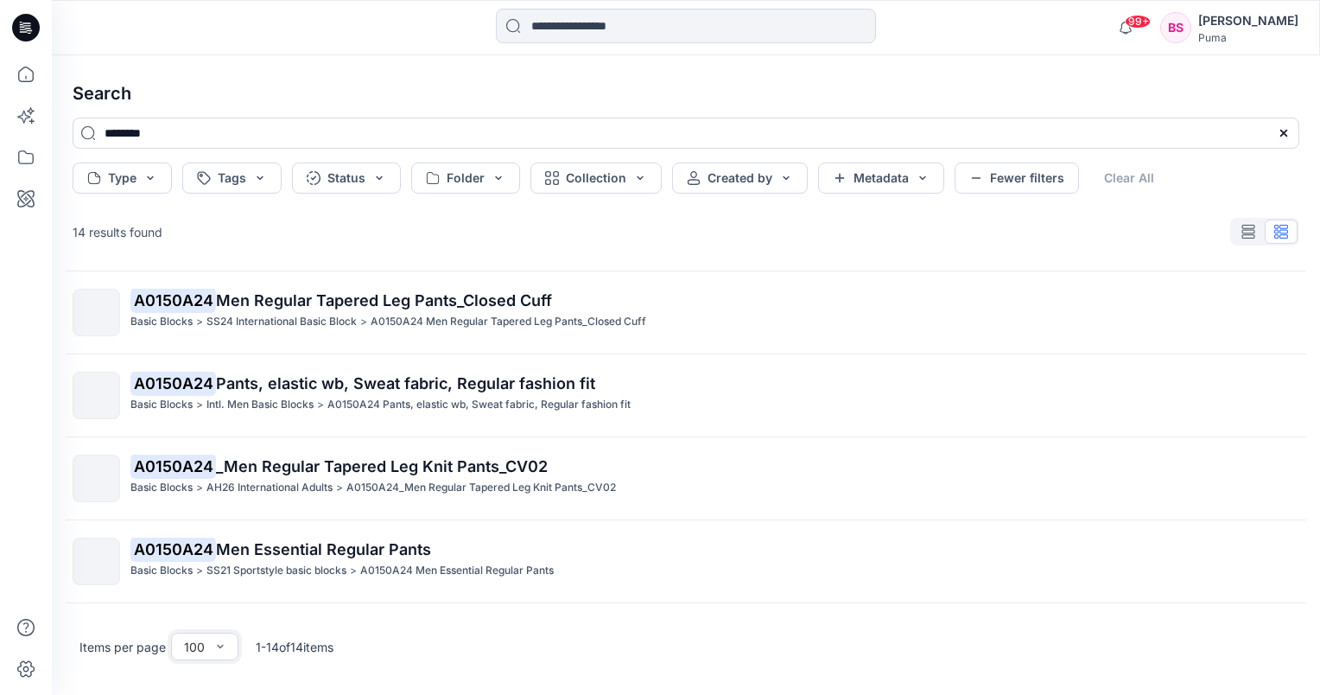
scroll to position [346, 0]
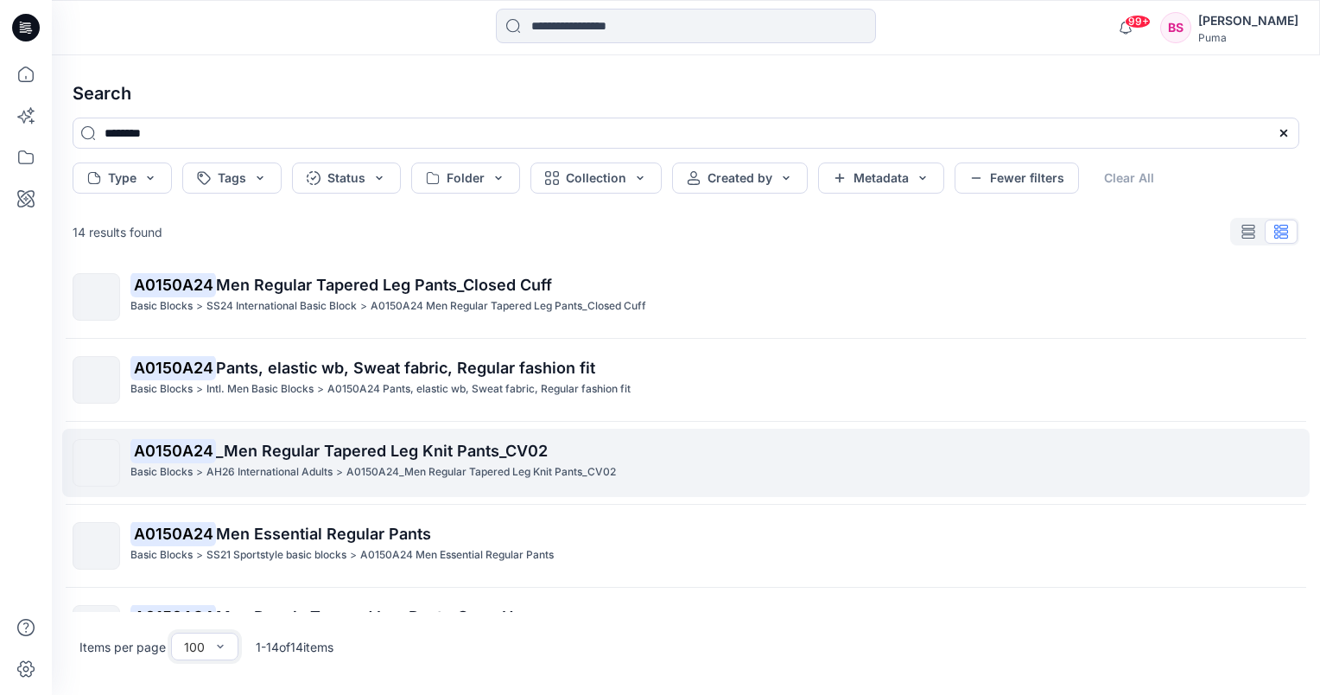
click at [308, 448] on span "_Men Regular Tapered Leg Knit Pants_CV02" at bounding box center [382, 451] width 332 height 18
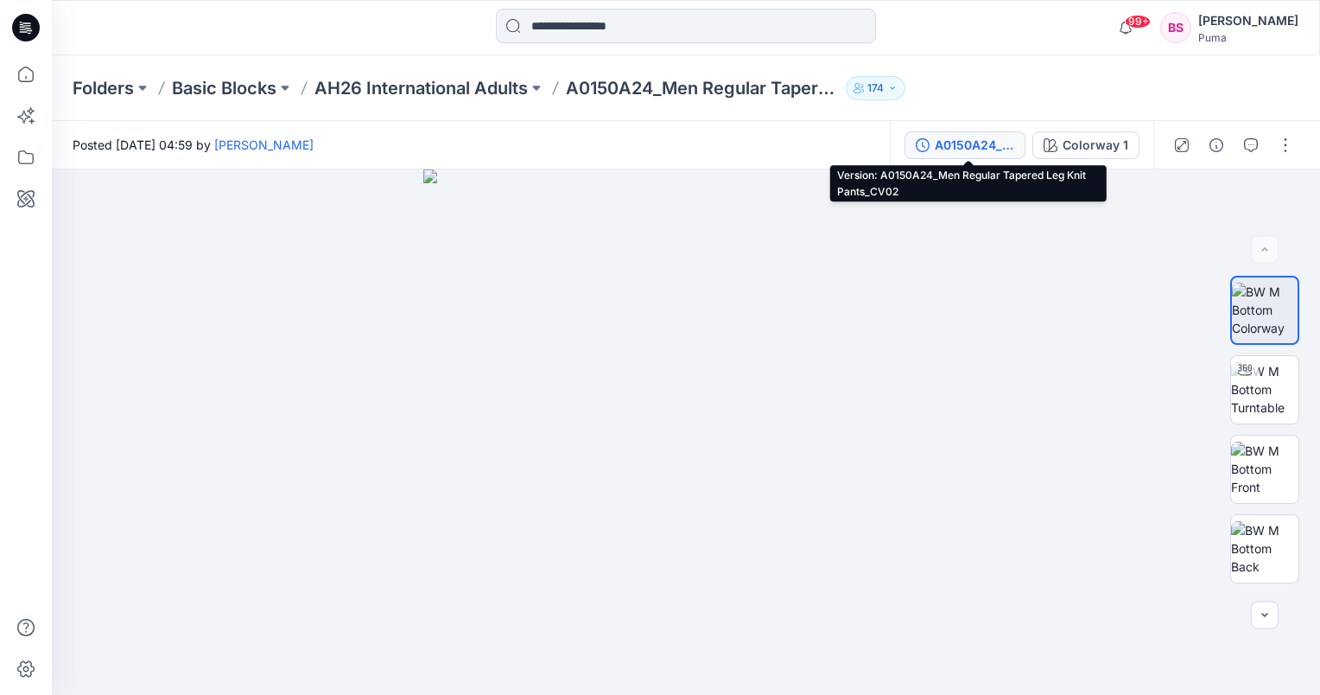
click at [996, 146] on div "A0150A24_Men Regular Tapered Leg Knit Pants_CV02" at bounding box center [975, 145] width 80 height 19
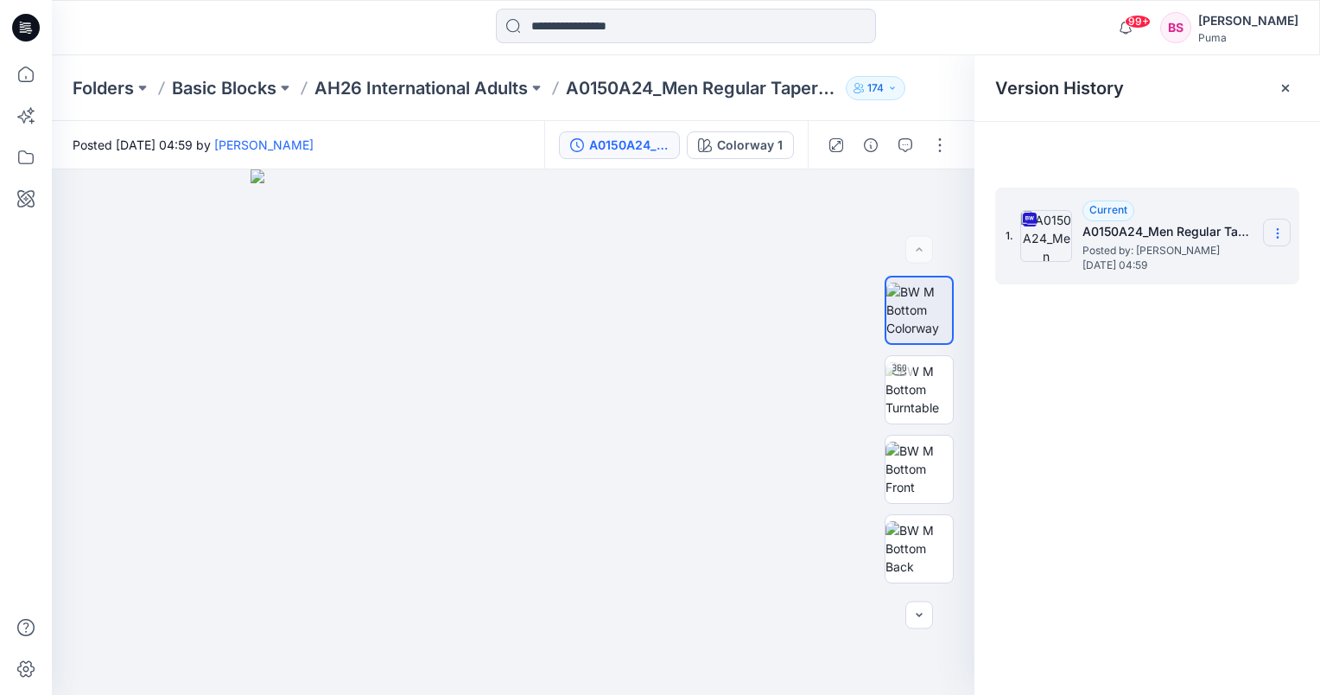
click at [1282, 238] on icon at bounding box center [1278, 233] width 14 height 14
click at [1259, 259] on span "Download Source BW File" at bounding box center [1190, 267] width 145 height 21
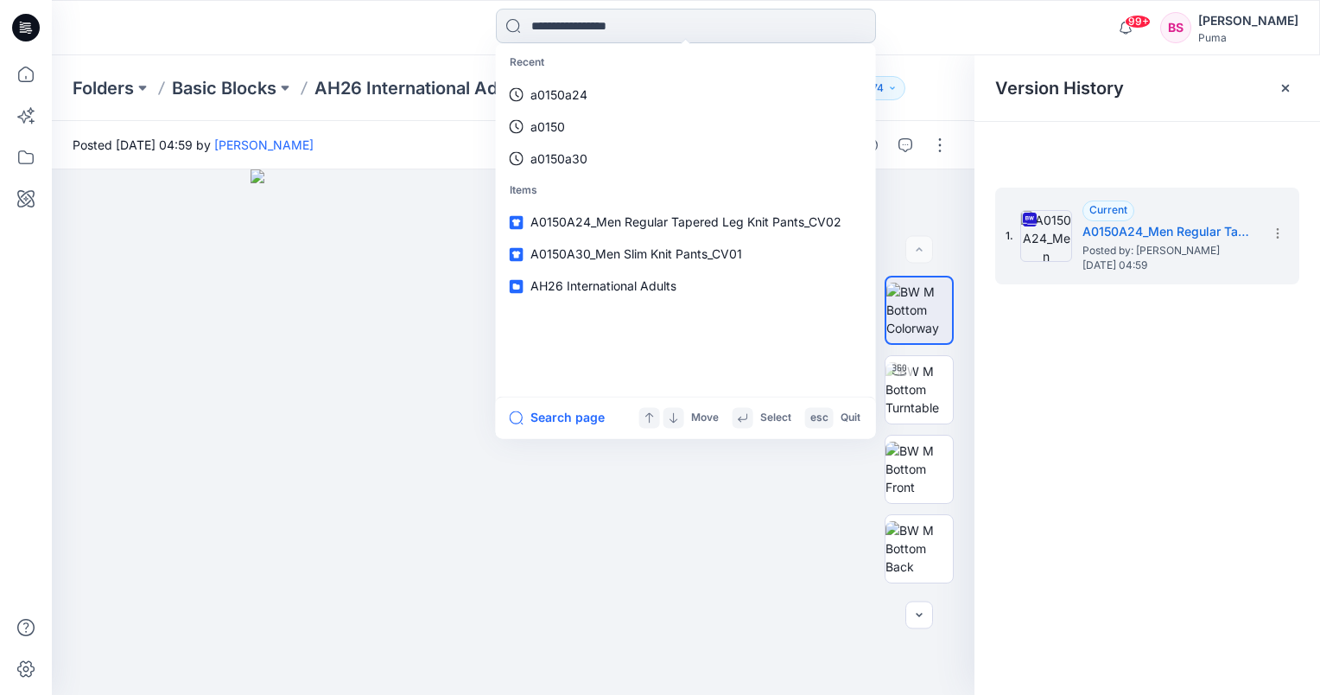
click at [576, 28] on input at bounding box center [686, 26] width 380 height 35
click at [558, 90] on p "a0150a24" at bounding box center [559, 95] width 57 height 18
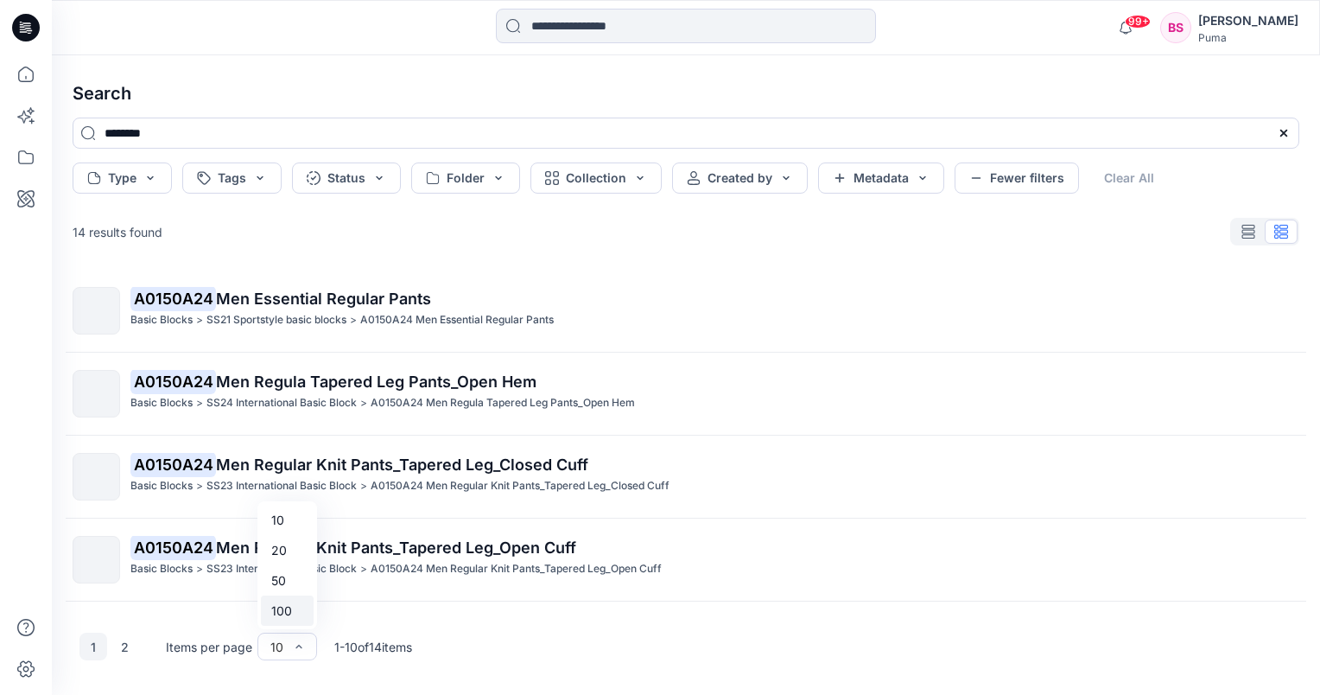
click at [294, 611] on div "100" at bounding box center [287, 610] width 53 height 30
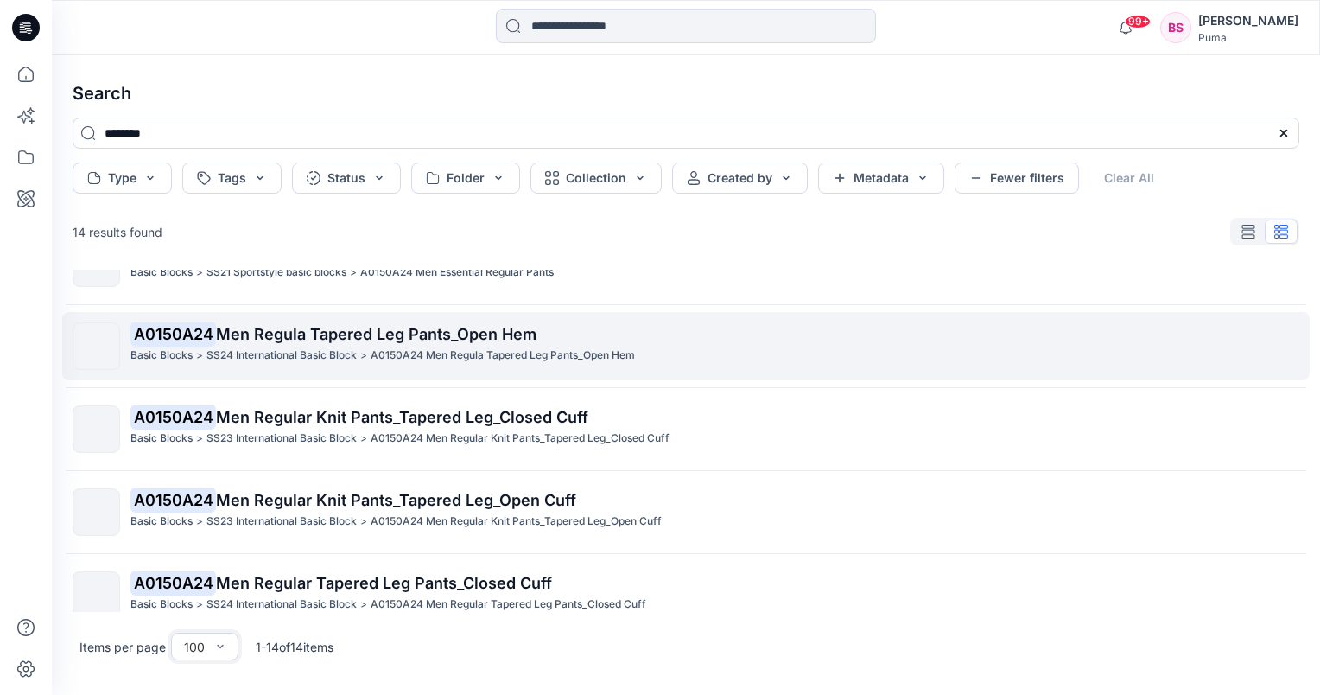
scroll to position [86, 0]
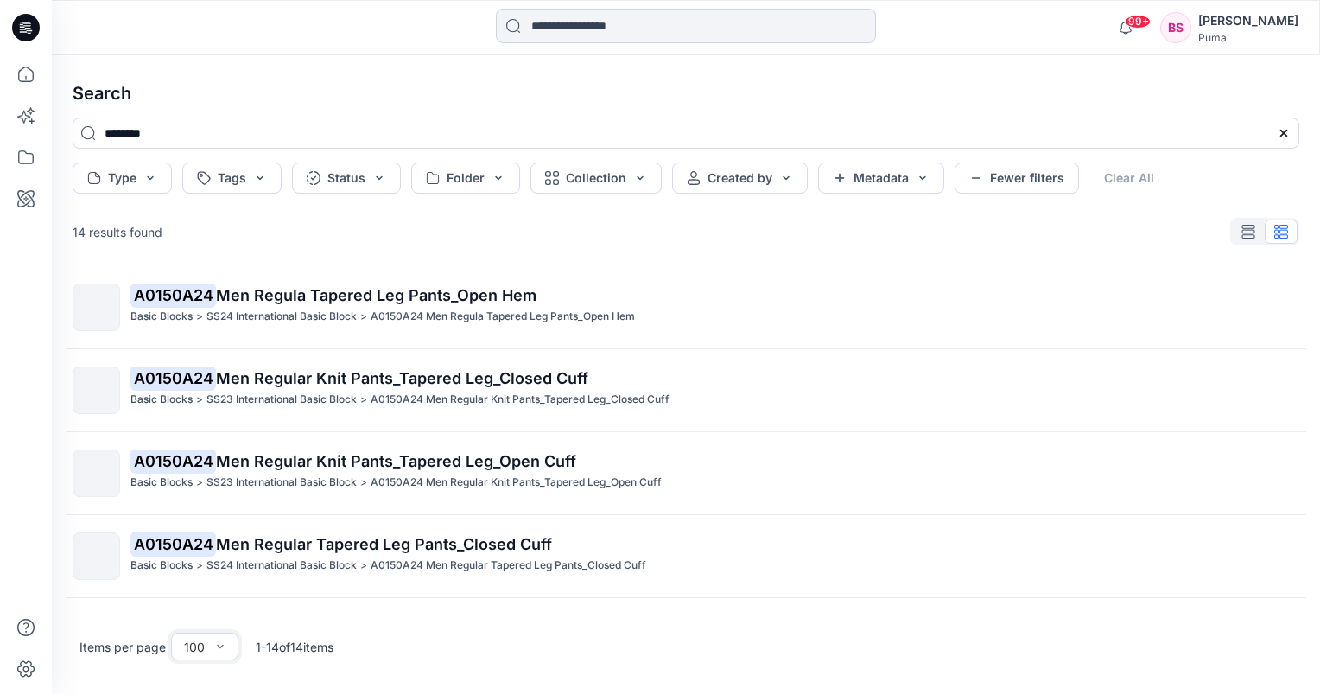
click at [563, 25] on input at bounding box center [686, 26] width 380 height 35
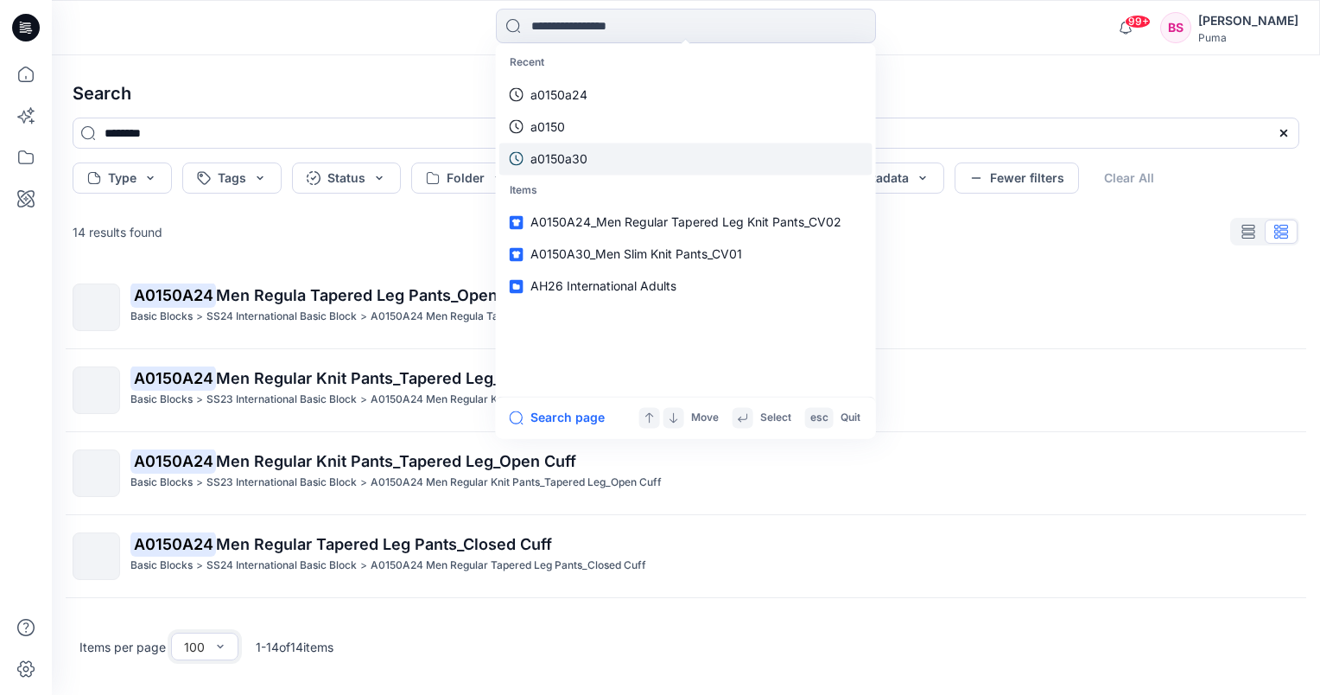
click at [571, 156] on p "a0150a30" at bounding box center [559, 159] width 57 height 18
type input "********"
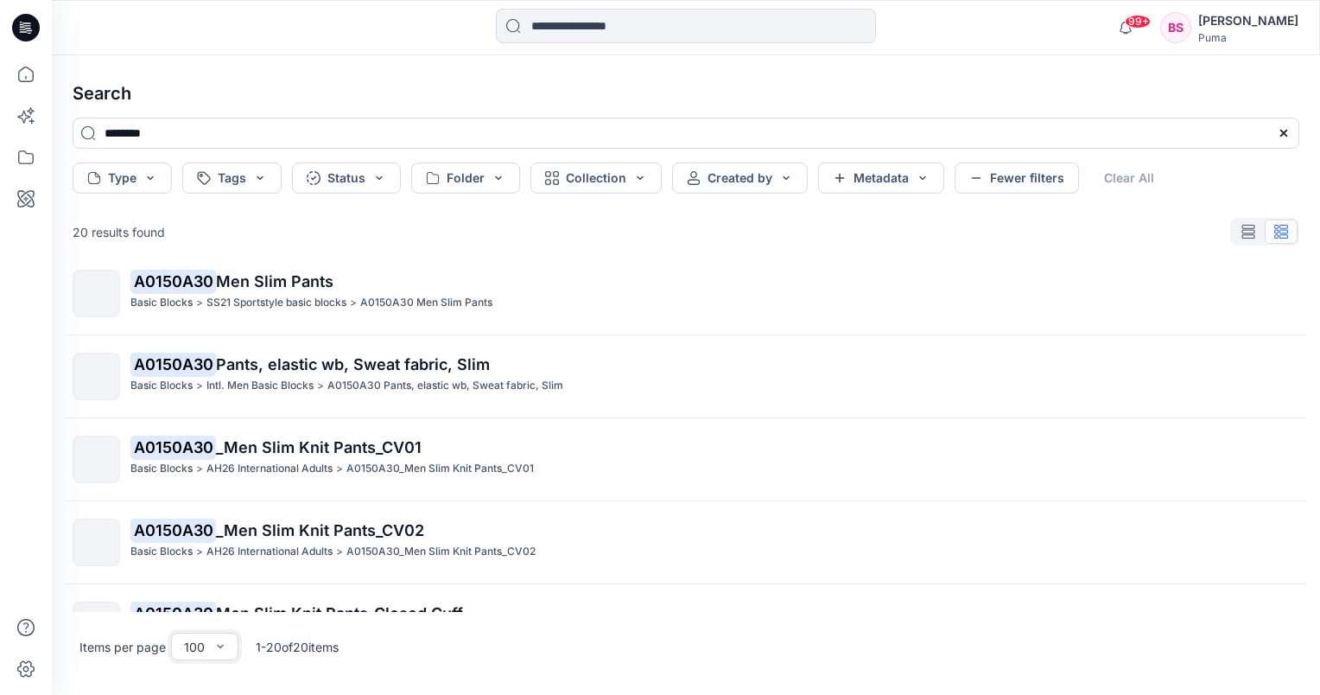
scroll to position [519, 0]
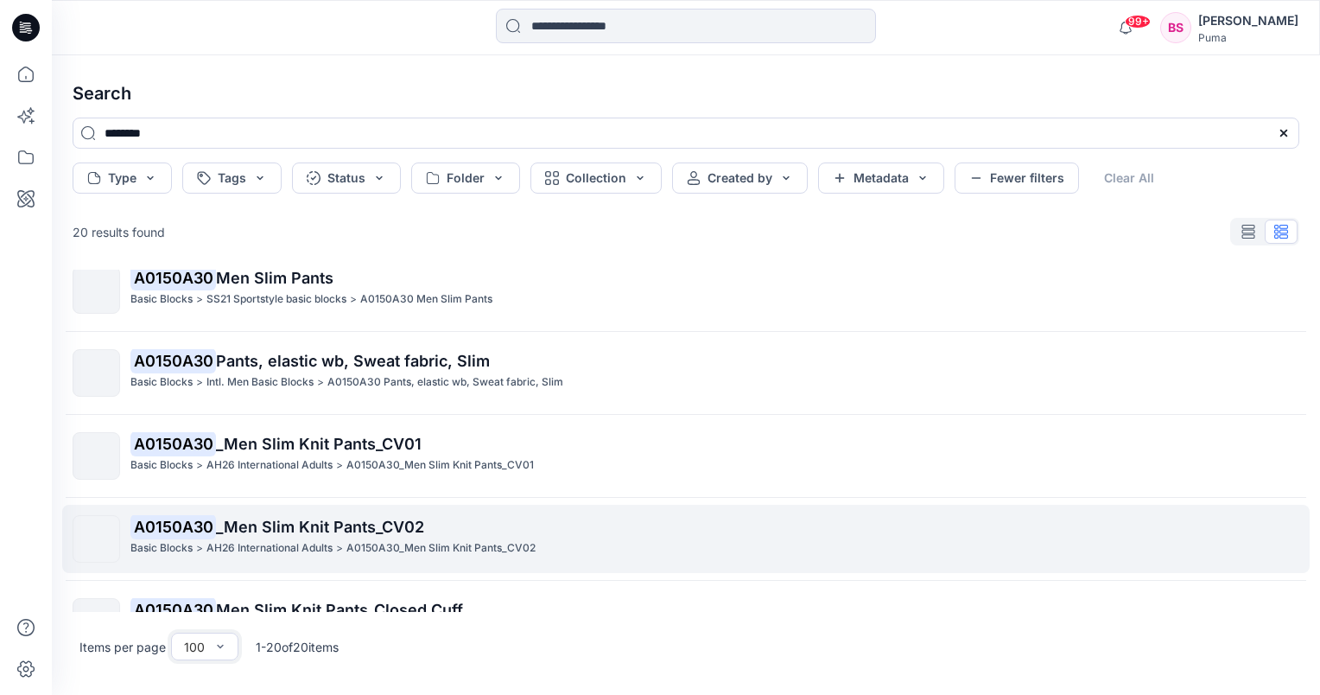
click at [253, 529] on span "_Men Slim Knit Pants_CV02" at bounding box center [320, 527] width 208 height 18
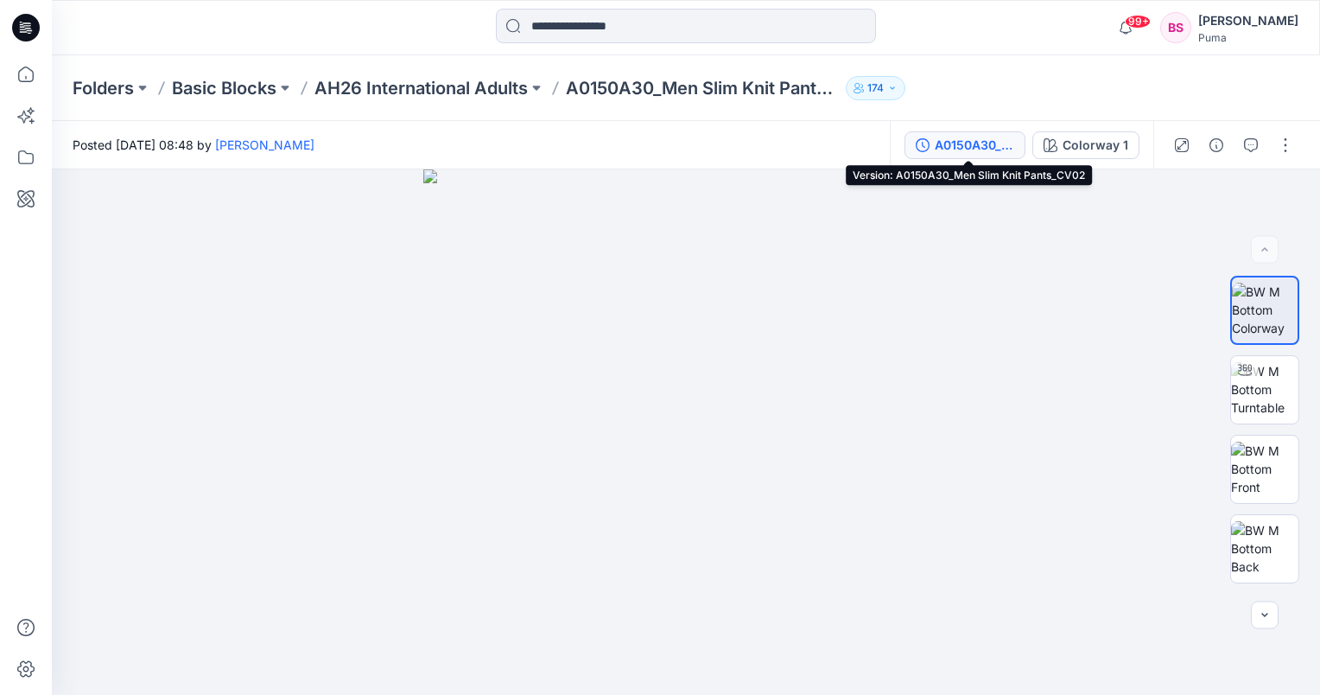
click at [1015, 146] on div "A0150A30_Men Slim Knit Pants_CV02" at bounding box center [975, 145] width 80 height 19
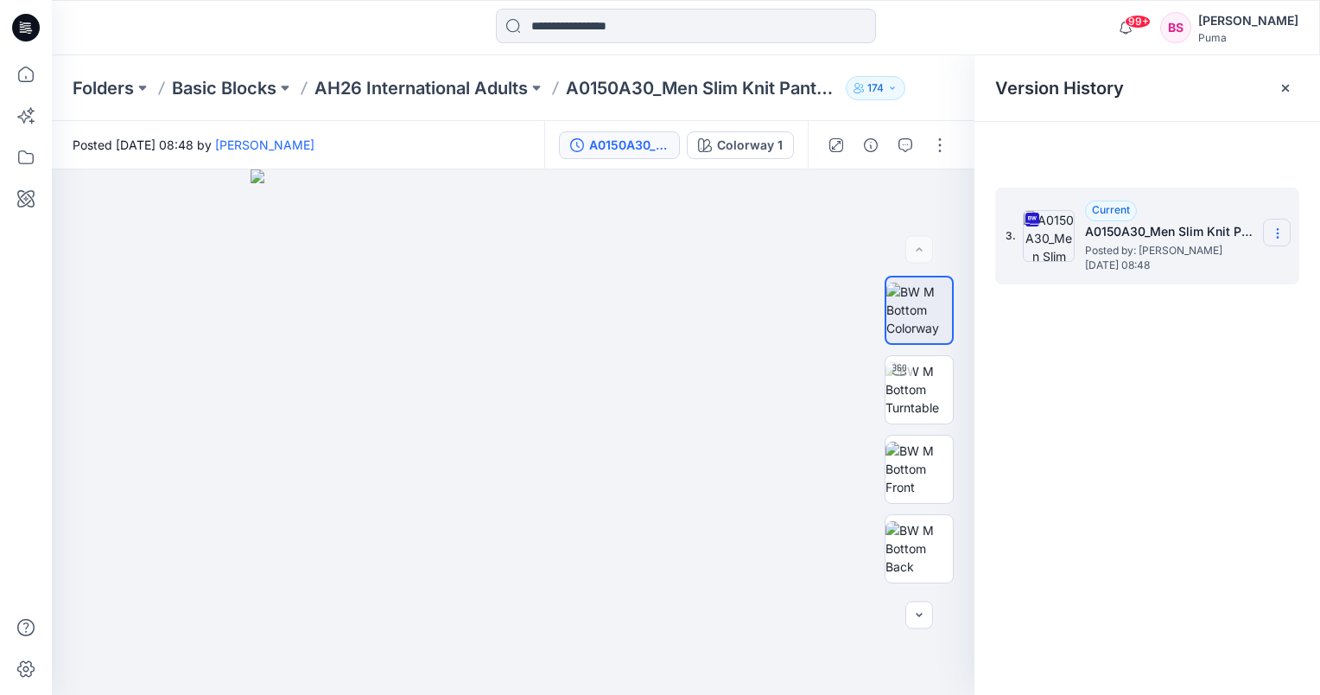
click at [1276, 226] on icon at bounding box center [1278, 233] width 14 height 14
click at [1241, 263] on span "Download Source BW File" at bounding box center [1190, 267] width 145 height 21
click at [612, 21] on input at bounding box center [686, 26] width 380 height 35
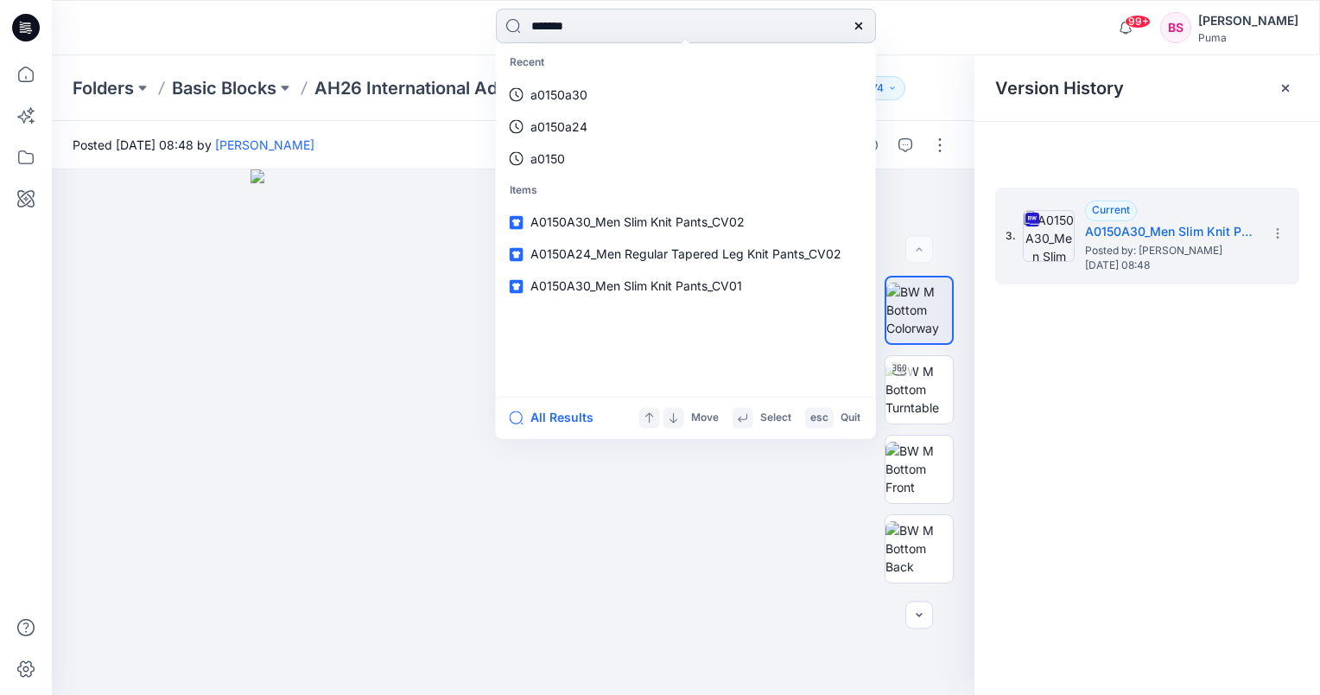
type input "********"
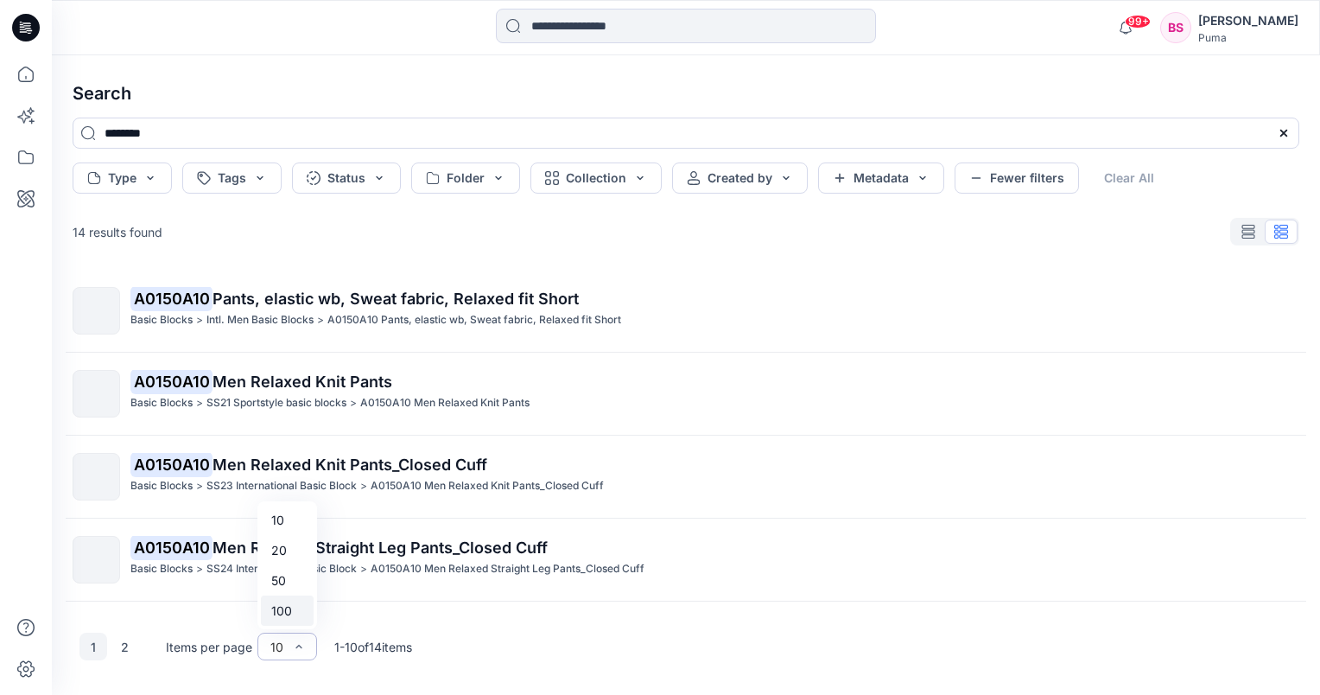
click at [283, 615] on div "100" at bounding box center [287, 610] width 53 height 30
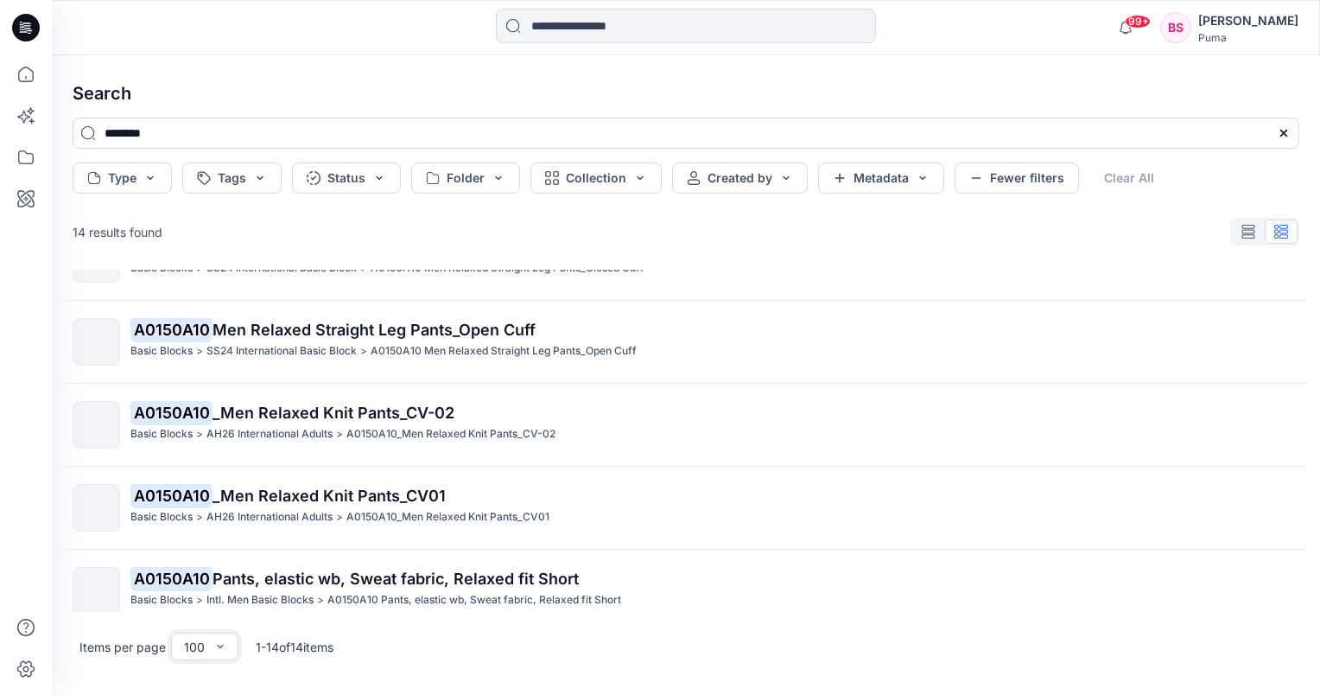
scroll to position [346, 0]
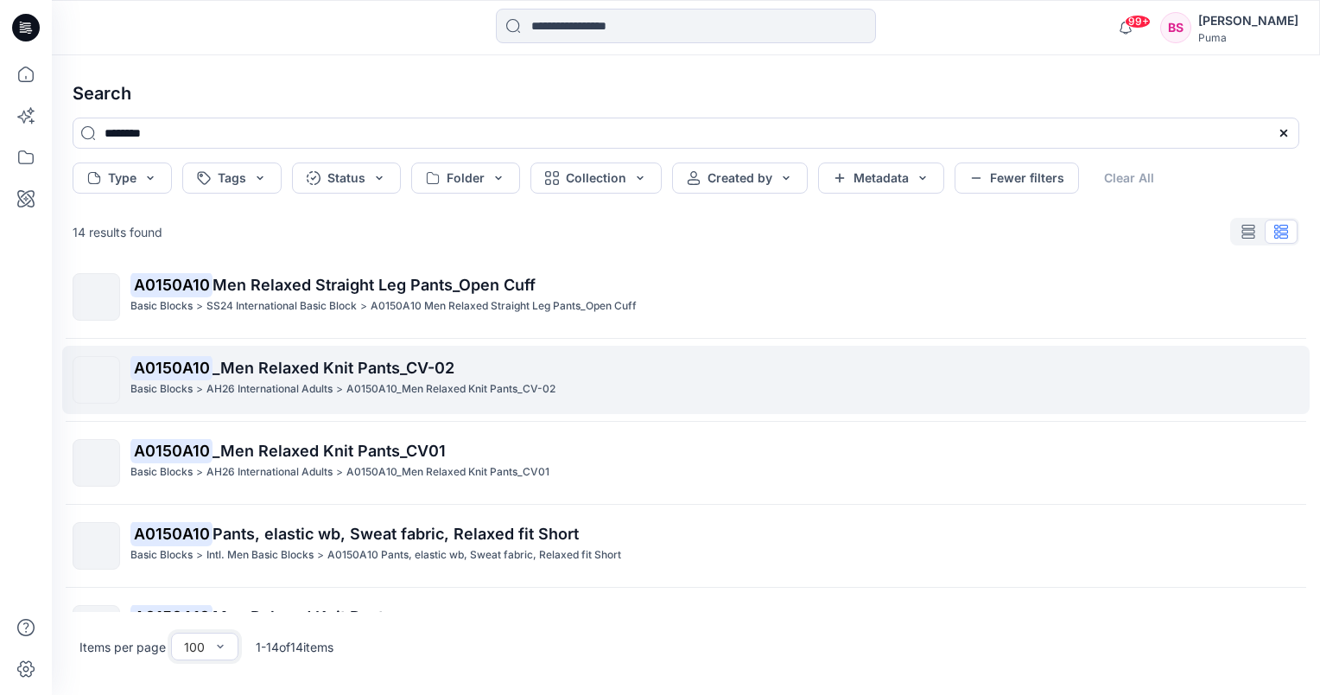
click at [286, 367] on span "_Men Relaxed Knit Pants_CV-02" at bounding box center [334, 368] width 242 height 18
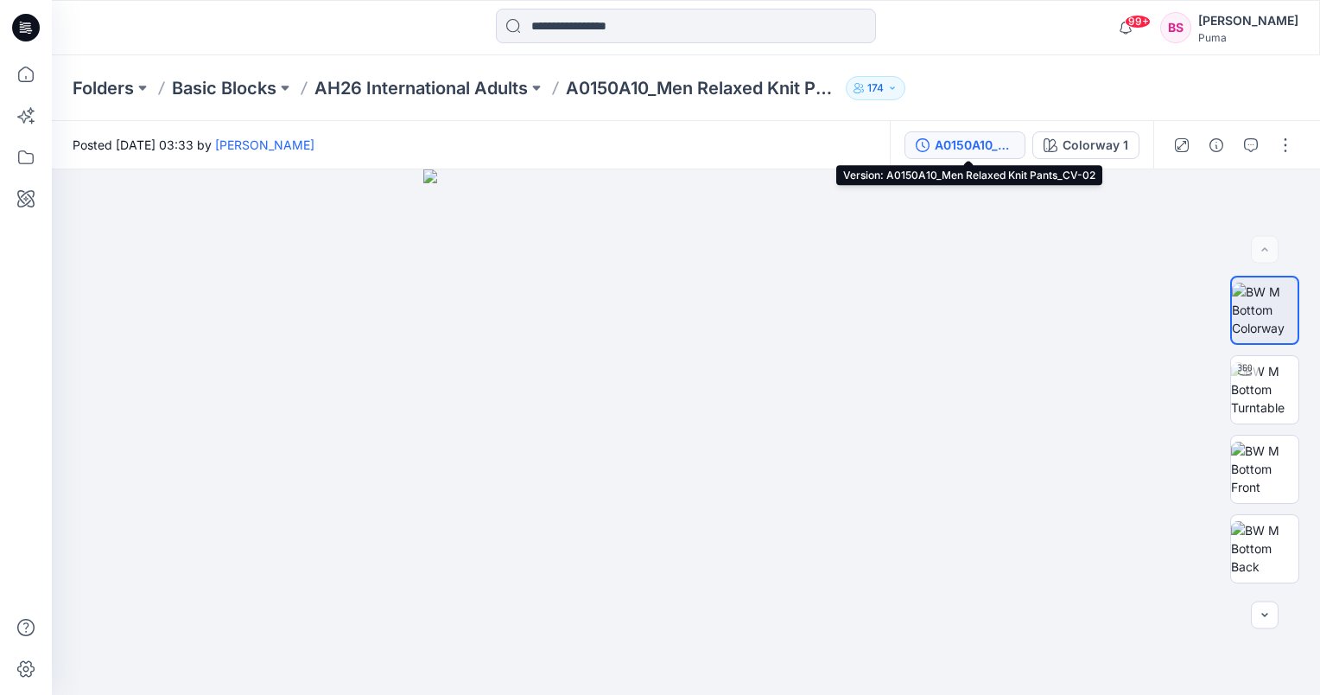
click at [1014, 150] on div "A0150A10_Men Relaxed Knit Pants_CV-02" at bounding box center [975, 145] width 80 height 19
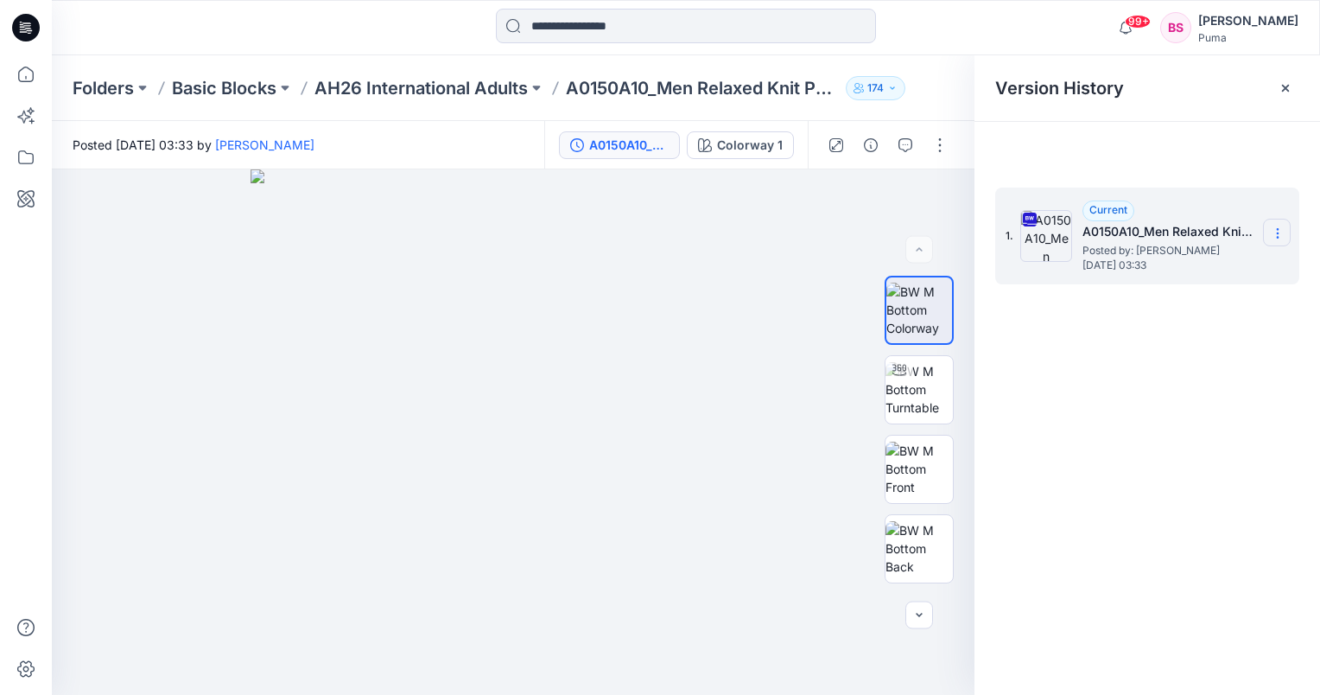
click at [1283, 235] on icon at bounding box center [1278, 233] width 14 height 14
click at [1250, 265] on span "Download Source BW File" at bounding box center [1190, 267] width 145 height 21
click at [633, 24] on input at bounding box center [686, 26] width 380 height 35
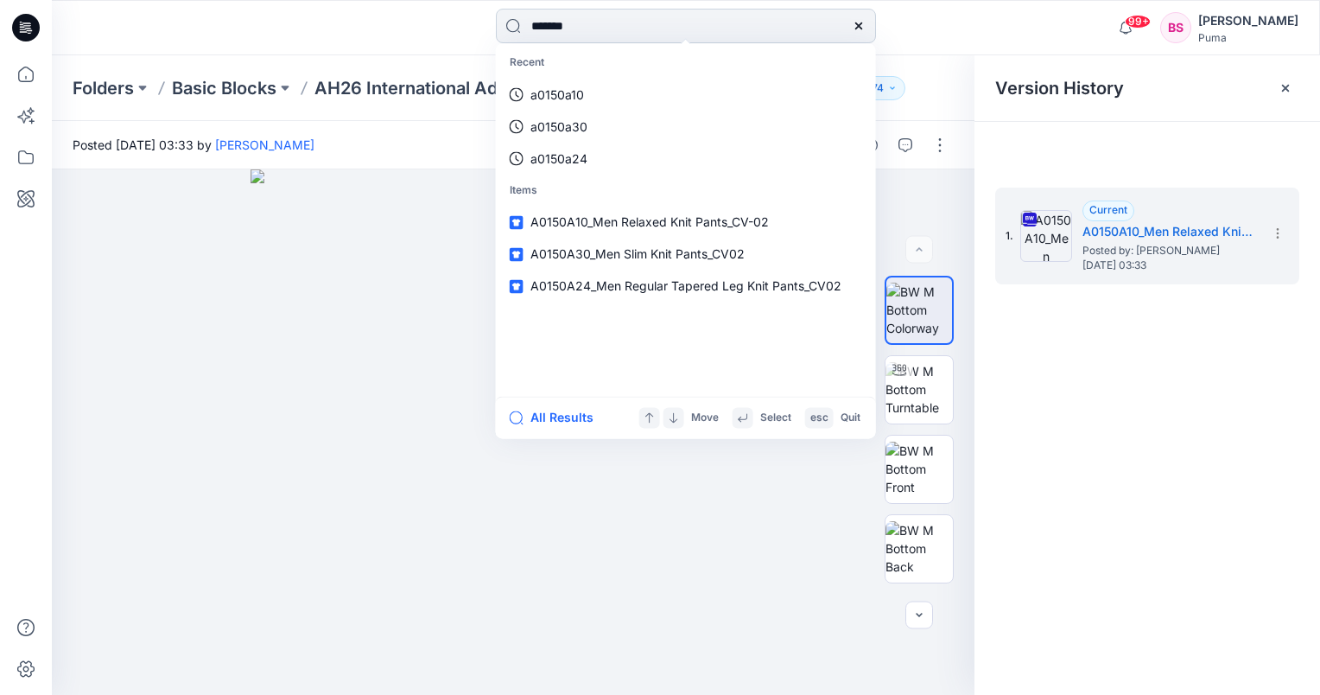
type input "********"
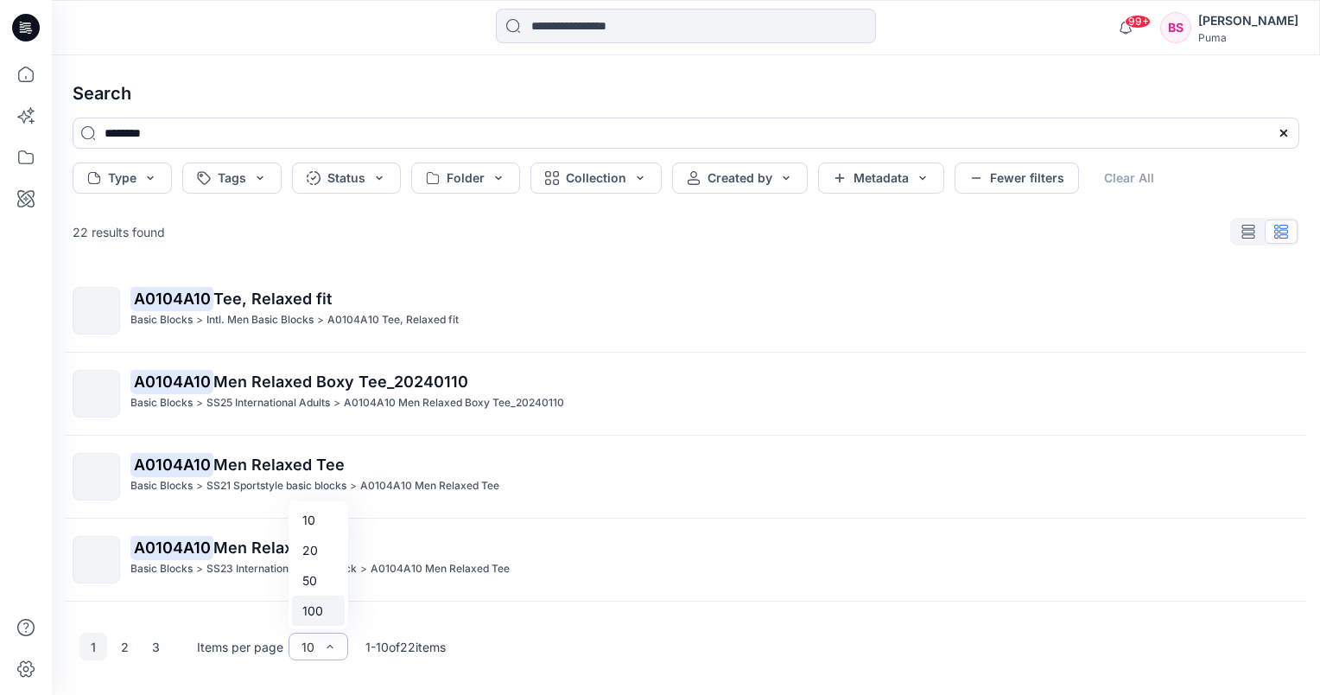
click at [326, 617] on div "100" at bounding box center [318, 610] width 53 height 30
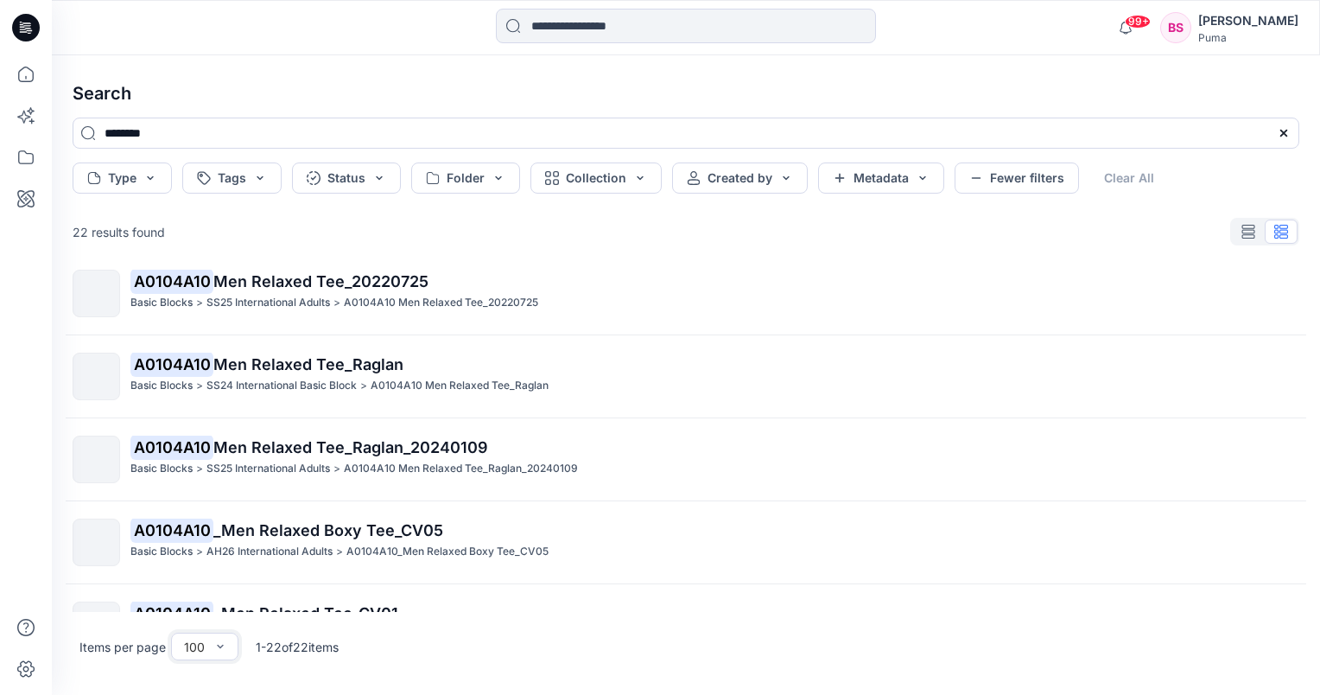
scroll to position [605, 0]
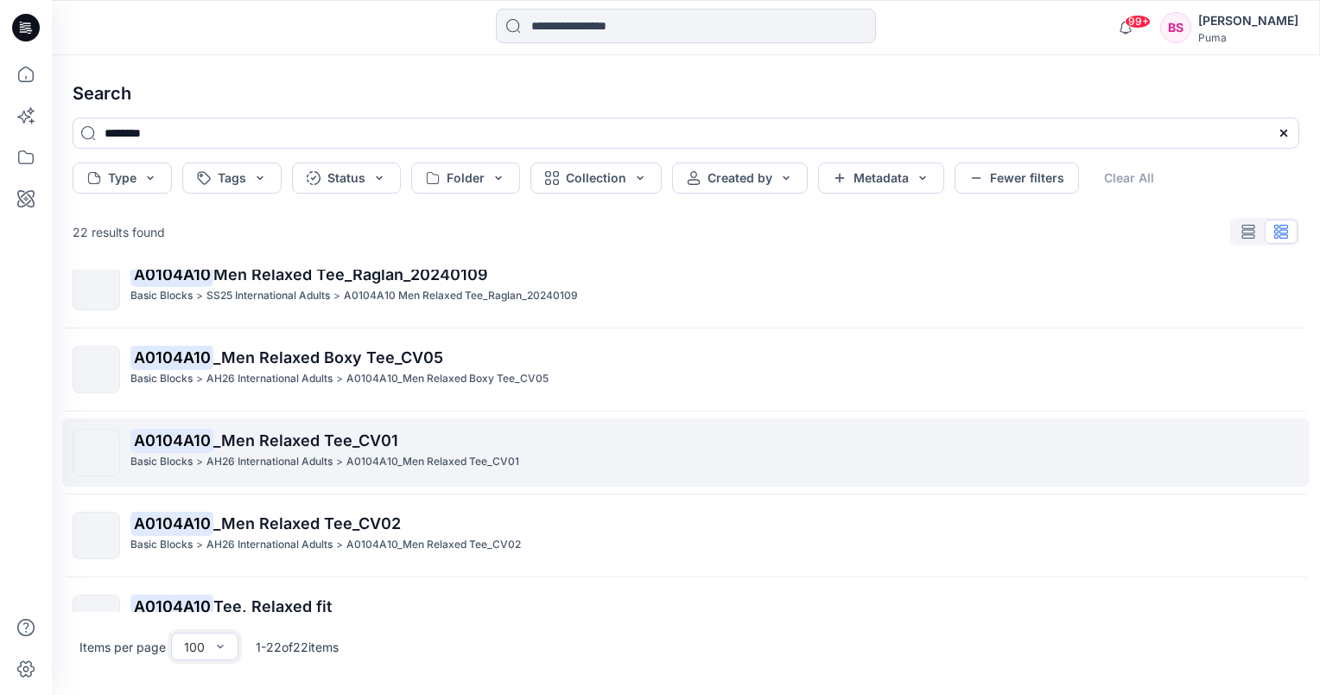
click at [254, 432] on span "_Men Relaxed Tee_CV01" at bounding box center [305, 440] width 185 height 18
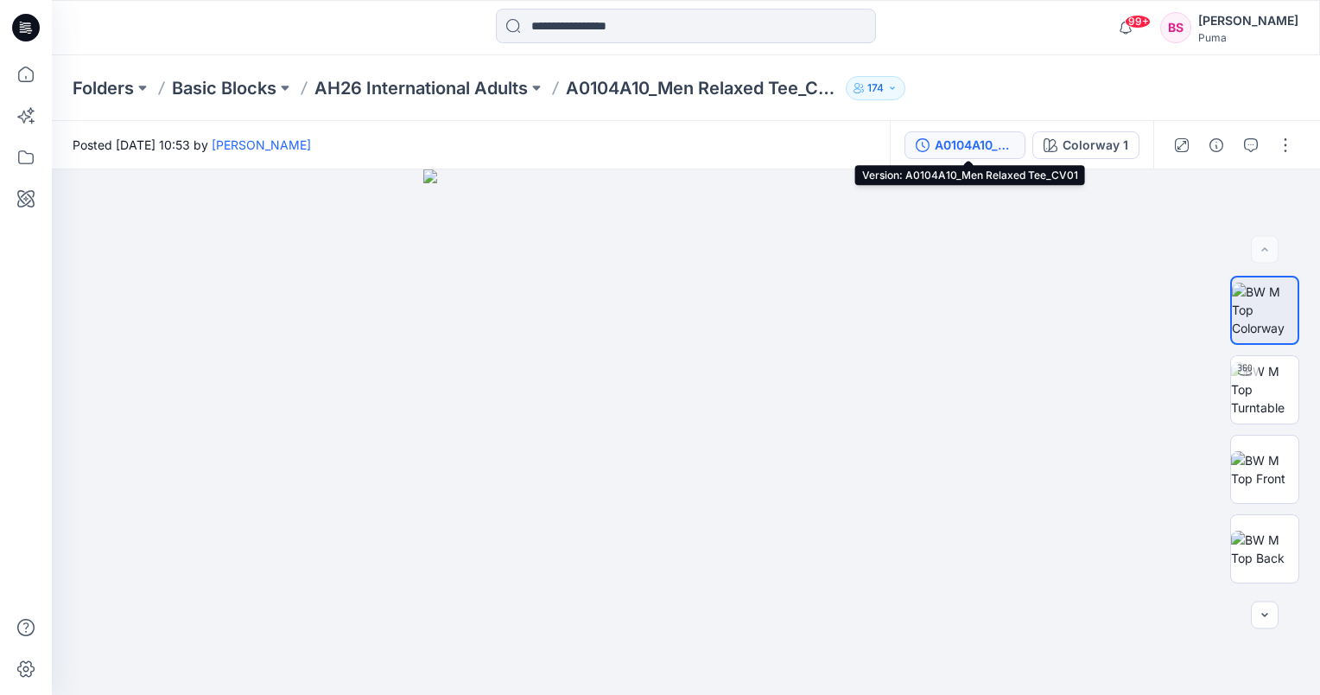
drag, startPoint x: 1007, startPoint y: 142, endPoint x: 1009, endPoint y: 151, distance: 9.7
click at [1007, 143] on div "A0104A10_Men Relaxed Tee_CV01" at bounding box center [975, 145] width 80 height 19
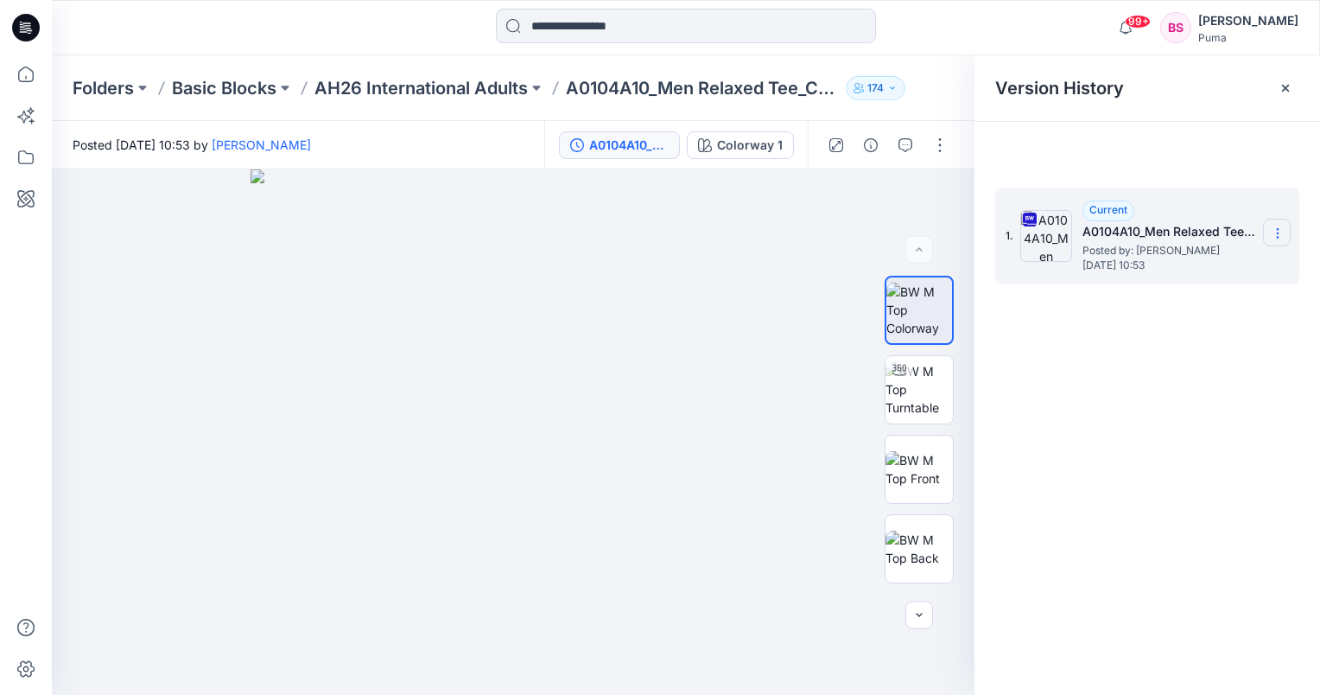
click at [1282, 235] on icon at bounding box center [1278, 233] width 14 height 14
click at [1238, 268] on span "Download Source BW File" at bounding box center [1190, 267] width 145 height 21
